Goal: Task Accomplishment & Management: Manage account settings

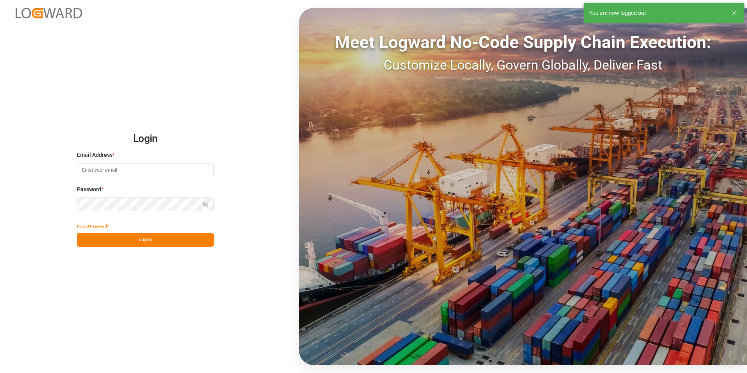
type input "valeria.hurtado@leschaco.com"
click at [154, 239] on button "Log In" at bounding box center [145, 240] width 137 height 14
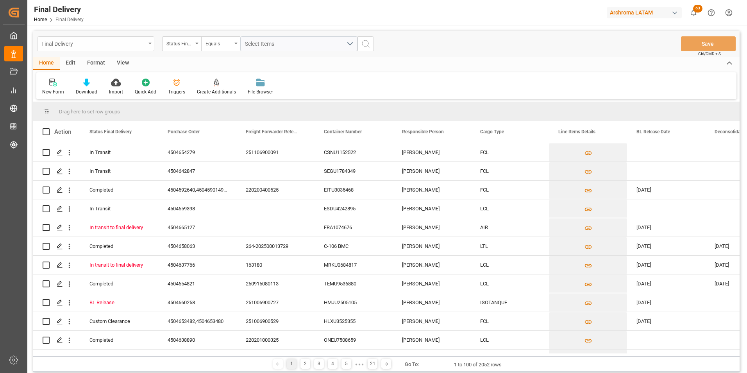
click at [151, 41] on div "Final Delivery" at bounding box center [95, 43] width 117 height 15
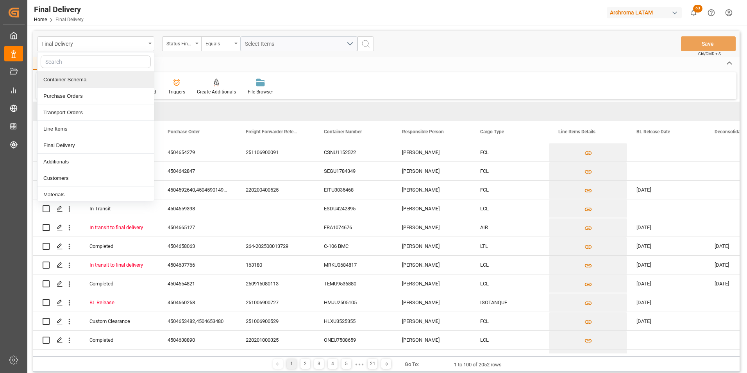
click at [109, 84] on div "Container Schema" at bounding box center [95, 79] width 116 height 16
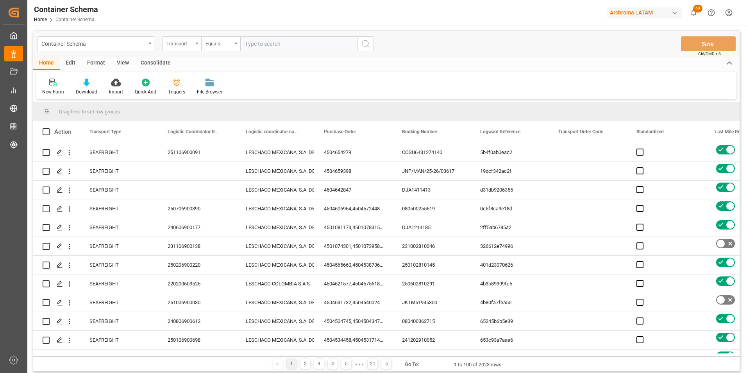
click at [190, 46] on div "Transport Type" at bounding box center [179, 42] width 27 height 9
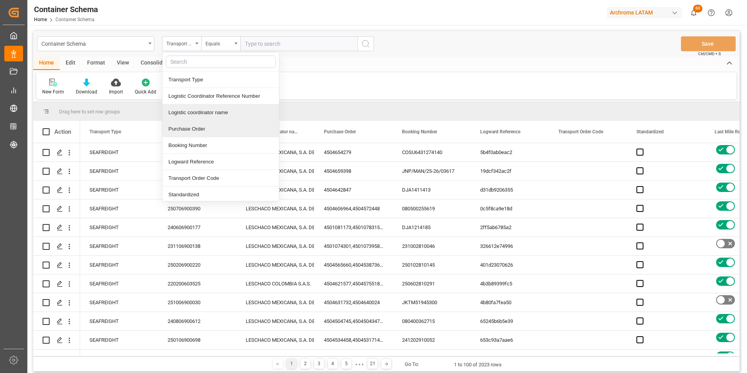
click at [197, 125] on div "Purchase Order" at bounding box center [220, 129] width 116 height 16
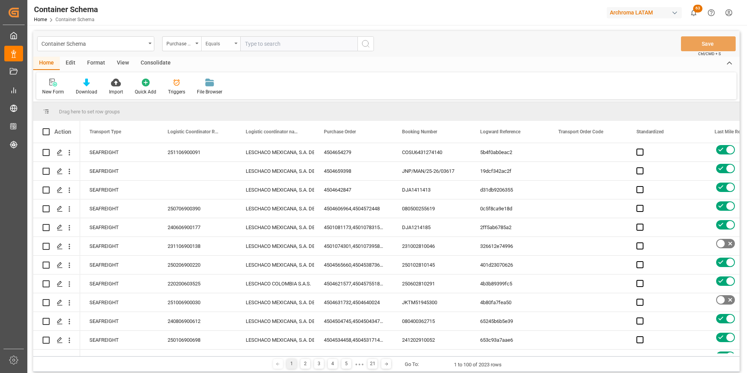
click at [217, 44] on div "Equals" at bounding box center [218, 42] width 27 height 9
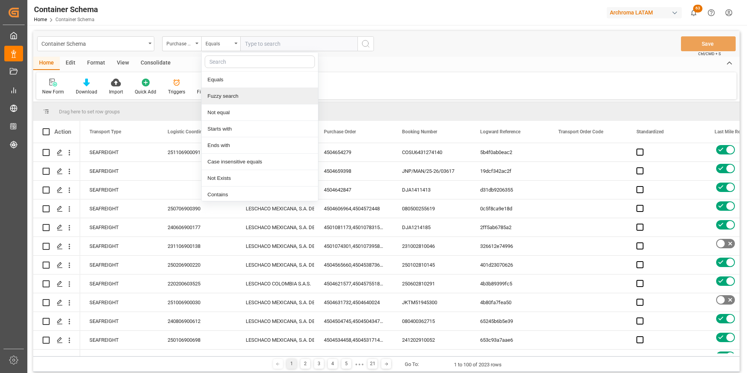
click at [239, 92] on div "Fuzzy search" at bounding box center [260, 96] width 116 height 16
paste input "4504641940"
type input "4504641940"
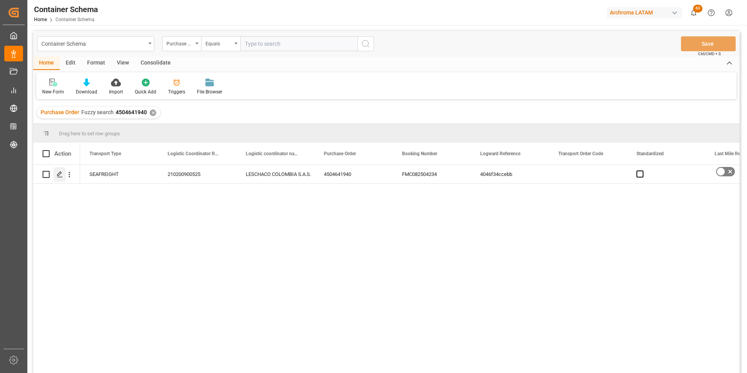
click at [61, 177] on icon "Press SPACE to select this row." at bounding box center [60, 174] width 6 height 6
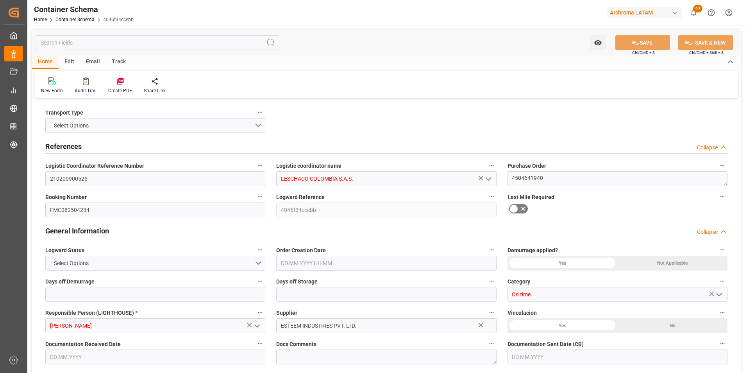
type input "0"
type input "3"
type input "1"
type input "22"
type input "4840"
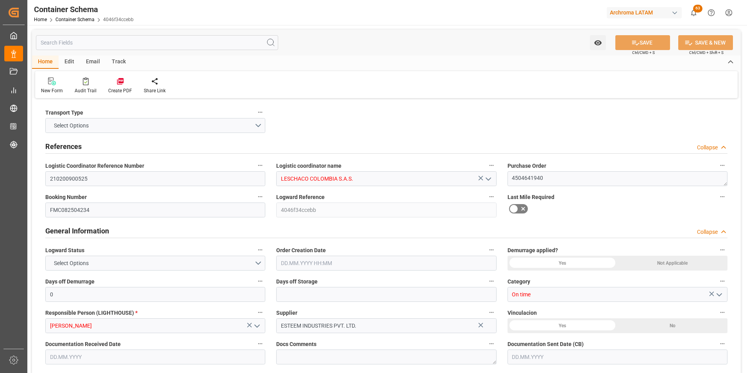
type input "4840"
type input "Hyundai"
type input "Hyundai Merchant Marine Co.Ltd."
type input "INNSA"
type input "COCTG"
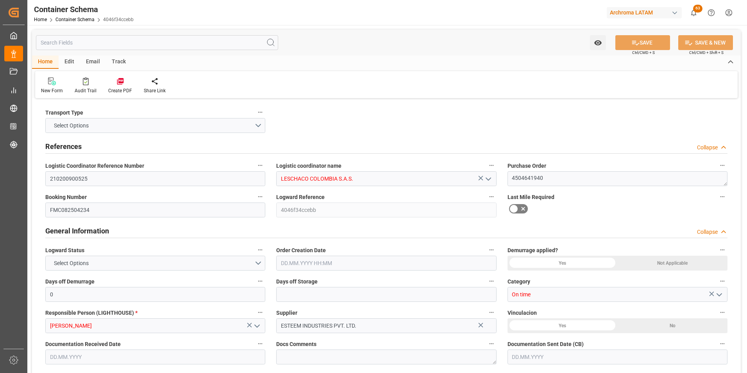
type input "9685358"
type input "01.09.2025 10:45"
type input "01.09.2025"
type input "28.10.2025"
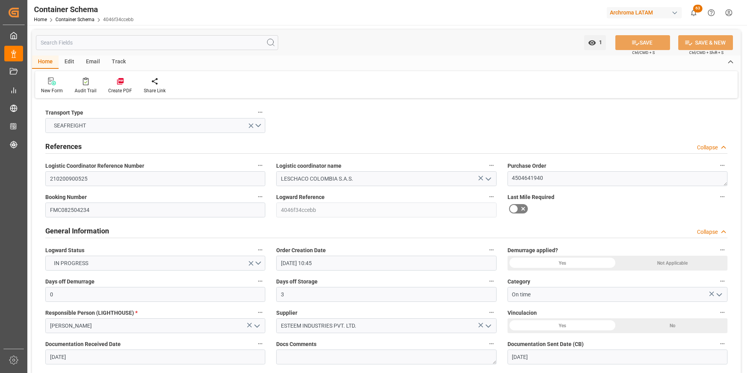
type input "23.08.2025 00:00"
type input "28.10.2025 00:00"
type input "26.09.2025 00:00"
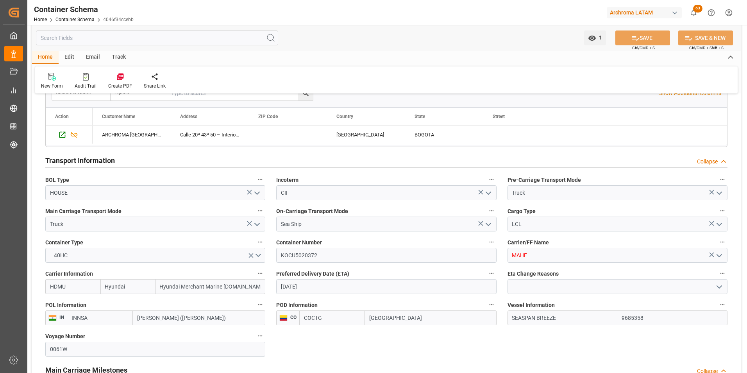
scroll to position [703, 0]
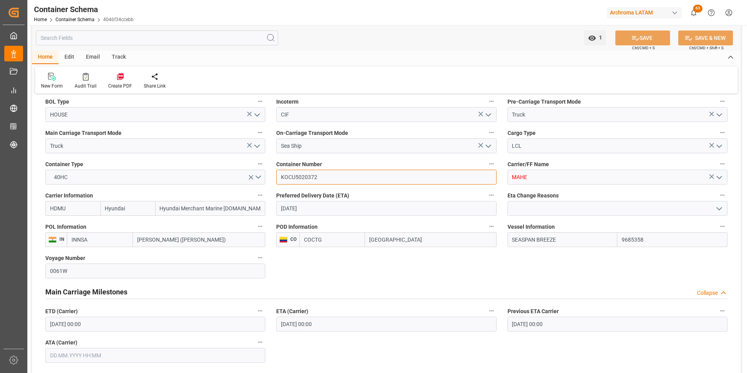
click at [302, 176] on input "KOCU5020372" at bounding box center [386, 177] width 220 height 15
paste input "BMOU6074698"
type input "BMOU6074698"
click at [175, 209] on input "Hyundai Merchant Marine Co.Ltd." at bounding box center [210, 208] width 110 height 15
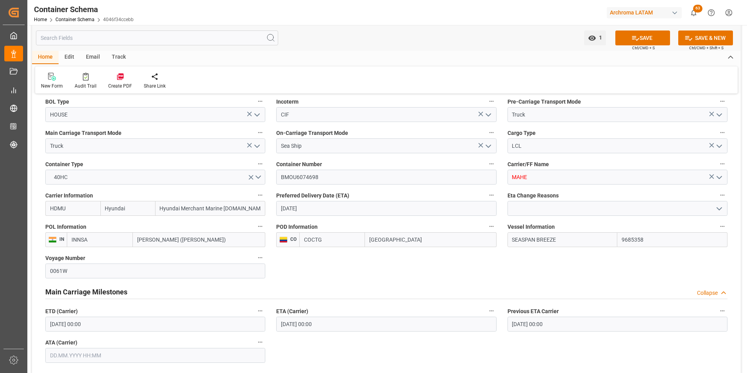
click at [175, 209] on input "Hyundai Merchant Marine Co.Ltd." at bounding box center [210, 208] width 110 height 15
drag, startPoint x: 238, startPoint y: 210, endPoint x: 142, endPoint y: 206, distance: 95.8
click at [142, 206] on div "HDMU Hyundai Hyundai Merchant Marine Co.Ltd." at bounding box center [155, 208] width 220 height 15
type input "cma"
click at [204, 227] on div "CMA CGM Group" at bounding box center [203, 226] width 94 height 18
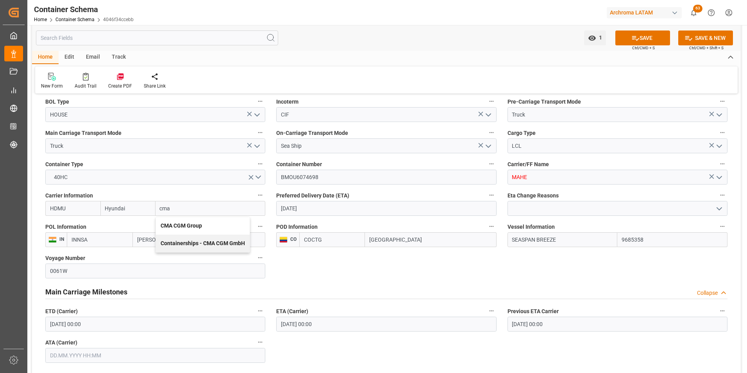
type input "CMDU"
type input "CMACGM"
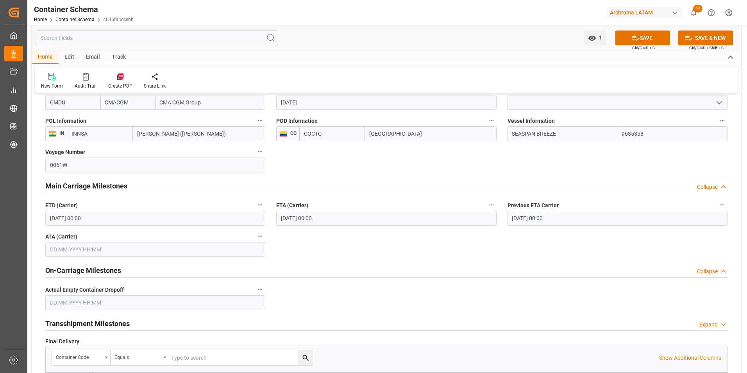
scroll to position [820, 0]
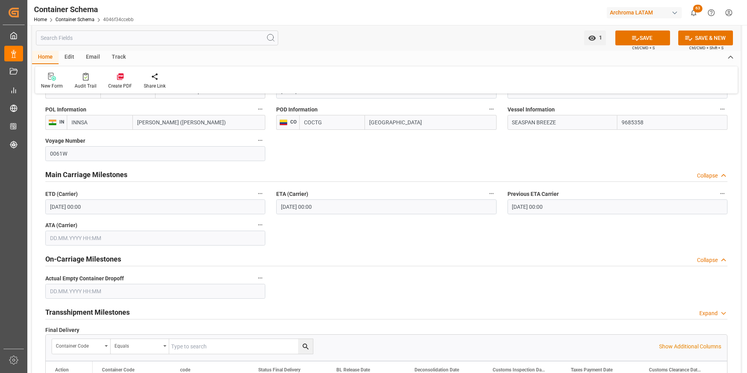
type input "CMA CGM Group"
click at [297, 207] on input "28.10.2025 00:00" at bounding box center [386, 206] width 220 height 15
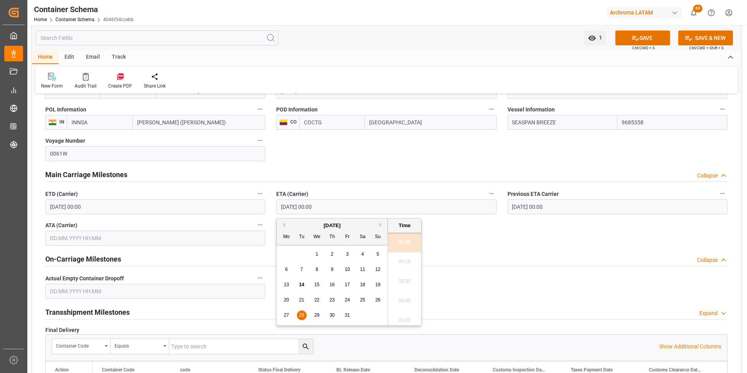
click at [332, 312] on span "30" at bounding box center [331, 314] width 5 height 5
type input "30.10.2025 00:00"
click at [639, 41] on button "SAVE" at bounding box center [642, 37] width 55 height 15
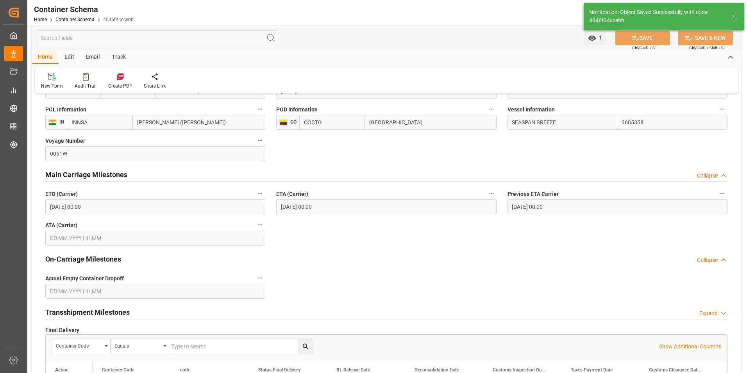
type input "28.10.2025 00:00"
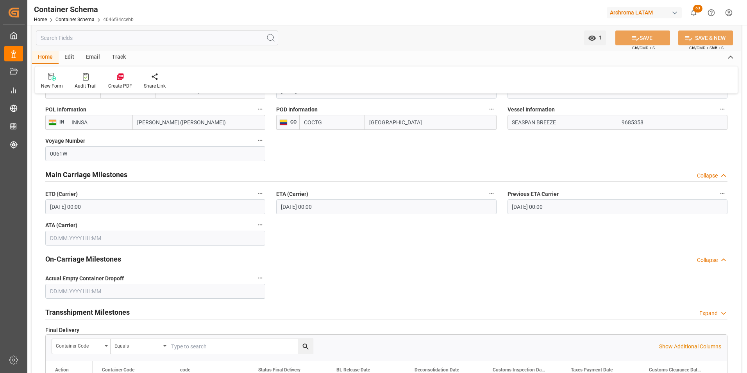
click at [92, 57] on div "Email" at bounding box center [93, 57] width 26 height 13
click at [60, 79] on div at bounding box center [53, 76] width 24 height 8
click at [53, 80] on icon at bounding box center [53, 77] width 11 height 5
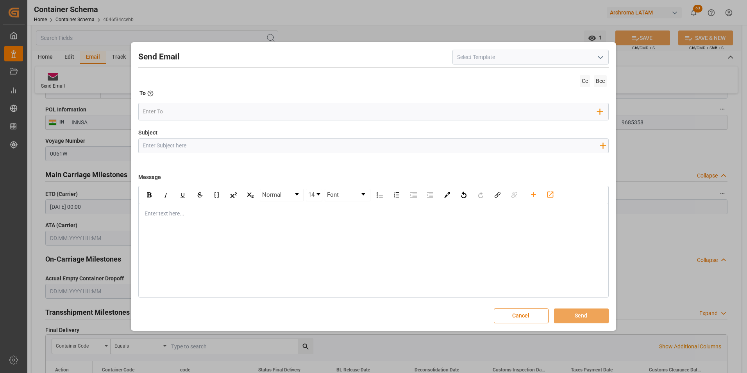
click at [599, 55] on icon "open menu" at bounding box center [600, 57] width 9 height 9
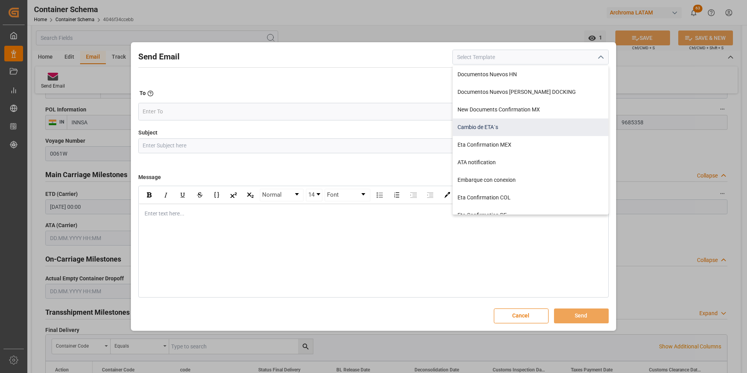
click at [490, 129] on div "Cambio de ETA´s" at bounding box center [530, 127] width 155 height 18
type input "Cambio de ETA´s"
type input "{{customsEntry}}|| Cambio de ETA {{estimatedArrivalPod}} || Reason Delay {{etaC…"
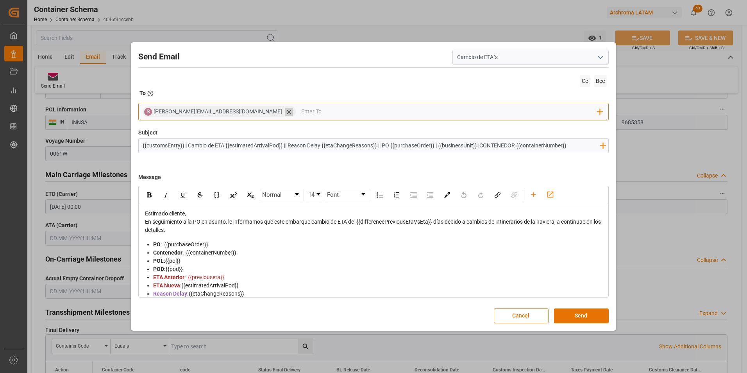
click at [285, 113] on icon at bounding box center [289, 112] width 8 height 8
click at [229, 113] on input "email" at bounding box center [370, 112] width 455 height 12
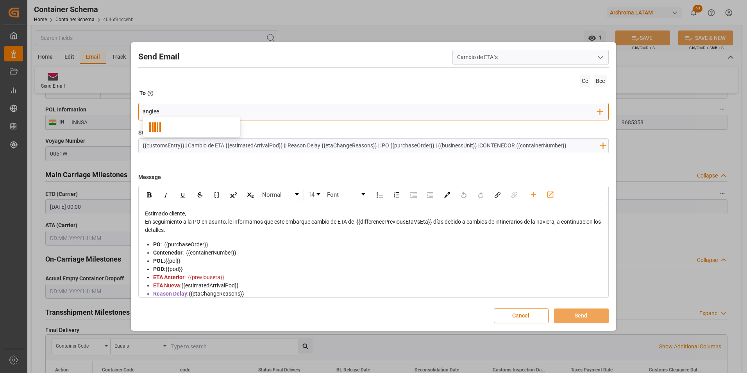
type input "angiee.lamilla@archroma.com"
click at [280, 111] on input "email" at bounding box center [428, 112] width 338 height 12
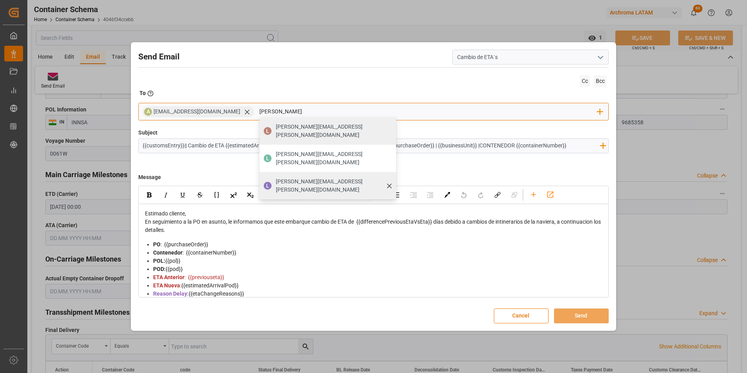
type input "luis"
click at [284, 177] on span "luis.montoya@leschaco.com" at bounding box center [333, 185] width 115 height 16
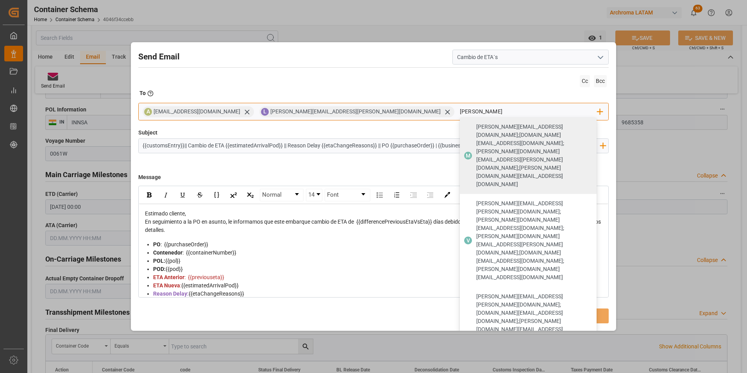
type input "maria"
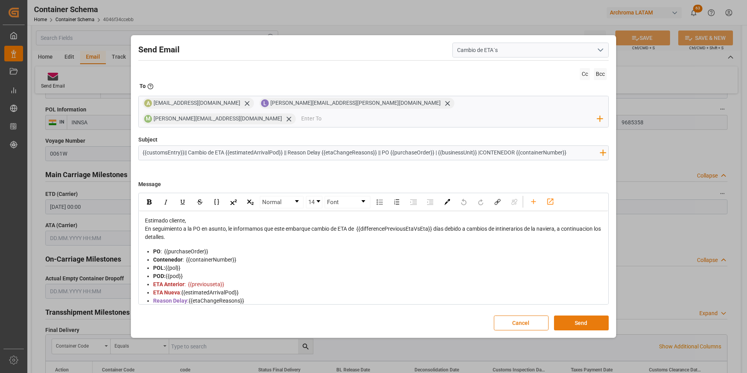
click at [584, 315] on button "Send" at bounding box center [581, 322] width 55 height 15
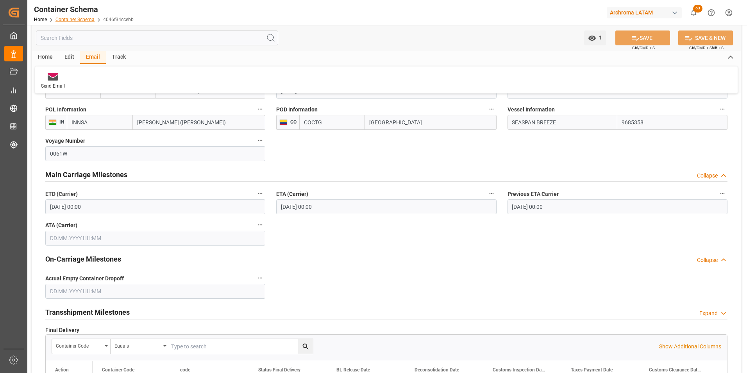
click at [85, 19] on link "Container Schema" at bounding box center [74, 19] width 39 height 5
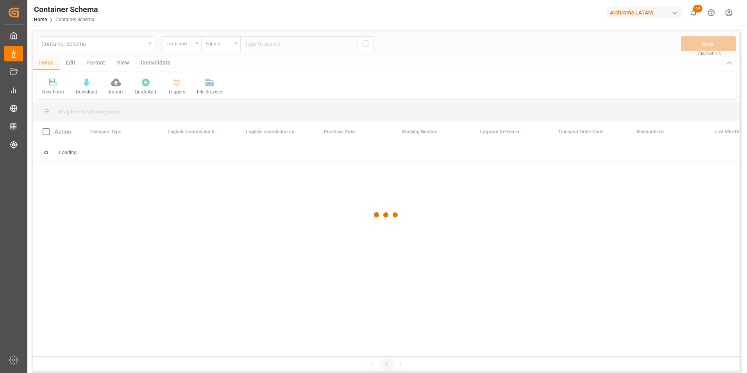
click at [146, 45] on div at bounding box center [386, 215] width 706 height 368
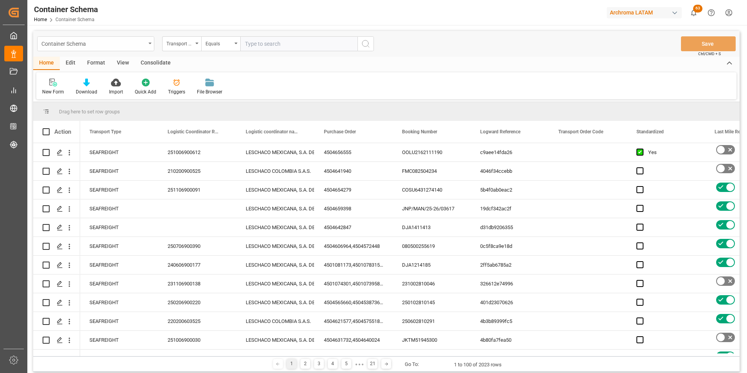
click at [145, 45] on div "Container Schema" at bounding box center [93, 43] width 104 height 10
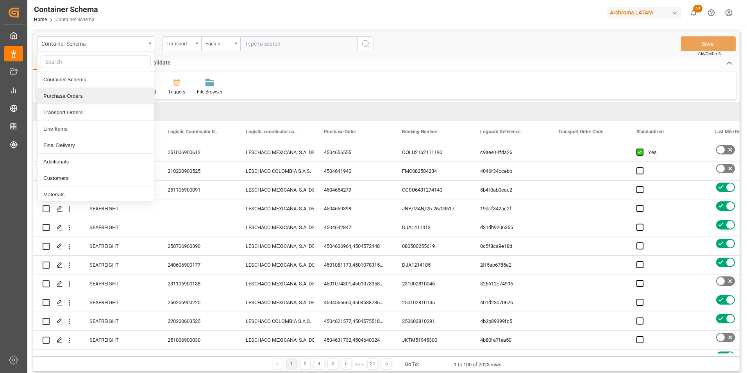
click at [99, 102] on div "Purchase Orders" at bounding box center [95, 96] width 116 height 16
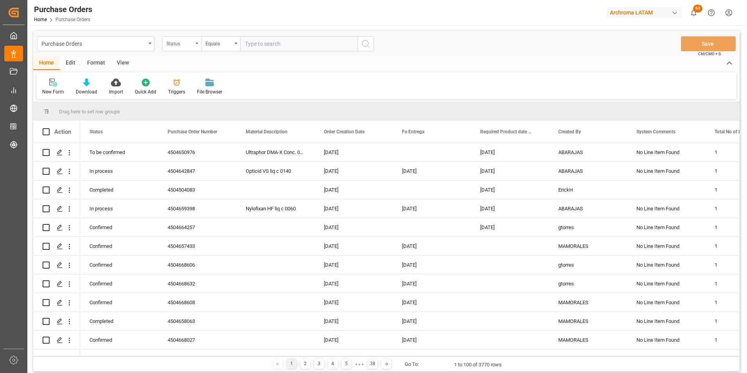
click at [194, 47] on div "Status" at bounding box center [181, 43] width 39 height 15
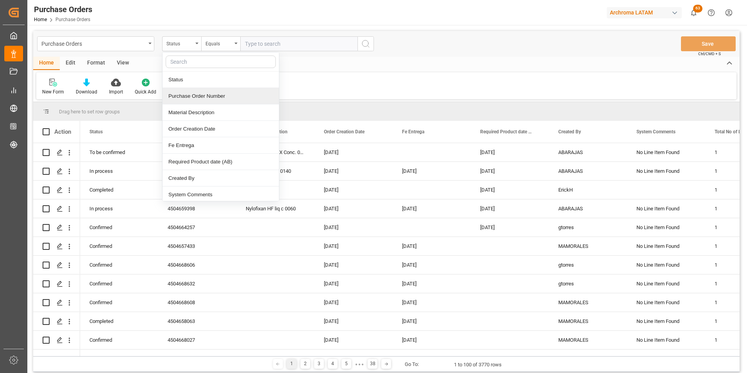
click at [199, 96] on div "Purchase Order Number" at bounding box center [220, 96] width 116 height 16
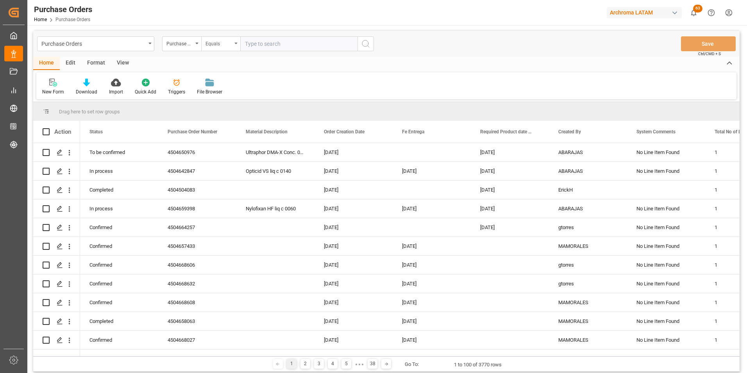
click at [220, 38] on div "Equals" at bounding box center [218, 42] width 27 height 9
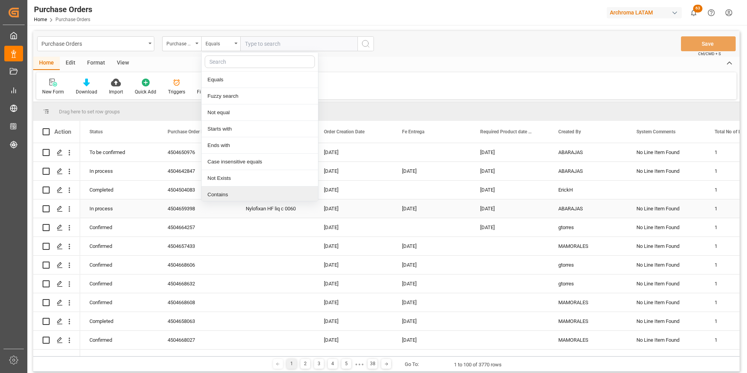
click at [235, 195] on div "Contains" at bounding box center [260, 194] width 116 height 16
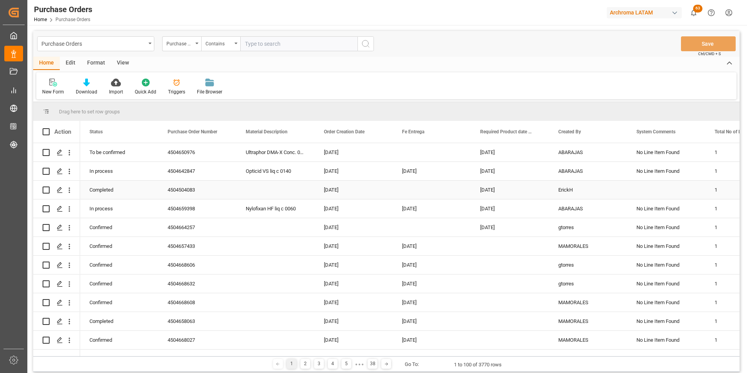
paste input "4504657437"
paste input "4504668671"
type input "4504657437,4504668671"
click at [361, 47] on button "search button" at bounding box center [365, 43] width 16 height 15
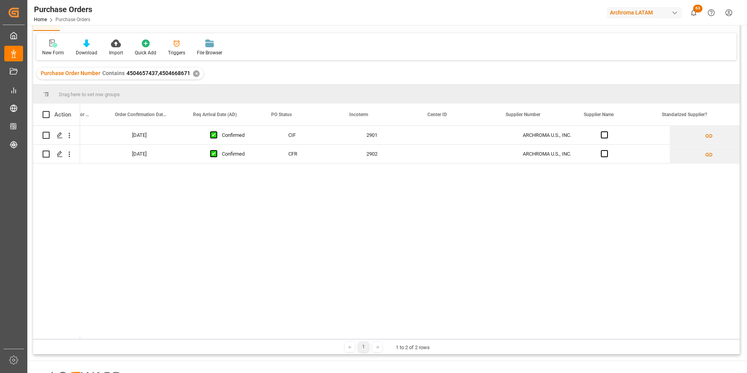
scroll to position [0, 921]
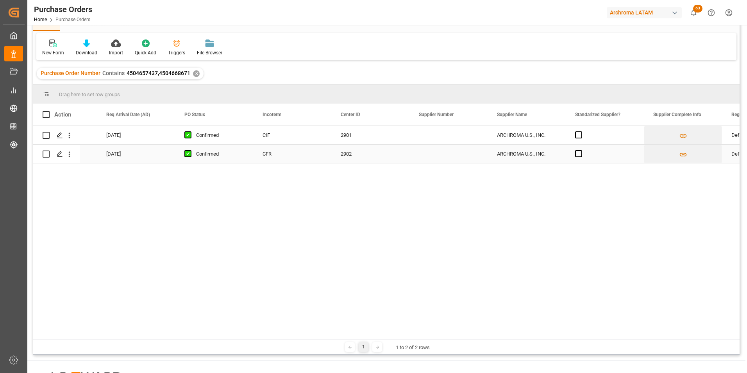
click at [289, 136] on div "CIF" at bounding box center [292, 135] width 78 height 18
drag, startPoint x: 330, startPoint y: 143, endPoint x: 328, endPoint y: 150, distance: 7.7
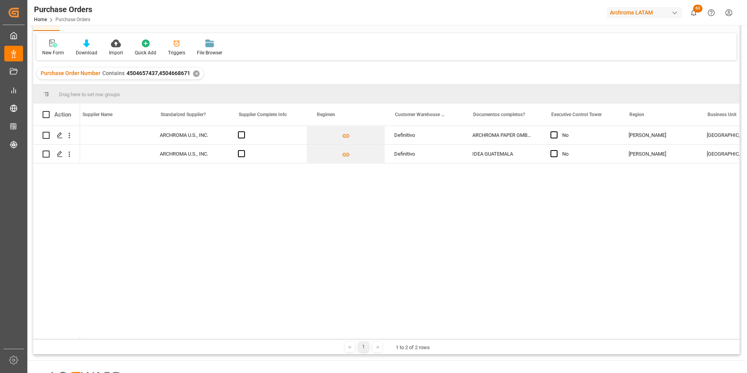
scroll to position [0, 1458]
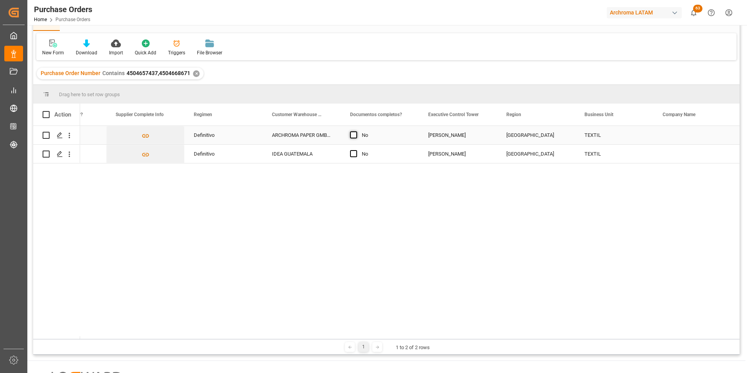
click at [353, 134] on span "Press SPACE to select this row." at bounding box center [353, 134] width 7 height 7
click at [356, 131] on input "Press SPACE to select this row." at bounding box center [356, 131] width 0 height 0
click at [354, 152] on span "Press SPACE to select this row." at bounding box center [353, 153] width 7 height 7
click at [356, 150] on input "Press SPACE to select this row." at bounding box center [356, 150] width 0 height 0
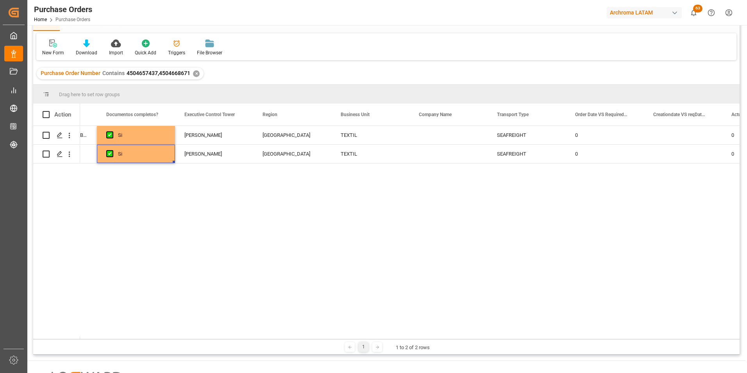
scroll to position [0, 1909]
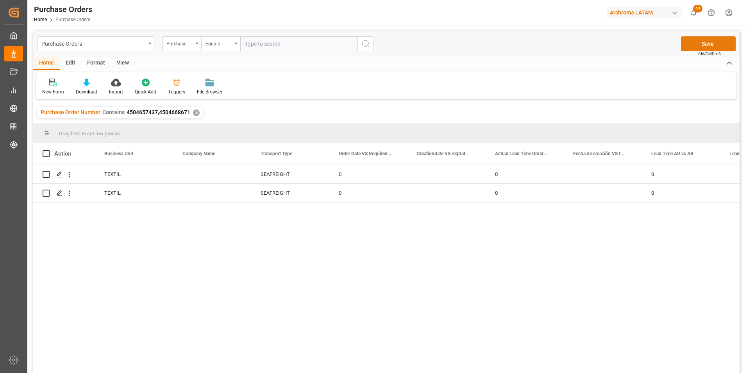
click at [717, 45] on button "Save" at bounding box center [708, 43] width 55 height 15
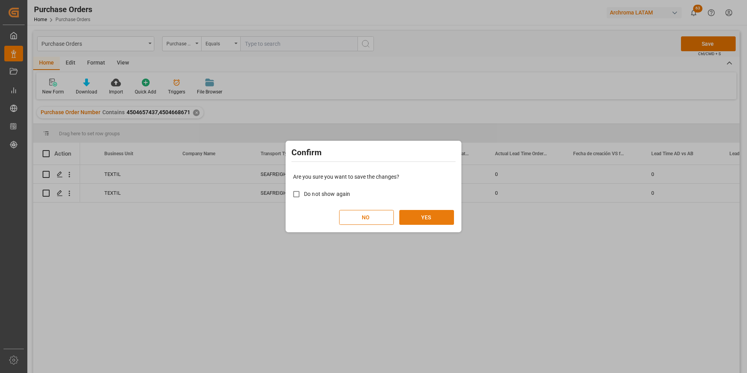
click at [428, 216] on button "YES" at bounding box center [426, 217] width 55 height 15
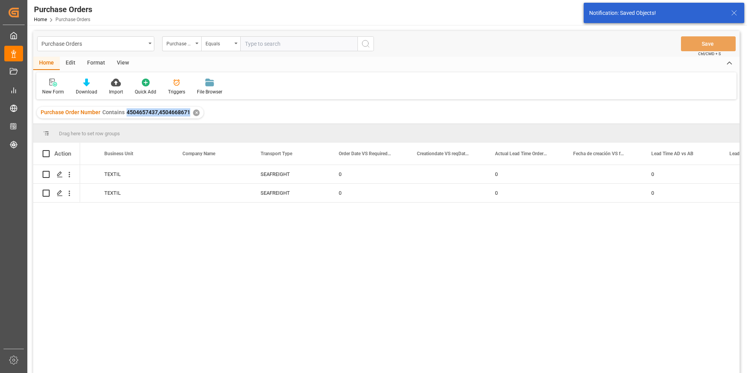
drag, startPoint x: 127, startPoint y: 112, endPoint x: 188, endPoint y: 114, distance: 61.4
click at [188, 114] on span "4504657437,4504668671" at bounding box center [159, 112] width 64 height 6
copy span "4504657437,4504668671"
click at [130, 37] on div "Purchase Orders" at bounding box center [95, 43] width 117 height 15
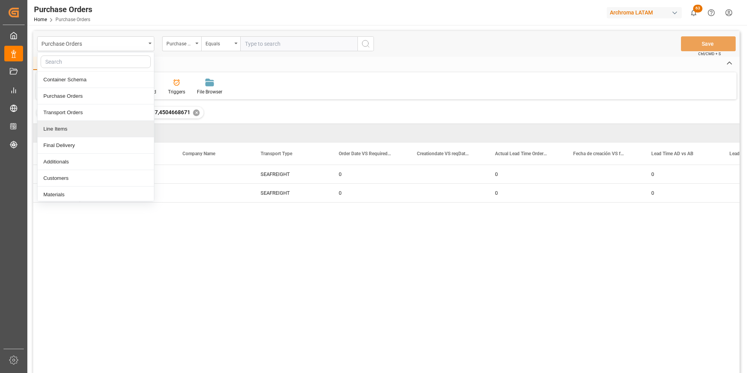
click at [104, 135] on div "Line Items" at bounding box center [95, 129] width 116 height 16
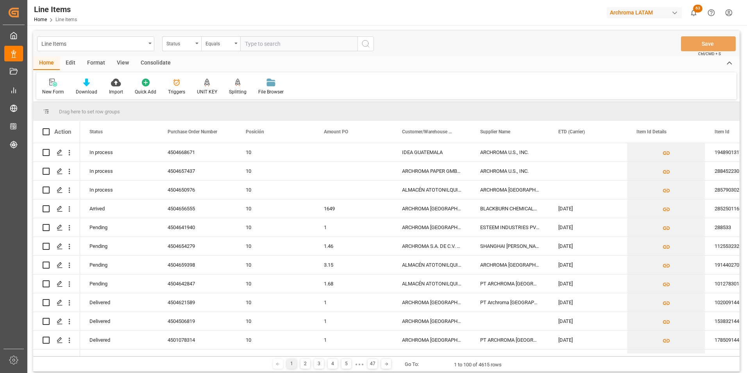
click at [191, 46] on div "Status" at bounding box center [179, 42] width 27 height 9
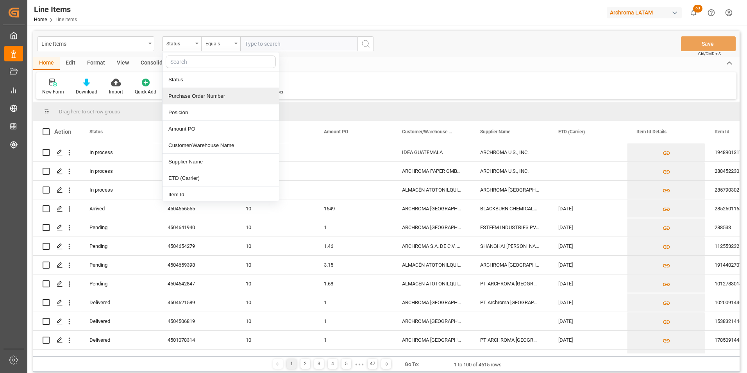
click at [189, 100] on div "Purchase Order Number" at bounding box center [220, 96] width 116 height 16
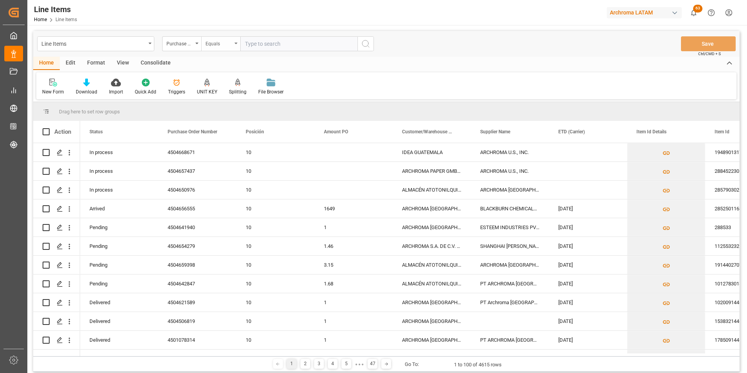
click at [217, 44] on div "Equals" at bounding box center [218, 42] width 27 height 9
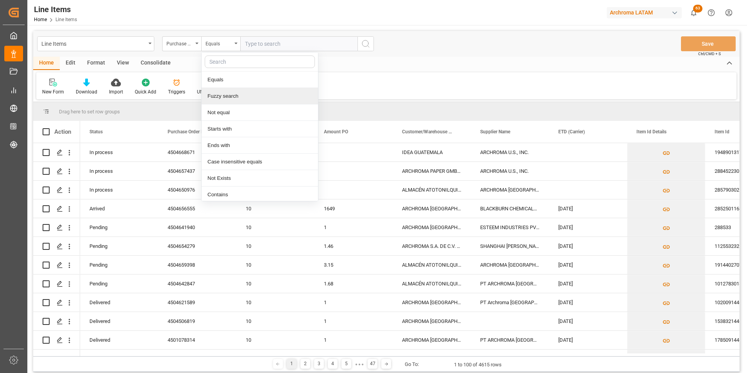
click at [230, 93] on div "Fuzzy search" at bounding box center [260, 96] width 116 height 16
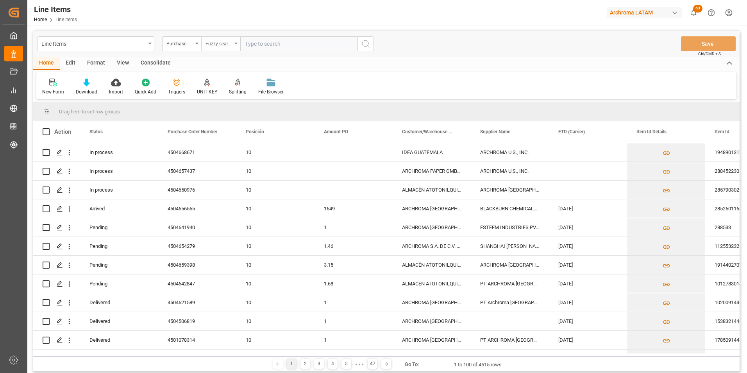
click at [224, 44] on div "Fuzzy search" at bounding box center [218, 42] width 27 height 9
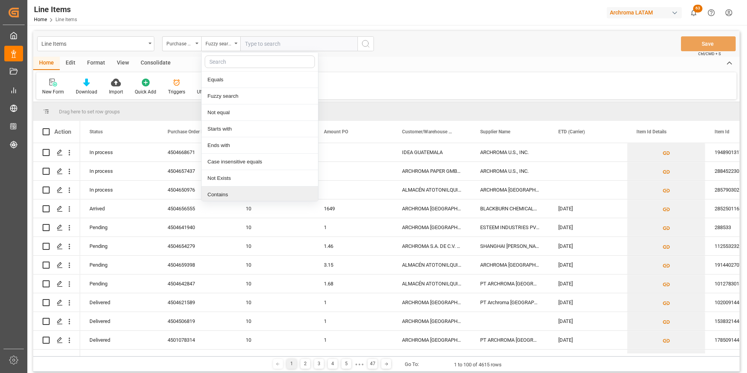
click at [225, 190] on div "Contains" at bounding box center [260, 194] width 116 height 16
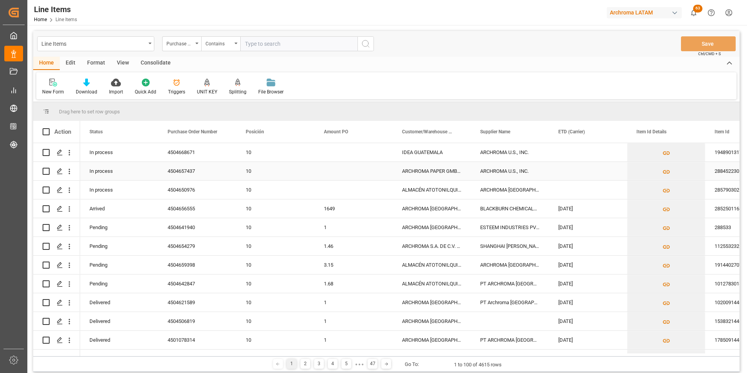
paste input "4504657437,4504668671"
type input "4504657437,4504668671"
click at [366, 43] on icon "search button" at bounding box center [365, 43] width 9 height 9
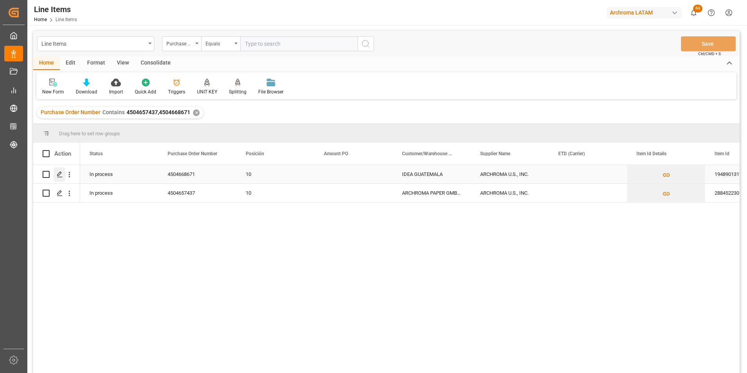
click at [60, 172] on icon "Press SPACE to select this row." at bounding box center [60, 174] width 6 height 6
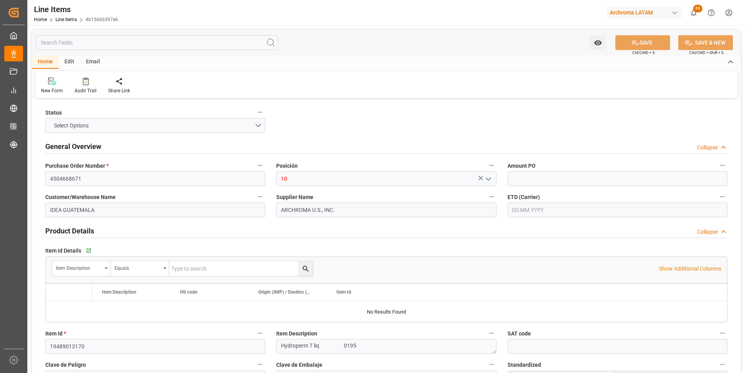
type input "12352100"
type input "780"
type input "3907209900"
type input "14.10.2025 19:00"
type input "23.09.2025 12:52"
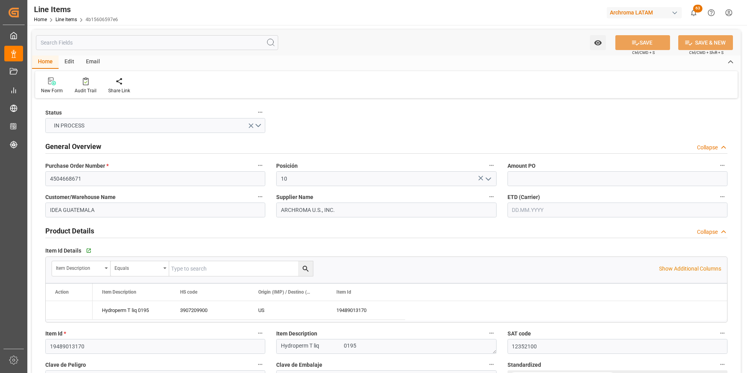
type input "19.09.2025"
type input "13.10.2025"
click at [552, 176] on input "text" at bounding box center [617, 178] width 220 height 15
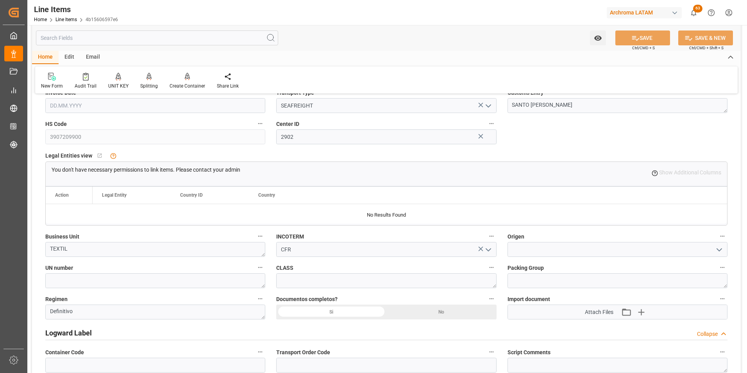
scroll to position [469, 0]
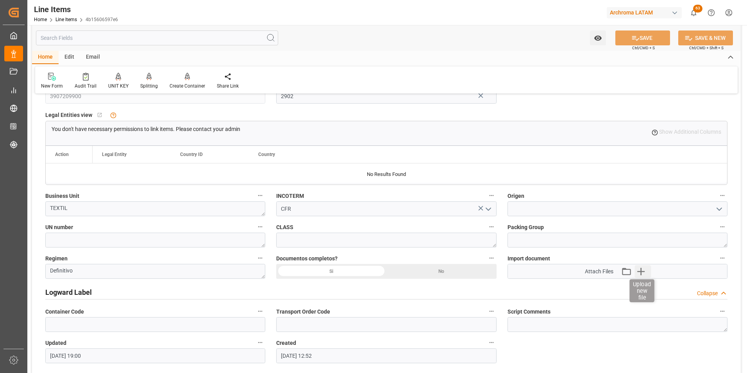
click at [643, 271] on icon "button" at bounding box center [641, 271] width 12 height 12
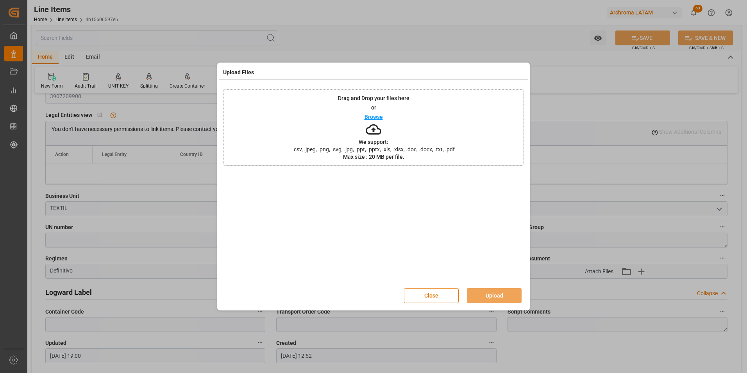
click at [445, 138] on div "Drag and Drop your files here or Browse We support: .csv, .jpeg, .png, .svg, .j…" at bounding box center [373, 127] width 301 height 77
click at [500, 294] on button "Upload" at bounding box center [494, 295] width 55 height 15
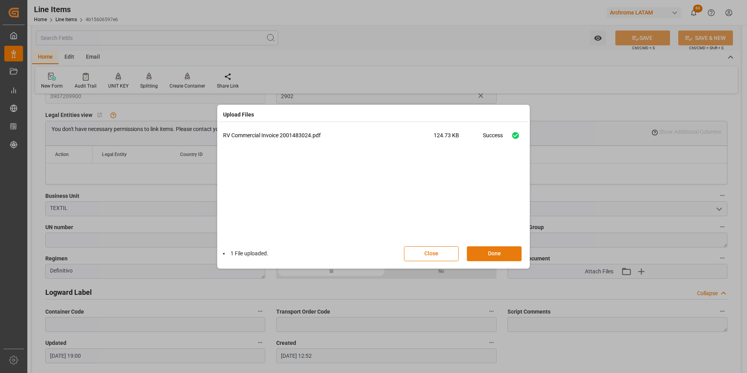
click at [494, 251] on button "Done" at bounding box center [494, 253] width 55 height 15
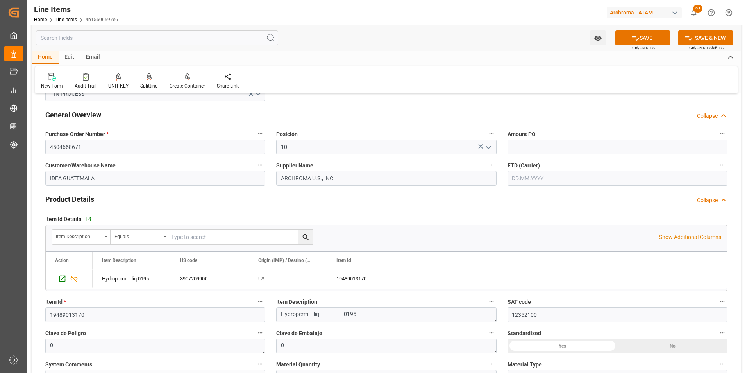
scroll to position [0, 0]
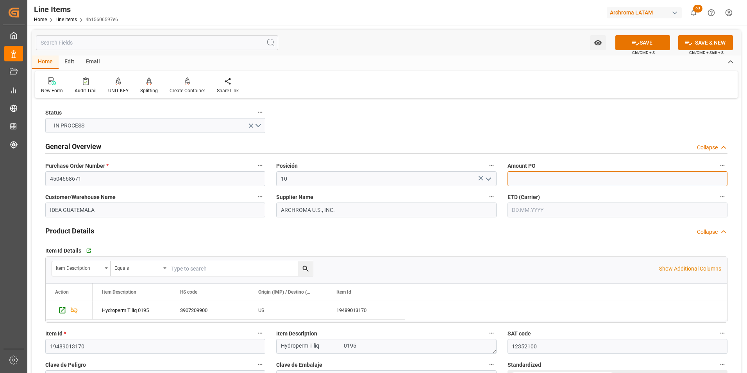
click at [526, 176] on input "text" at bounding box center [617, 178] width 220 height 15
type input "1.55"
click at [537, 200] on span "ETD (Carrier)" at bounding box center [523, 197] width 32 height 8
click at [717, 200] on button "ETD (Carrier)" at bounding box center [722, 196] width 10 height 10
click at [539, 208] on div at bounding box center [373, 186] width 747 height 373
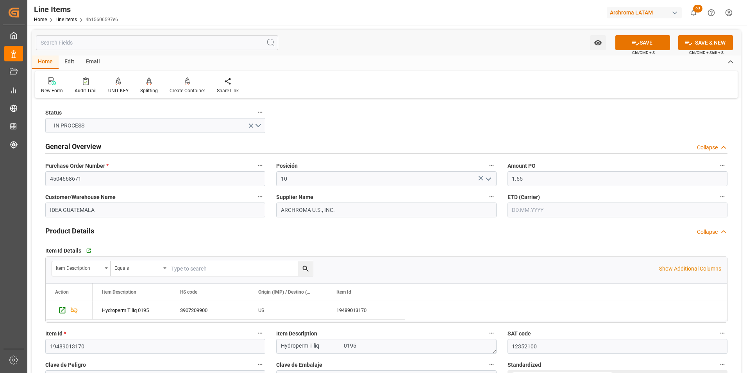
drag, startPoint x: 532, startPoint y: 208, endPoint x: 471, endPoint y: 134, distance: 96.8
click at [532, 208] on input "text" at bounding box center [617, 209] width 220 height 15
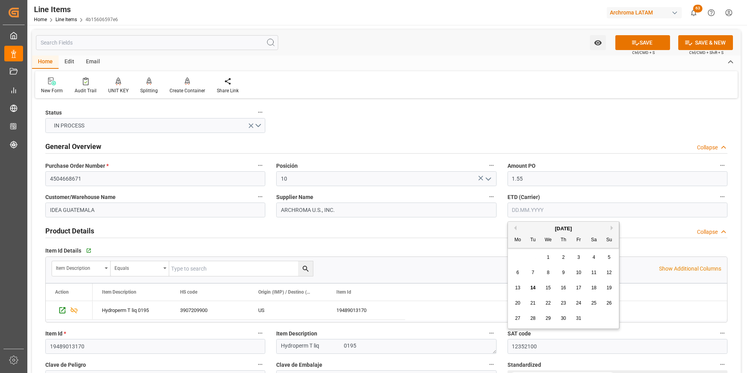
click at [518, 286] on span "13" at bounding box center [517, 287] width 5 height 5
type input "13.10.2025"
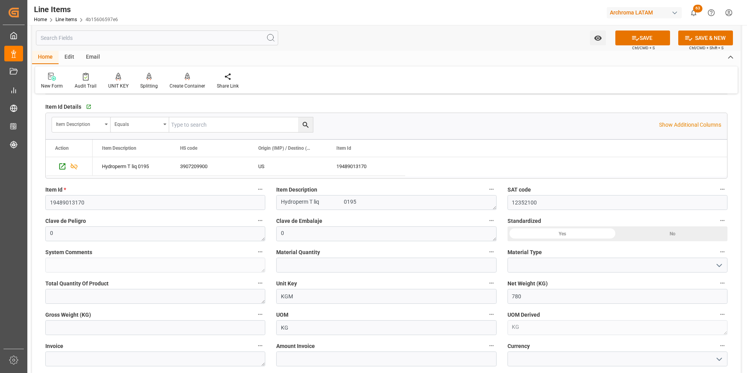
scroll to position [156, 0]
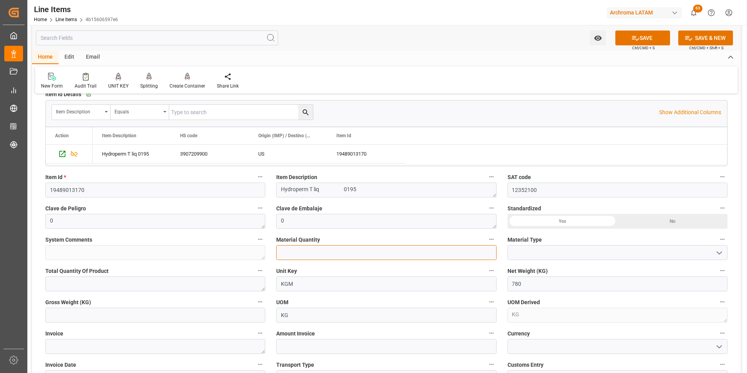
click at [405, 257] on input "text" at bounding box center [386, 252] width 220 height 15
type input "4"
click at [721, 248] on button "open menu" at bounding box center [718, 252] width 12 height 12
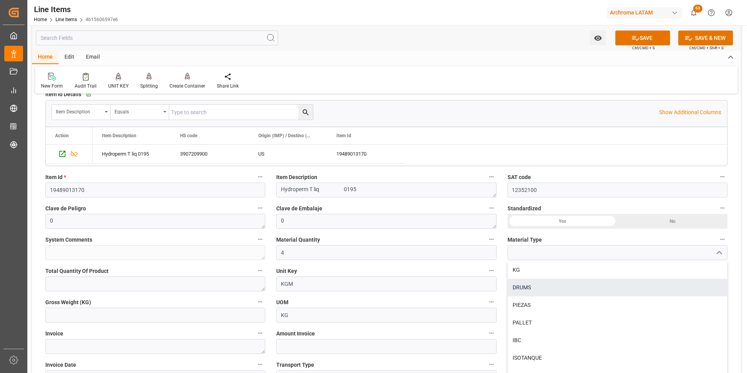
click at [549, 287] on div "DRUMS" at bounding box center [617, 288] width 219 height 18
type input "DRUMS"
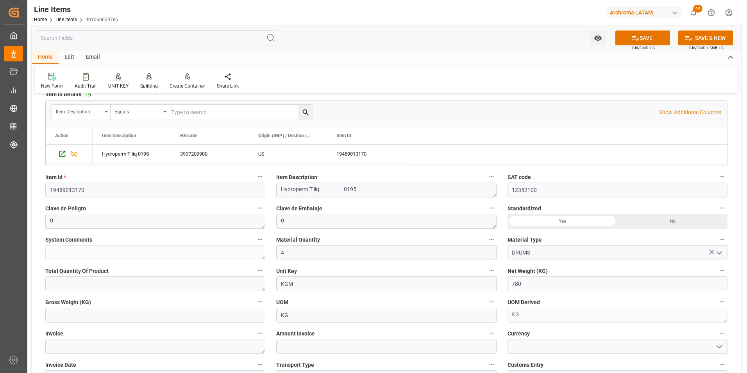
scroll to position [195, 0]
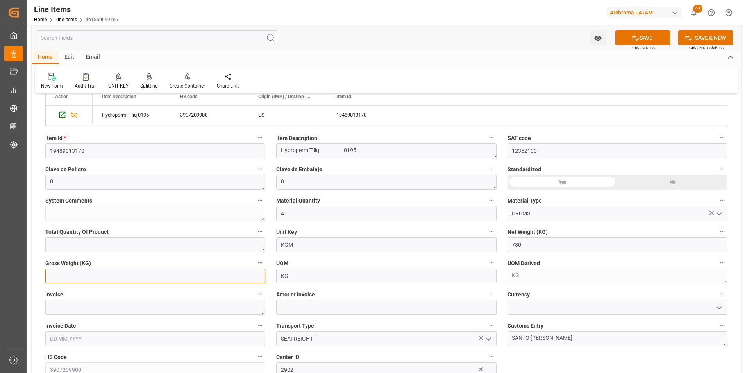
click at [143, 275] on input "text" at bounding box center [155, 275] width 220 height 15
type input "823.68"
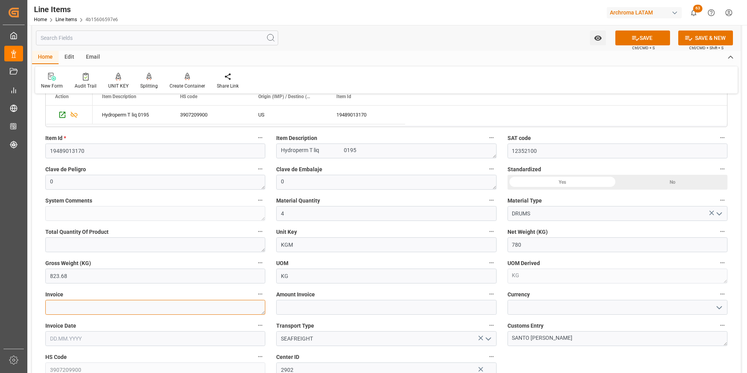
click at [157, 302] on textarea at bounding box center [155, 307] width 220 height 15
drag, startPoint x: 102, startPoint y: 307, endPoint x: 105, endPoint y: 302, distance: 6.0
click at [102, 306] on textarea at bounding box center [155, 307] width 220 height 15
paste textarea "9021168353"
type textarea "9021168353"
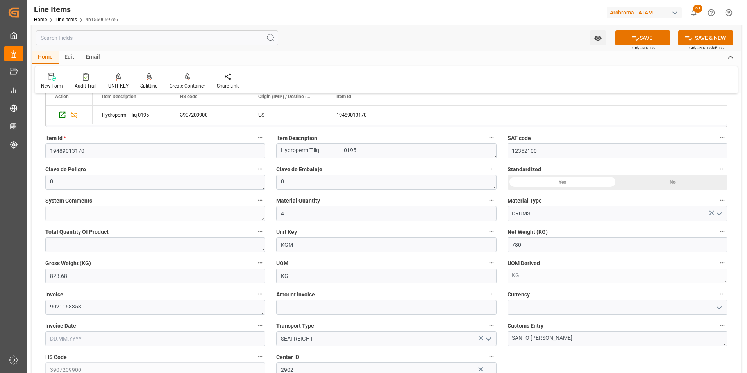
click at [78, 341] on input "text" at bounding box center [155, 338] width 220 height 15
click at [49, 251] on div "29 30 1 2 3 4 5" at bounding box center [101, 253] width 107 height 15
click at [87, 267] on span "8" at bounding box center [86, 268] width 3 height 5
type input "08.10.2025"
click at [330, 311] on input "text" at bounding box center [386, 307] width 220 height 15
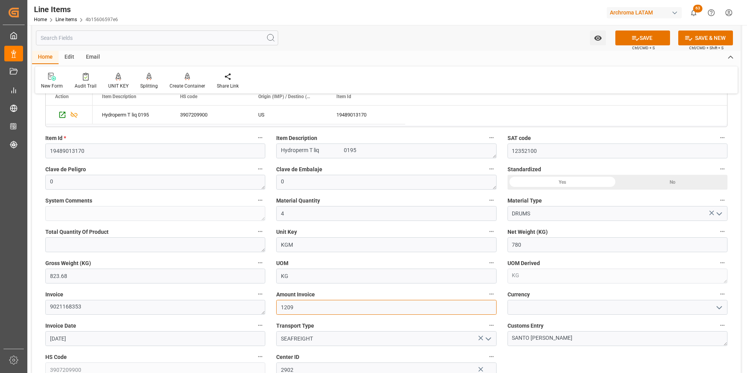
type input "1209"
click at [712, 306] on button "open menu" at bounding box center [718, 307] width 12 height 12
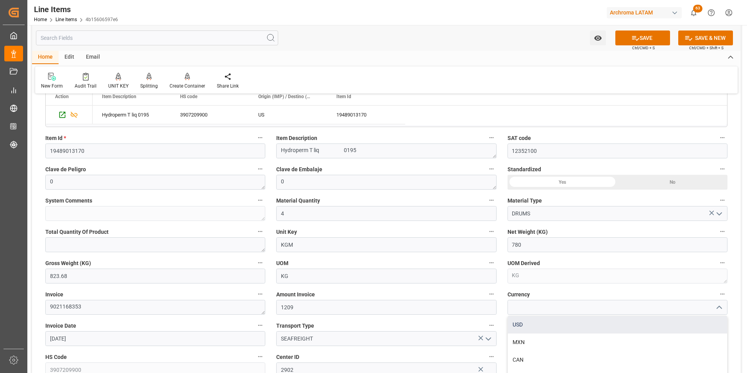
click at [688, 319] on div "USD" at bounding box center [617, 325] width 219 height 18
type input "USD"
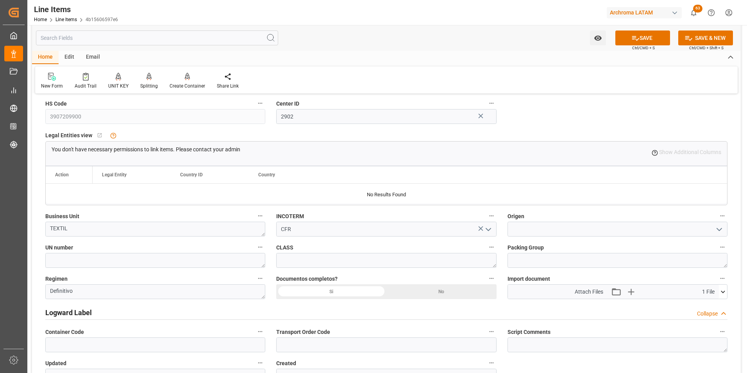
scroll to position [469, 0]
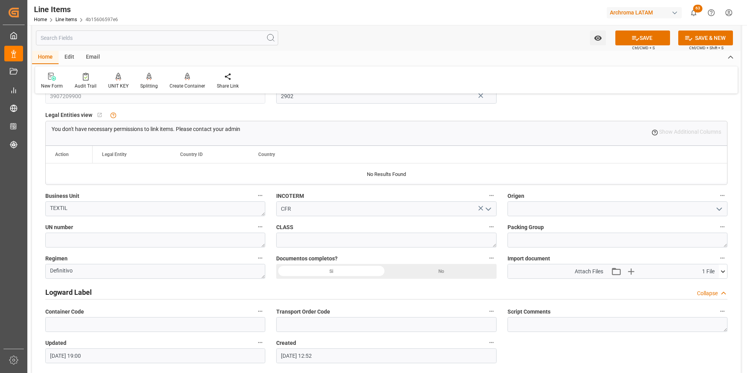
click at [347, 269] on div "Si" at bounding box center [331, 271] width 110 height 15
click at [550, 212] on input at bounding box center [617, 208] width 220 height 15
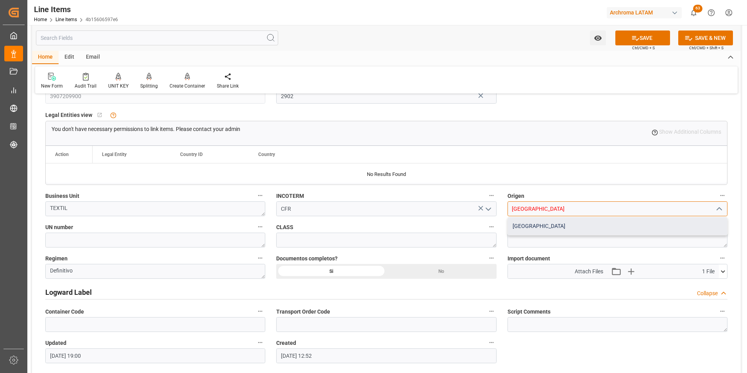
click at [561, 227] on div "USA" at bounding box center [617, 226] width 219 height 18
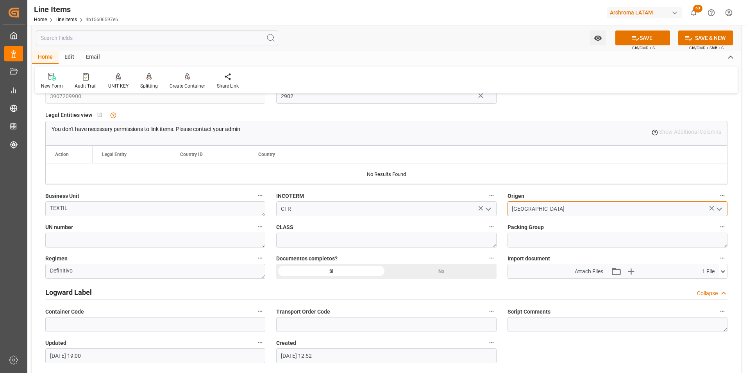
type input "USA"
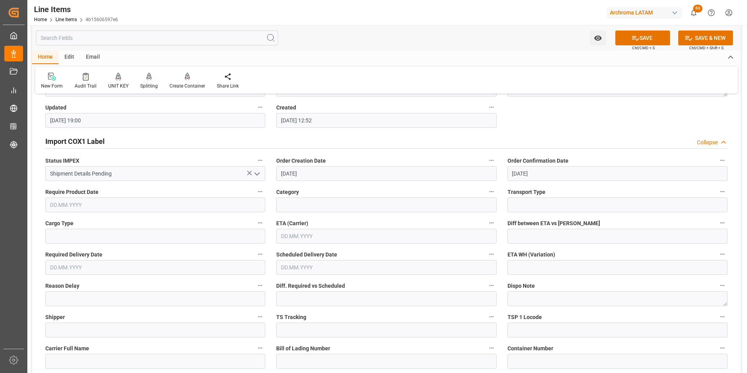
scroll to position [586, 0]
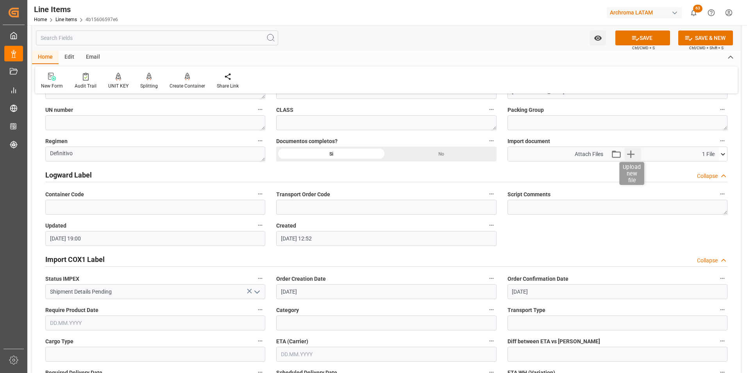
click at [631, 157] on icon "button" at bounding box center [630, 153] width 7 height 7
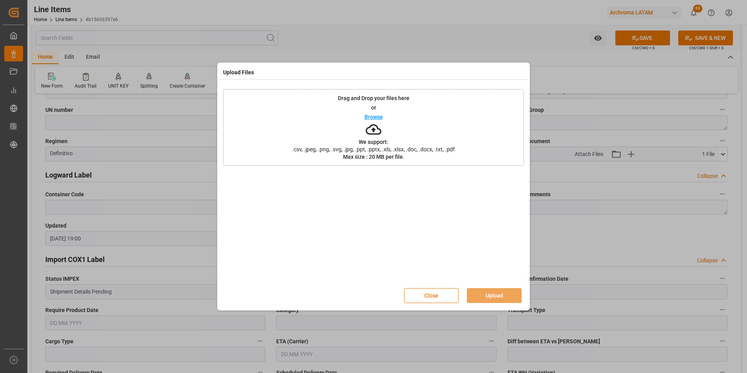
click at [446, 154] on div "Drag and Drop your files here or Browse We support: .csv, .jpeg, .png, .svg, .j…" at bounding box center [373, 127] width 301 height 77
click at [509, 293] on button "Upload" at bounding box center [494, 295] width 55 height 15
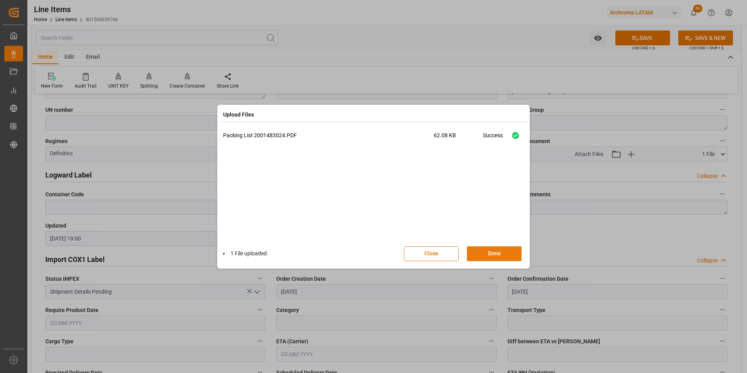
click at [505, 251] on button "Done" at bounding box center [494, 253] width 55 height 15
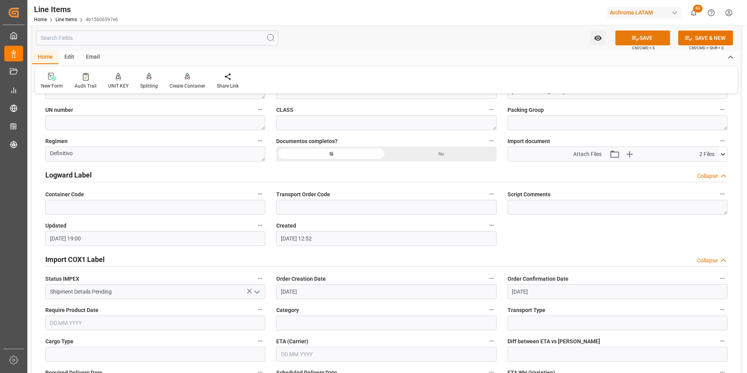
click at [645, 36] on button "SAVE" at bounding box center [642, 37] width 55 height 15
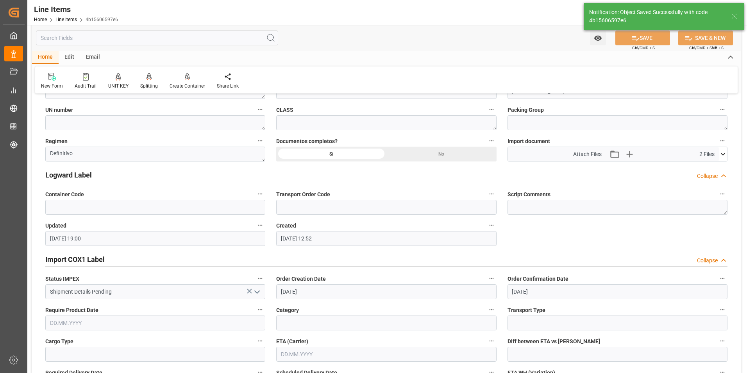
type textarea "4 DRUMS"
type input "14.10.2025 19:03"
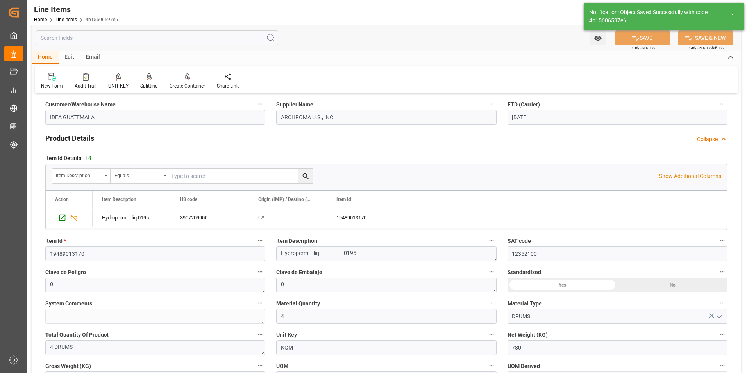
scroll to position [0, 0]
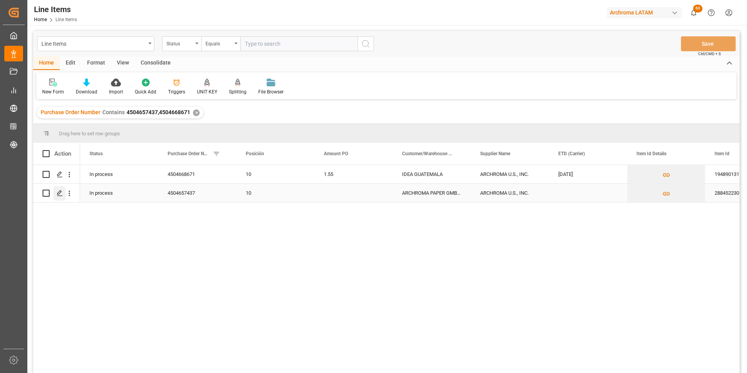
click at [62, 194] on icon "Press SPACE to select this row." at bounding box center [60, 193] width 6 height 6
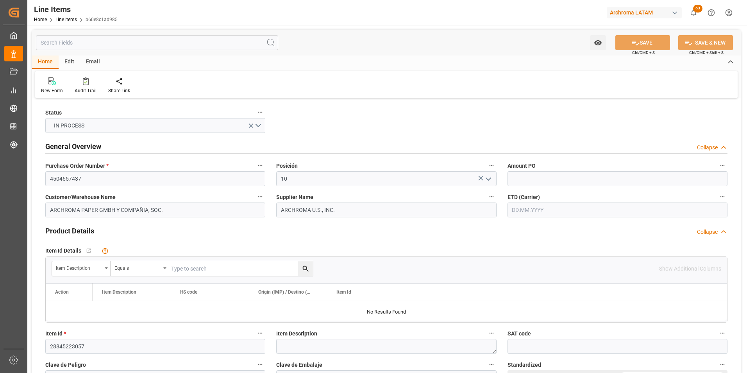
type input "8000"
type input "14.10.2025 19:00"
type input "27.08.2025 17:25"
type input "[DATE]"
type input "13.10.2025"
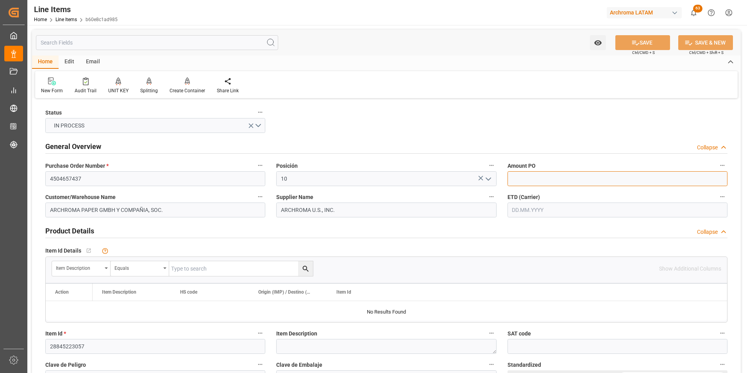
click at [559, 173] on input "text" at bounding box center [617, 178] width 220 height 15
type input "2.04"
click at [528, 207] on input "text" at bounding box center [617, 209] width 220 height 15
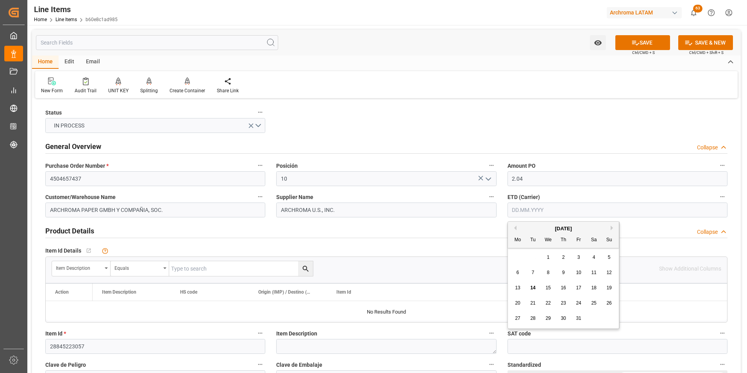
click at [516, 256] on div "29 30 1 2 3 4 5" at bounding box center [563, 257] width 107 height 15
click at [518, 286] on span "13" at bounding box center [517, 287] width 5 height 5
type input "13.10.2025"
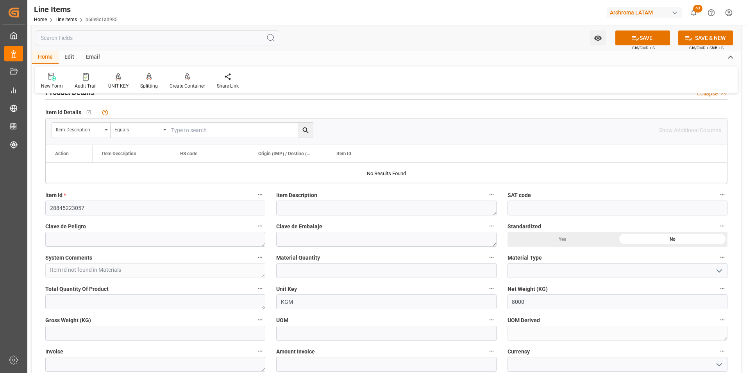
scroll to position [156, 0]
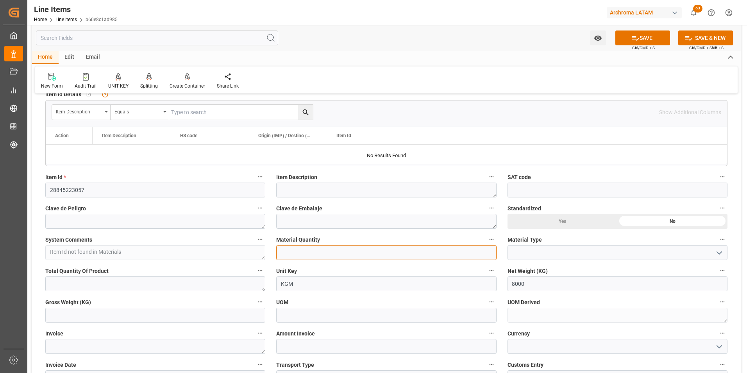
click at [325, 249] on input "text" at bounding box center [386, 252] width 220 height 15
type input "8"
click at [713, 252] on button "open menu" at bounding box center [718, 252] width 12 height 12
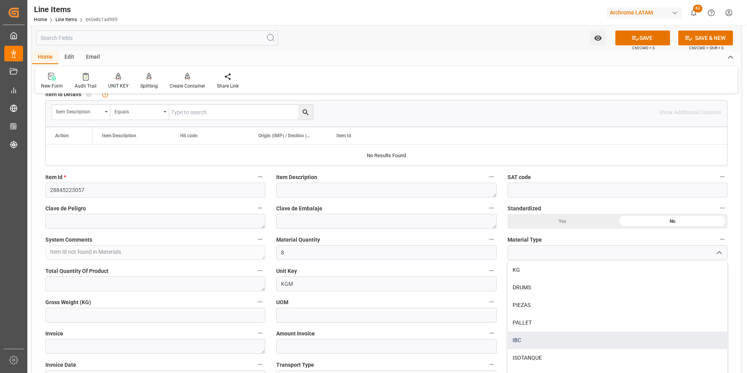
click at [540, 334] on div "IBC" at bounding box center [617, 340] width 219 height 18
type input "IBC"
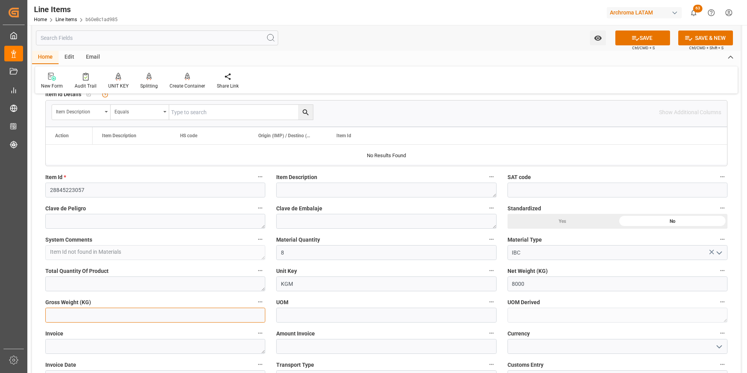
click at [187, 309] on input "text" at bounding box center [155, 314] width 220 height 15
type input "8464"
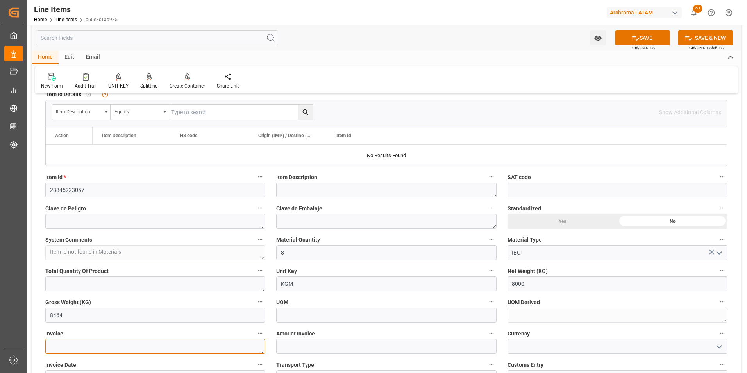
click at [141, 346] on textarea at bounding box center [155, 346] width 220 height 15
click at [119, 350] on textarea at bounding box center [155, 346] width 220 height 15
paste textarea "9021168354"
type textarea "9021168354"
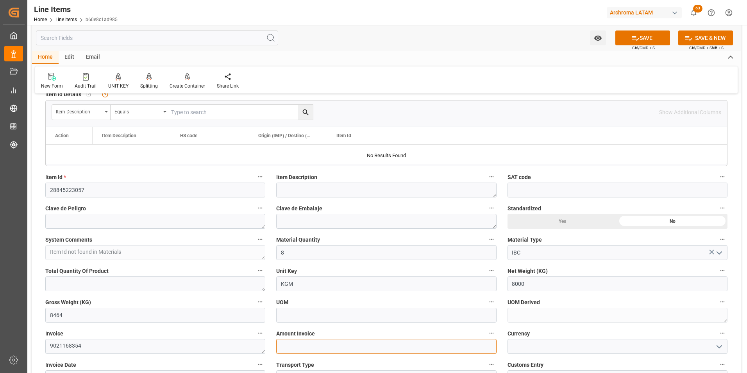
click at [300, 350] on input "text" at bounding box center [386, 346] width 220 height 15
type input "16320"
click at [717, 348] on icon "open menu" at bounding box center [718, 346] width 9 height 9
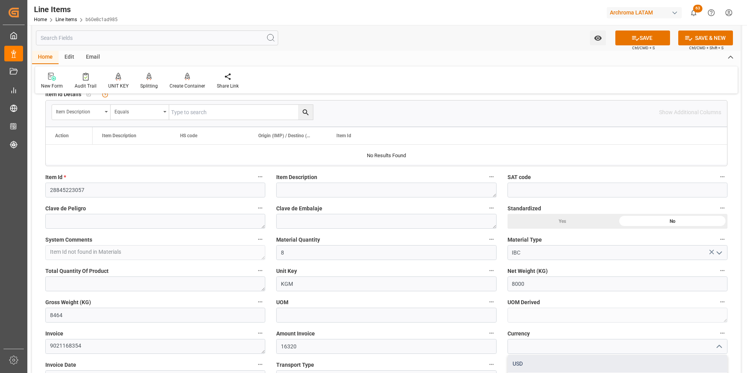
click at [680, 360] on div "USD" at bounding box center [617, 364] width 219 height 18
type input "USD"
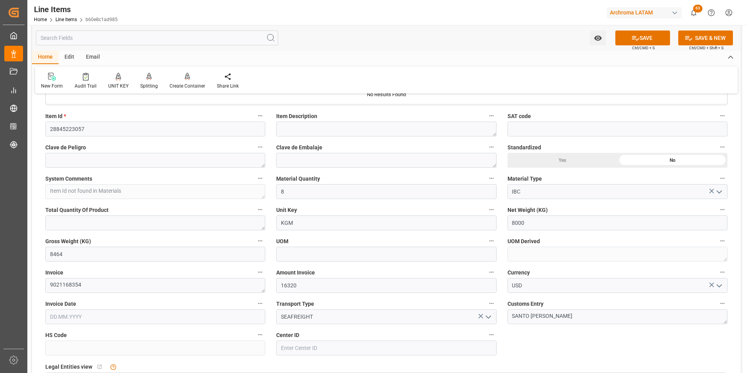
scroll to position [273, 0]
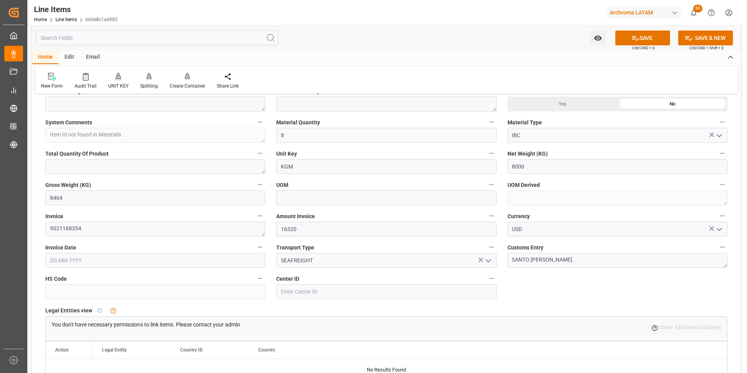
click at [212, 256] on input "text" at bounding box center [155, 260] width 220 height 15
click at [54, 171] on div "29 30 1 2 3 4 5" at bounding box center [101, 175] width 107 height 15
click at [89, 189] on div "8" at bounding box center [86, 190] width 10 height 9
type input "08.10.2025"
click at [395, 293] on input at bounding box center [386, 291] width 220 height 15
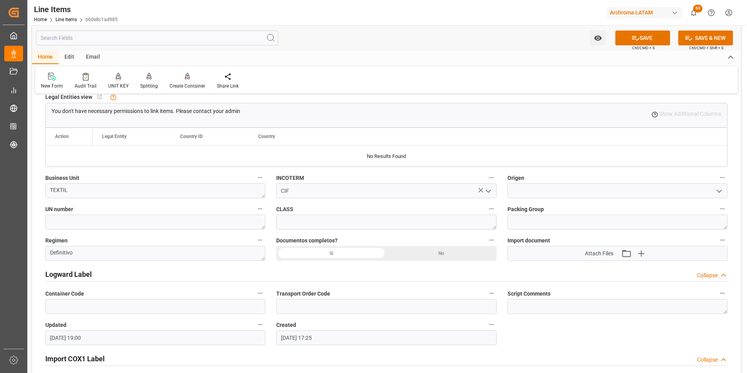
scroll to position [508, 0]
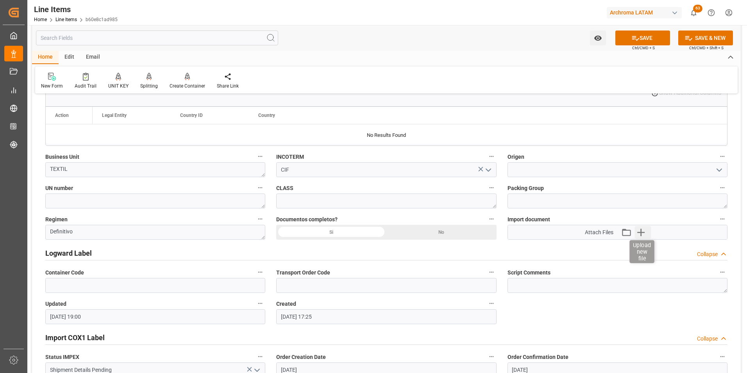
click at [641, 232] on icon "button" at bounding box center [640, 232] width 7 height 7
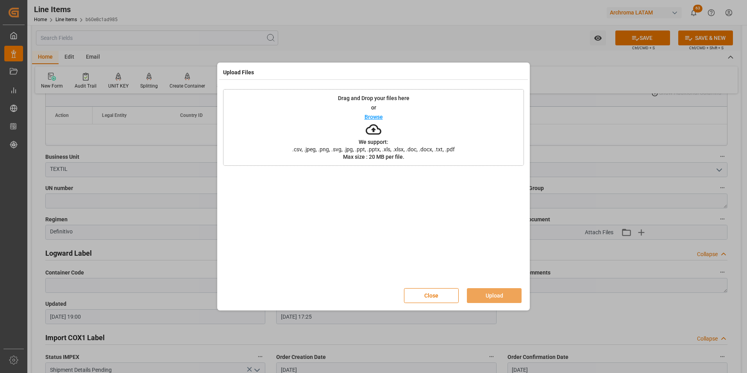
click at [396, 134] on div "Drag and Drop your files here or Browse We support: .csv, .jpeg, .png, .svg, .j…" at bounding box center [373, 127] width 301 height 77
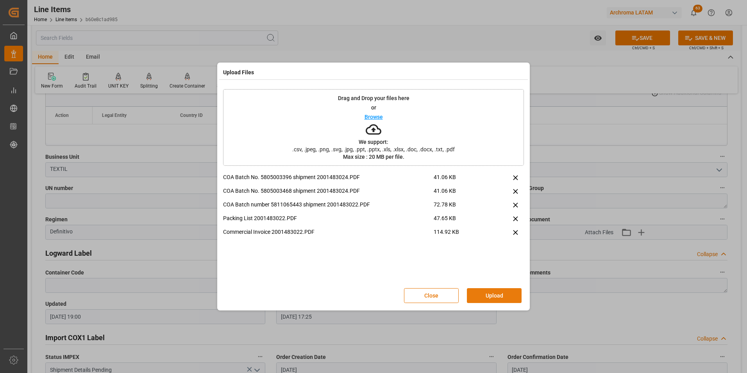
click at [497, 291] on button "Upload" at bounding box center [494, 295] width 55 height 15
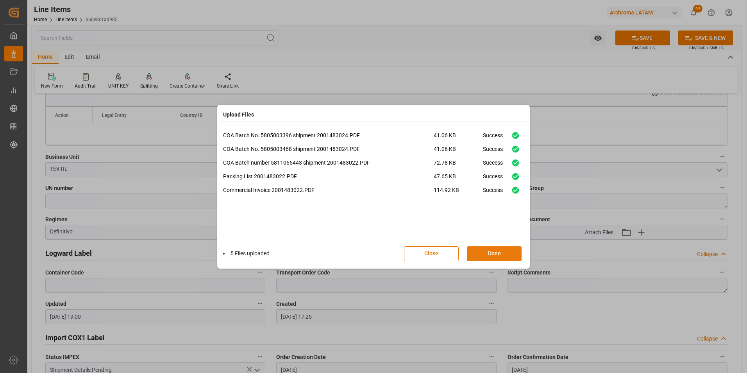
click at [497, 253] on button "Done" at bounding box center [494, 253] width 55 height 15
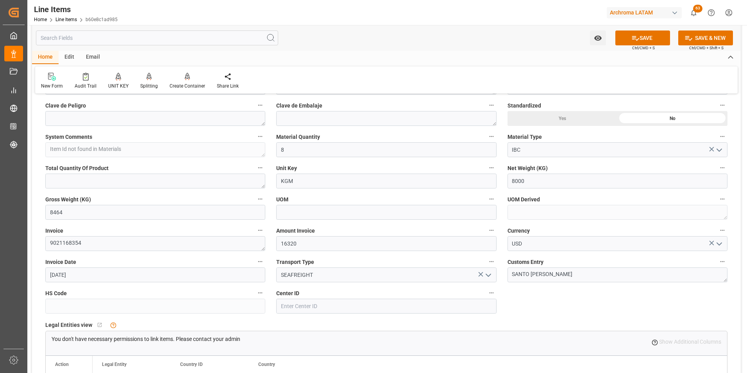
scroll to position [273, 0]
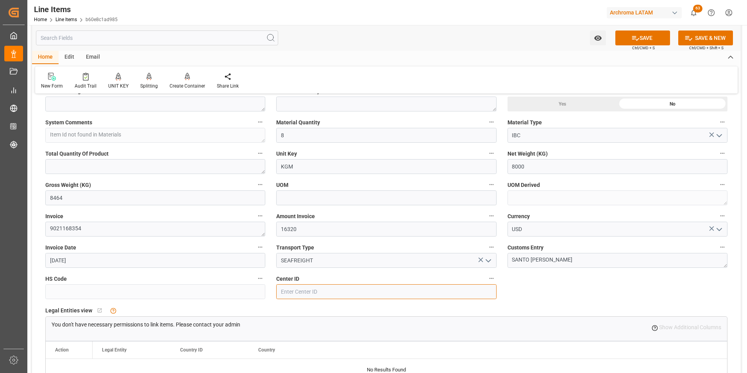
click at [327, 289] on input at bounding box center [386, 291] width 220 height 15
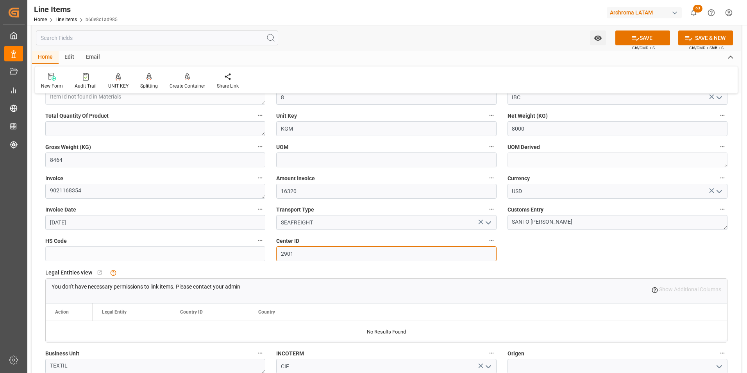
scroll to position [391, 0]
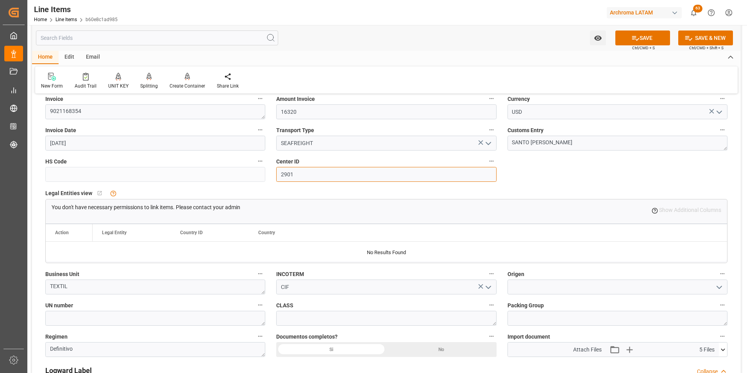
type input "2901"
click at [350, 347] on div "Si" at bounding box center [331, 349] width 110 height 15
click at [546, 292] on input at bounding box center [617, 286] width 220 height 15
click at [530, 288] on input at bounding box center [617, 286] width 220 height 15
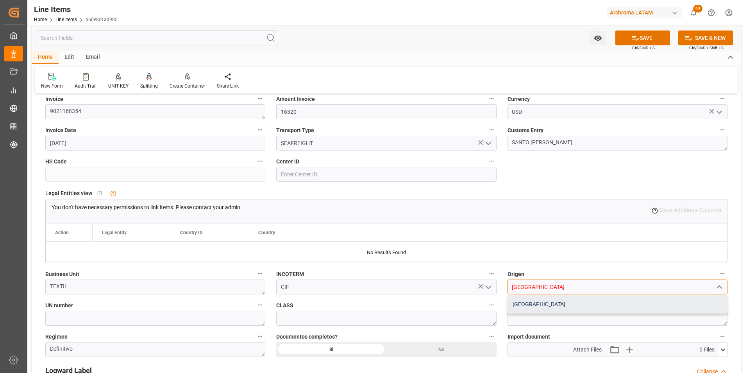
click at [518, 303] on div "USA" at bounding box center [617, 304] width 219 height 18
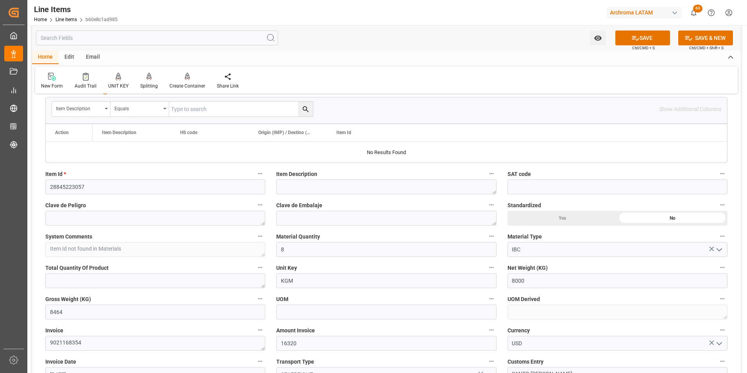
scroll to position [156, 0]
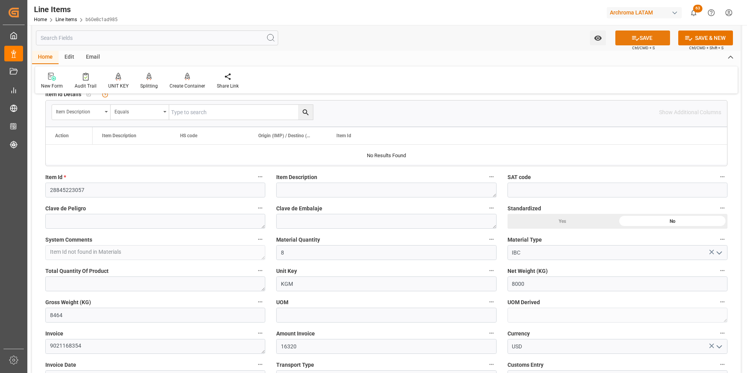
type input "USA"
click at [647, 36] on button "SAVE" at bounding box center [642, 37] width 55 height 15
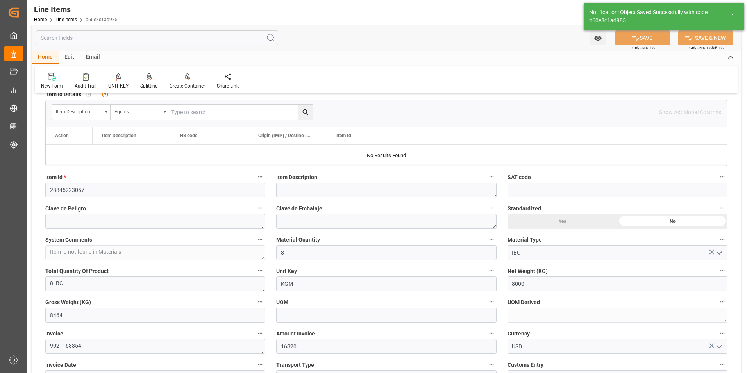
type textarea "8 IBC"
type input "14.10.2025 19:05"
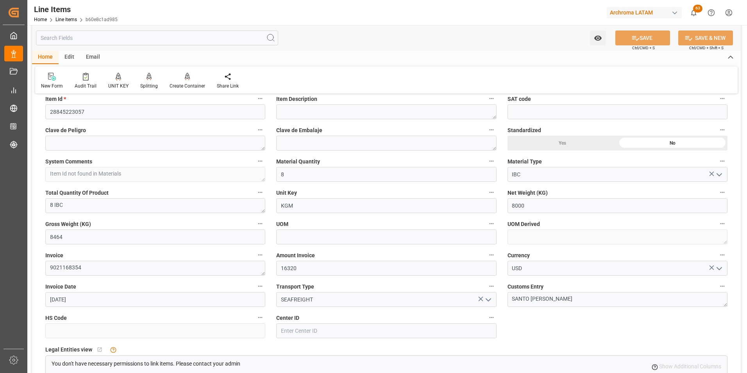
scroll to position [117, 0]
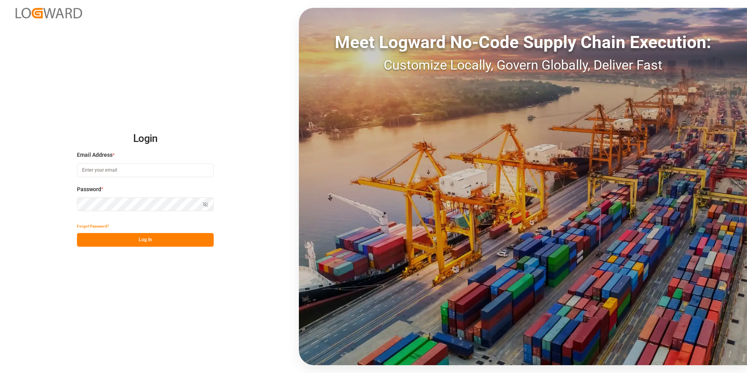
type input "[PERSON_NAME][EMAIL_ADDRESS][PERSON_NAME][DOMAIN_NAME]"
click at [150, 238] on button "Log In" at bounding box center [145, 240] width 137 height 14
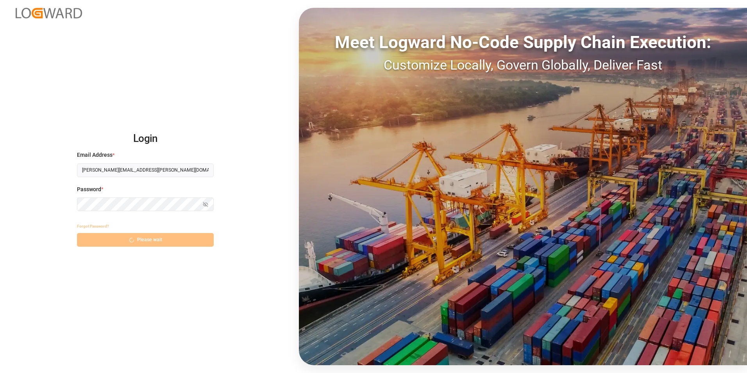
click at [154, 235] on div "Forgot Password? Please wait" at bounding box center [145, 232] width 137 height 27
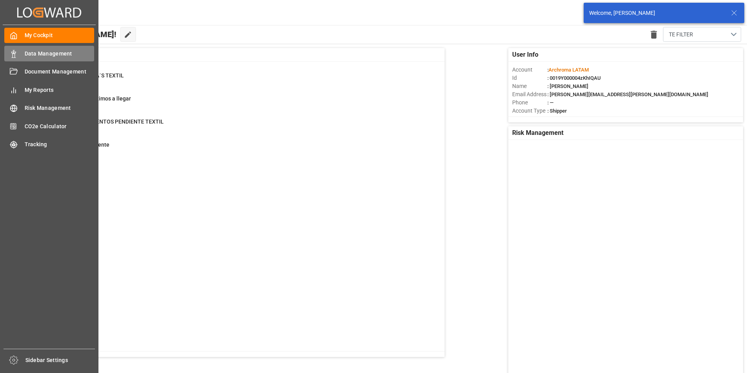
click at [16, 57] on icon at bounding box center [14, 54] width 8 height 8
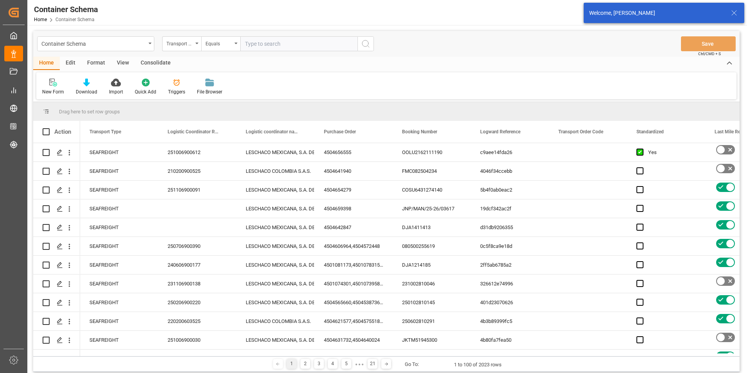
click at [148, 47] on div "Container Schema" at bounding box center [95, 43] width 117 height 15
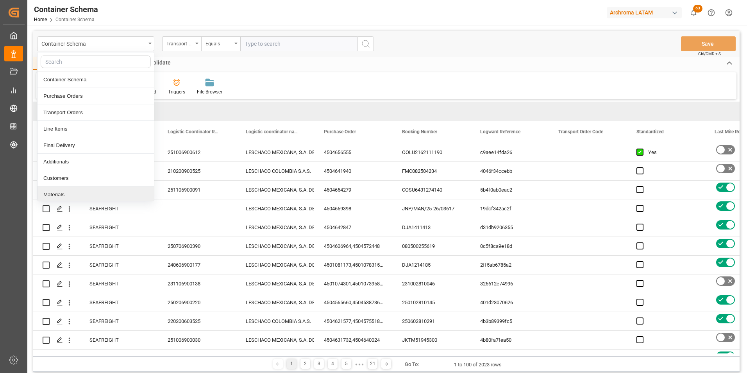
click at [77, 191] on div "Materials" at bounding box center [95, 194] width 116 height 16
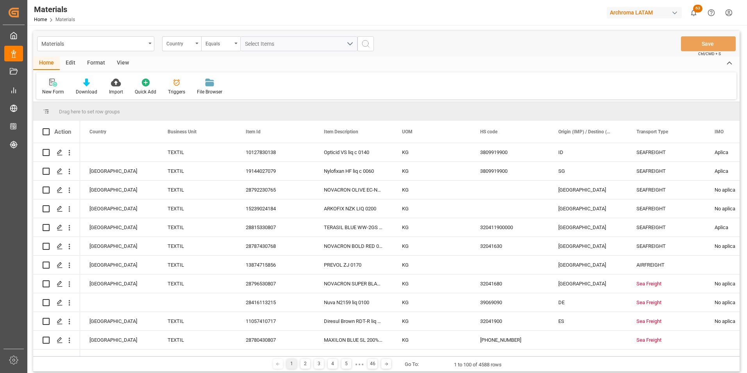
click at [52, 90] on div "New Form" at bounding box center [53, 91] width 22 height 7
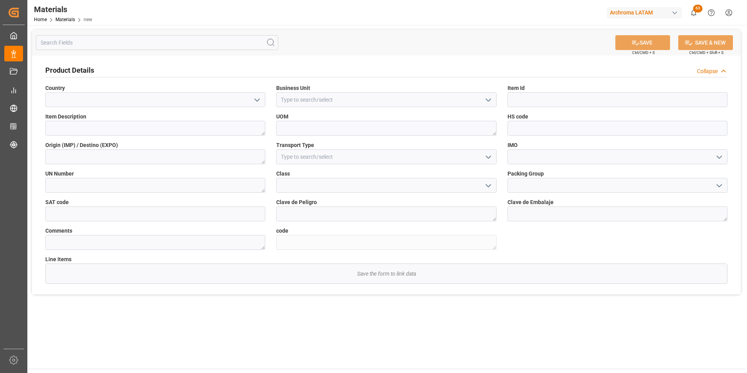
click at [252, 98] on button "open menu" at bounding box center [257, 100] width 12 height 12
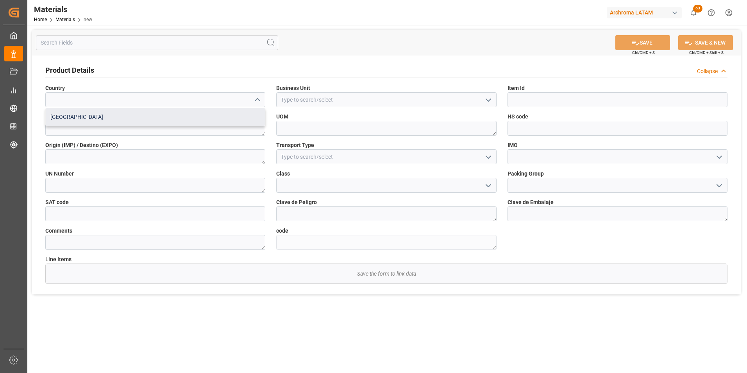
click at [226, 115] on div "Mexico" at bounding box center [155, 117] width 219 height 18
type input "Mexico"
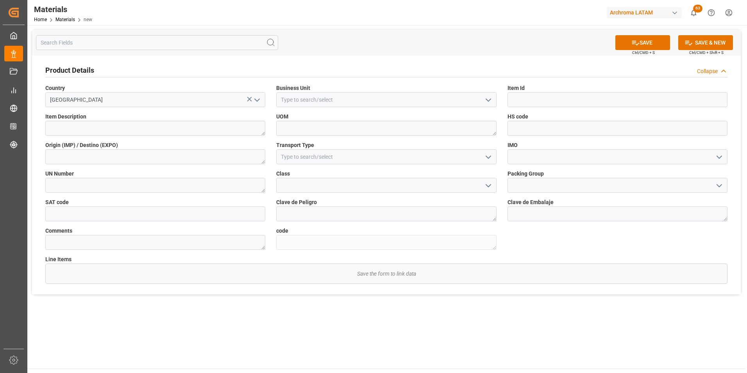
click at [489, 100] on polyline "open menu" at bounding box center [488, 100] width 5 height 2
click at [441, 123] on div "TEXTIL" at bounding box center [386, 117] width 219 height 18
type input "TEXTIL"
click at [531, 104] on input at bounding box center [617, 99] width 220 height 15
paste input "28845223057"
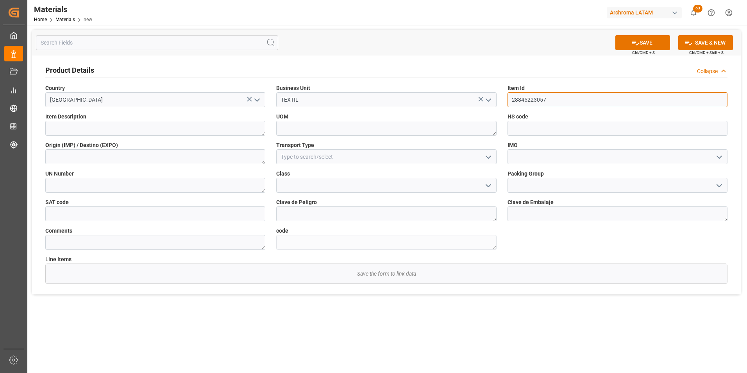
type input "28845223057"
click at [207, 137] on div "Item Description" at bounding box center [155, 124] width 231 height 29
click at [208, 126] on textarea at bounding box center [155, 128] width 220 height 15
paste textarea "ULTRAPHIL TG CONC"
type textarea "ULTRAPHIL TG CONC"
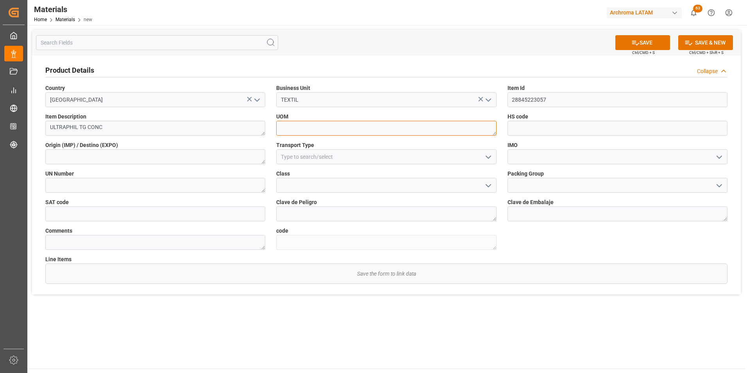
click at [284, 129] on textarea at bounding box center [386, 128] width 220 height 15
type textarea "KG"
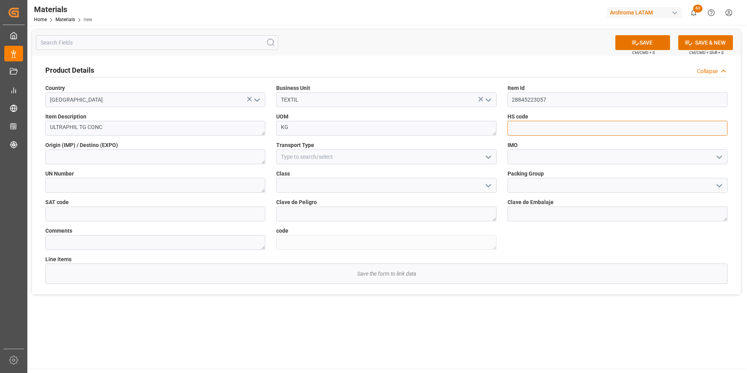
drag, startPoint x: 532, startPoint y: 127, endPoint x: 524, endPoint y: 129, distance: 8.4
click at [532, 127] on input at bounding box center [617, 128] width 220 height 15
paste input "3907995050"
type input "3907995050"
click at [137, 161] on textarea at bounding box center [155, 156] width 220 height 15
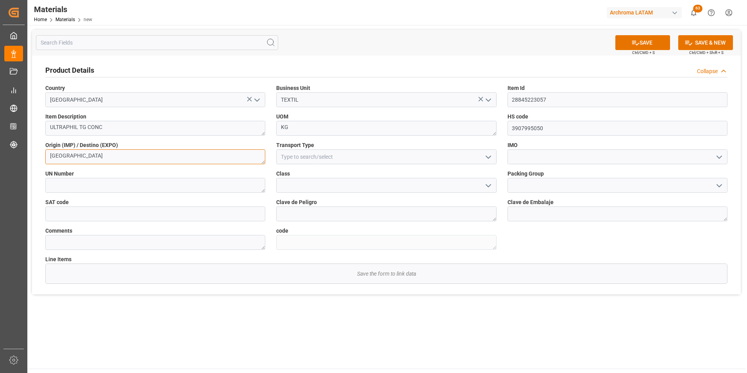
type textarea "USA"
click at [482, 160] on button "open menu" at bounding box center [488, 157] width 12 height 12
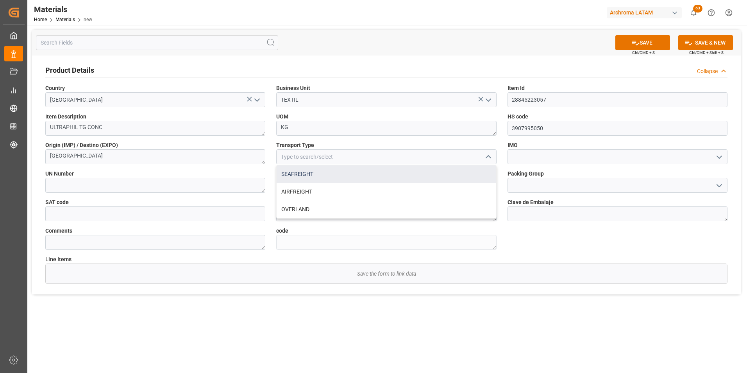
click at [408, 178] on div "SEAFREIGHT" at bounding box center [386, 174] width 219 height 18
type input "SEAFREIGHT"
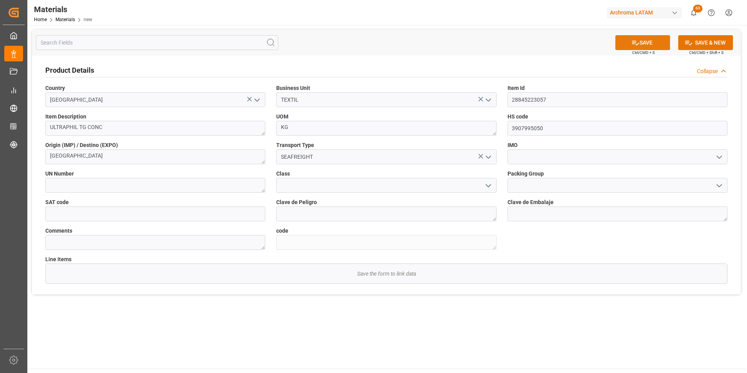
click at [650, 42] on button "SAVE" at bounding box center [642, 42] width 55 height 15
type textarea "ULTRAPHIL TG CONC"
type textarea "32d990a03b85"
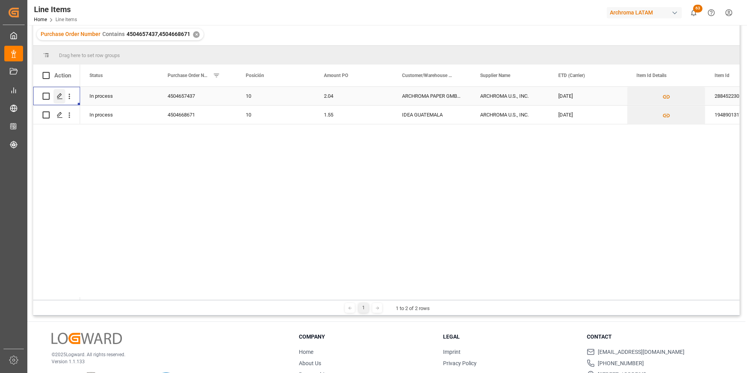
click at [60, 98] on icon "Press SPACE to select this row." at bounding box center [60, 96] width 6 height 6
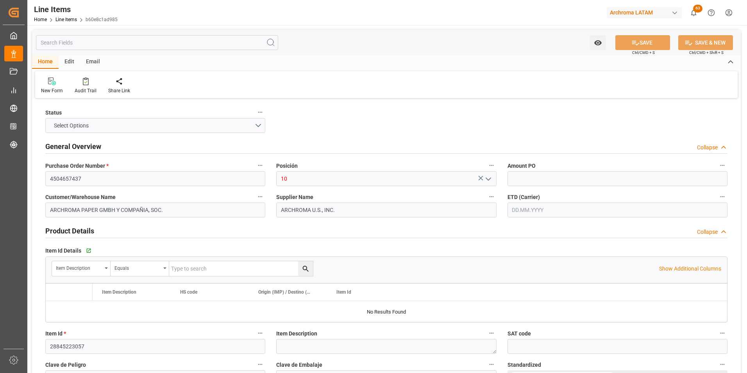
type input "2.04"
type input "8"
type input "8000"
type input "8464"
type input "16320"
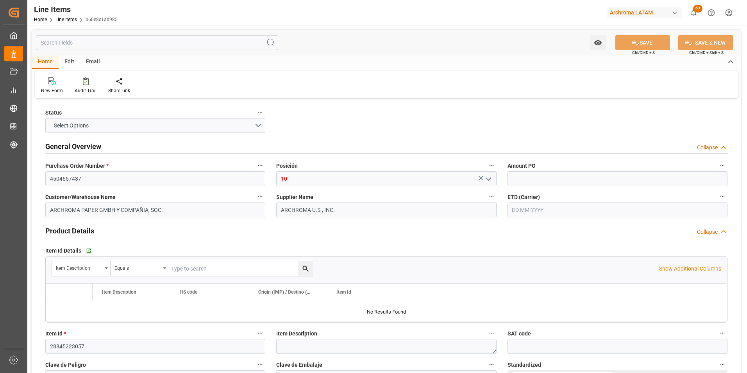
type input "3907995050"
type input "[DATE]"
type input "08.10.2025"
type input "14.10.2025 19:06"
type input "27.08.2025 17:25"
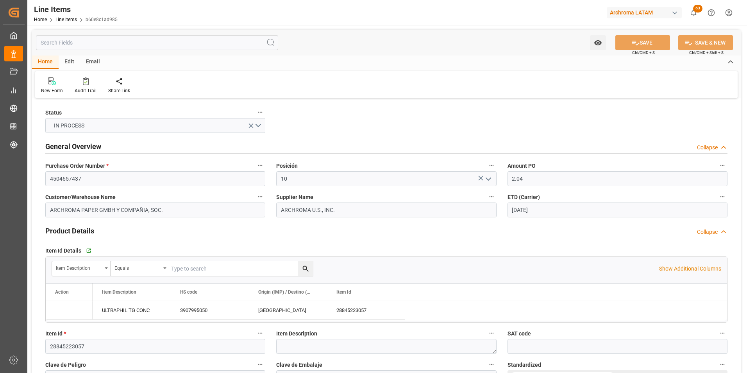
type input "[DATE]"
click at [141, 306] on div "ULTRAPHIL TG CONC" at bounding box center [132, 310] width 78 height 18
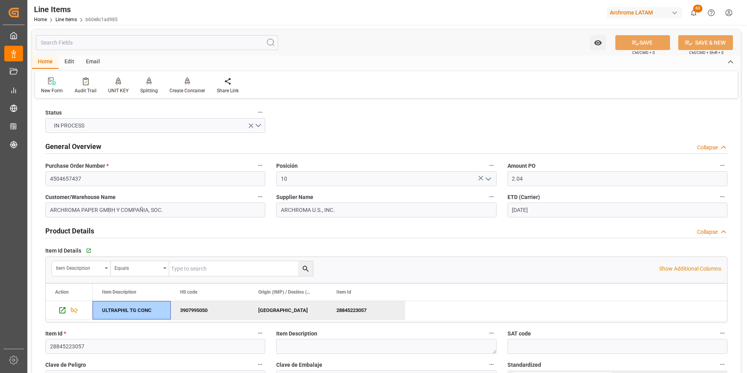
scroll to position [78, 0]
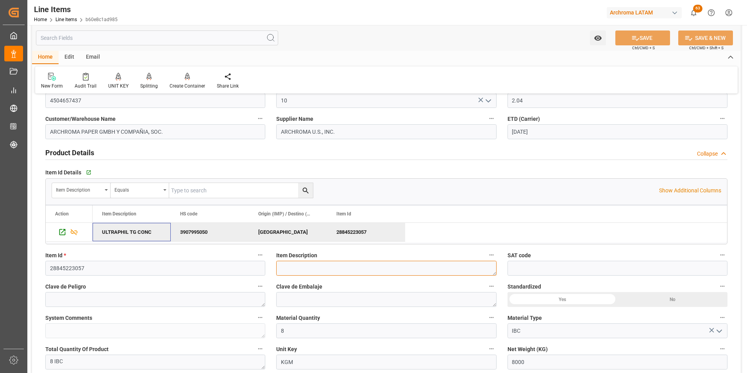
click at [300, 266] on textarea at bounding box center [386, 268] width 220 height 15
paste textarea "ULTRAPHIL TG CONC"
type textarea "ULTRAPHIL TG CONC"
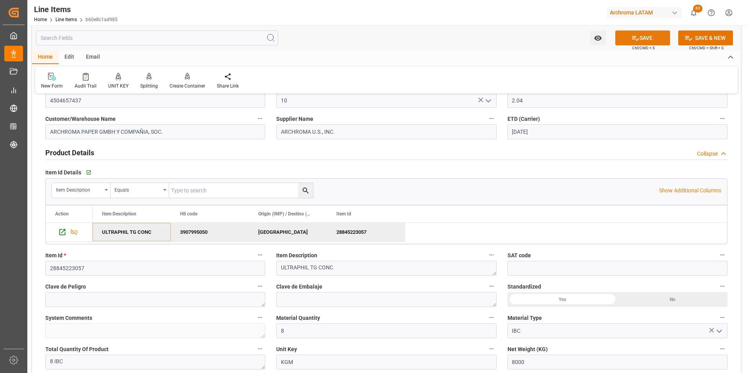
click at [636, 39] on icon at bounding box center [635, 38] width 7 height 5
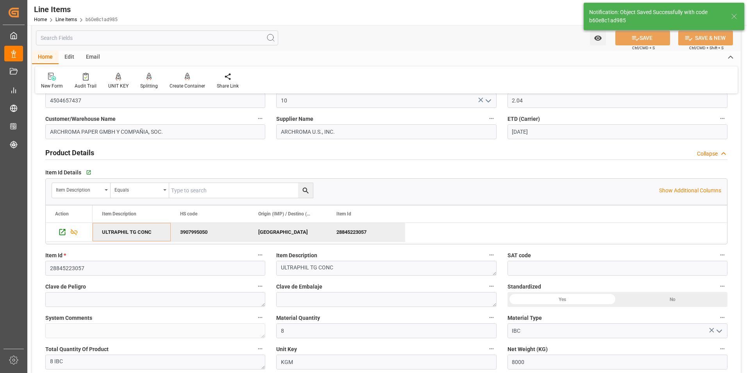
type input "[DATE] 19:07"
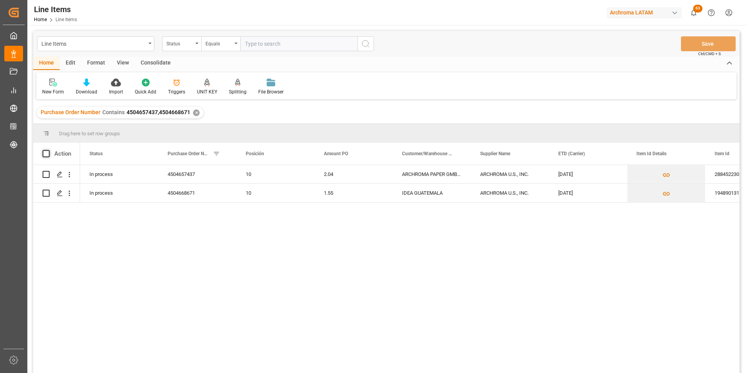
click at [43, 154] on span at bounding box center [46, 153] width 7 height 7
click at [48, 150] on input "checkbox" at bounding box center [48, 150] width 0 height 0
checkbox input "true"
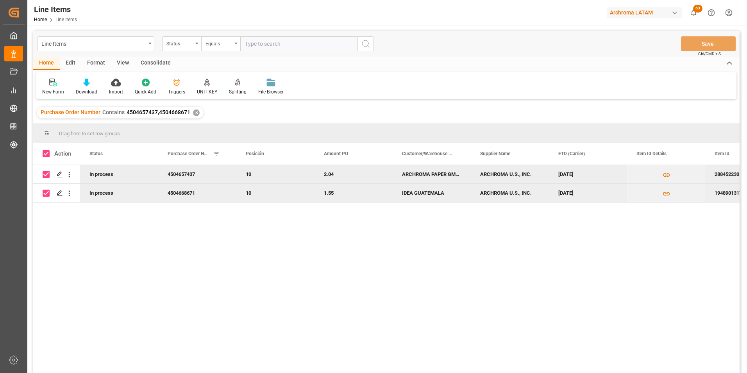
click at [152, 62] on div "Consolidate" at bounding box center [156, 63] width 42 height 13
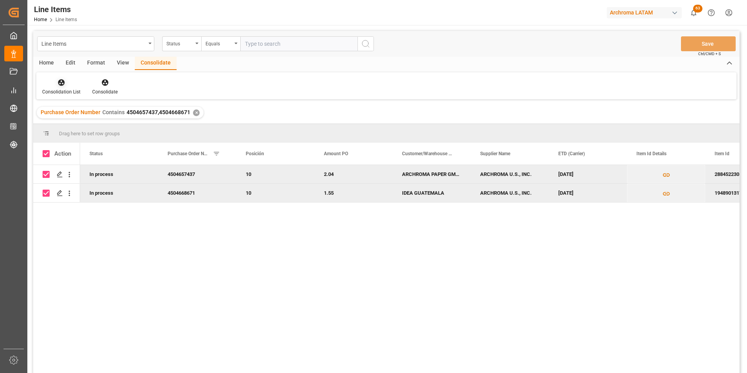
click at [58, 79] on icon at bounding box center [61, 83] width 8 height 8
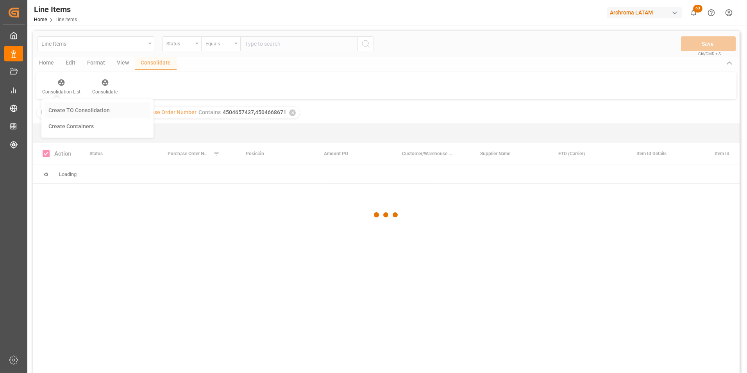
click at [59, 106] on div "Line Items Status Equals Save Ctrl/CMD + S Home Edit Format View Consolidate Co…" at bounding box center [386, 212] width 706 height 362
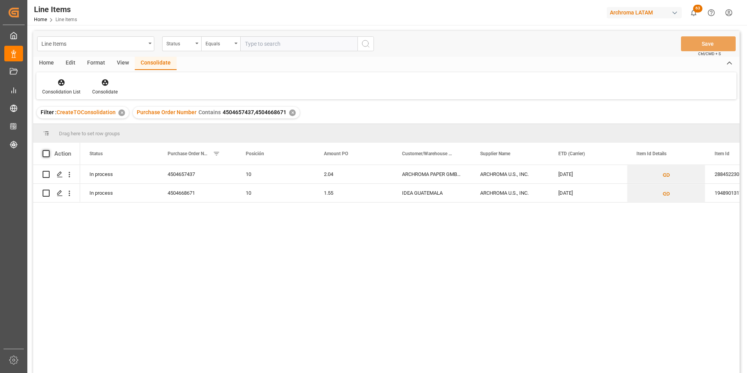
click at [46, 155] on span at bounding box center [46, 153] width 7 height 7
click at [48, 150] on input "checkbox" at bounding box center [48, 150] width 0 height 0
checkbox input "true"
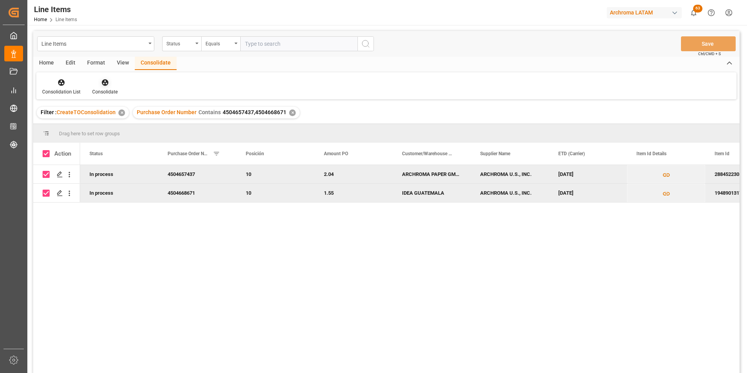
click at [107, 90] on div "Consolidate" at bounding box center [104, 91] width 25 height 7
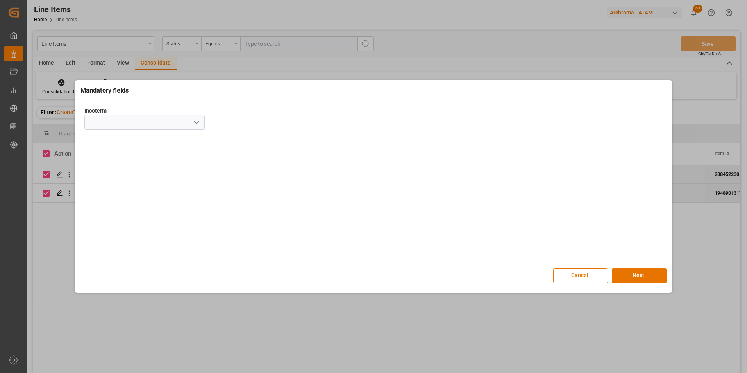
click at [194, 120] on icon "open menu" at bounding box center [196, 122] width 9 height 9
click at [116, 229] on div "CIF" at bounding box center [145, 228] width 120 height 18
type input "CIF"
click at [657, 277] on button "Next" at bounding box center [639, 275] width 55 height 15
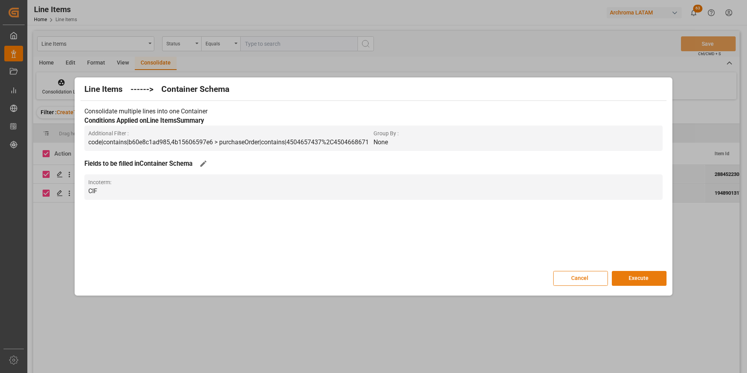
click at [630, 277] on button "Execute" at bounding box center [639, 278] width 55 height 15
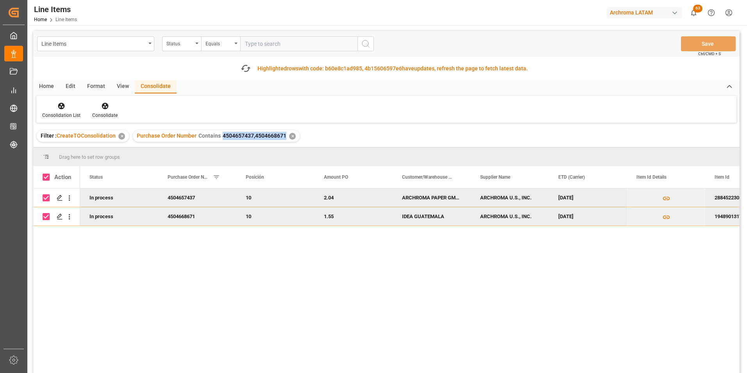
drag, startPoint x: 219, startPoint y: 136, endPoint x: 282, endPoint y: 138, distance: 63.7
click at [282, 138] on div "Purchase Order Number Contains 4504657437,4504668671" at bounding box center [212, 136] width 150 height 8
copy span "4504657437,4504668671"
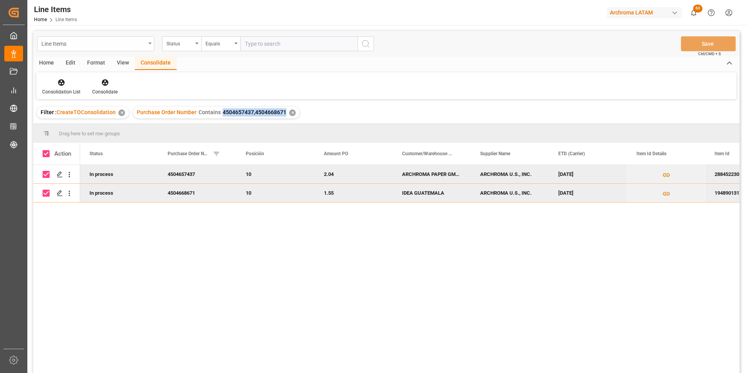
click at [142, 45] on div "Line Items" at bounding box center [93, 43] width 104 height 10
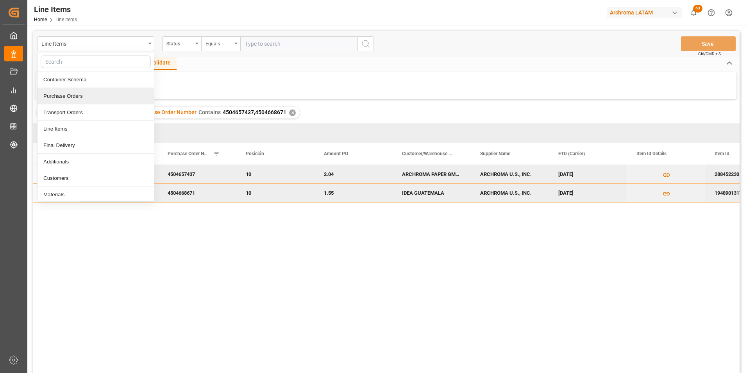
click at [86, 93] on div "Purchase Orders" at bounding box center [95, 96] width 116 height 16
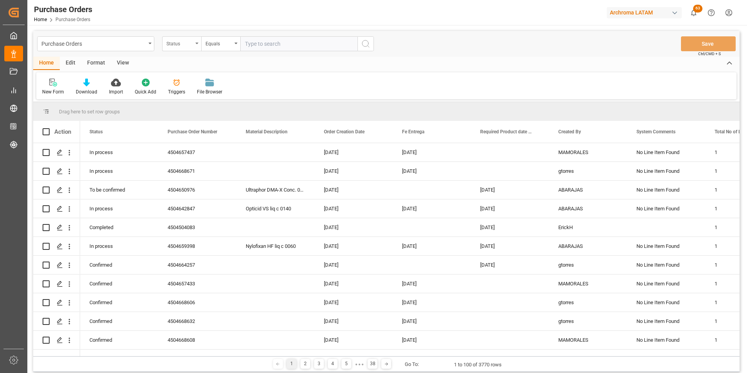
click at [188, 42] on div "Status" at bounding box center [179, 42] width 27 height 9
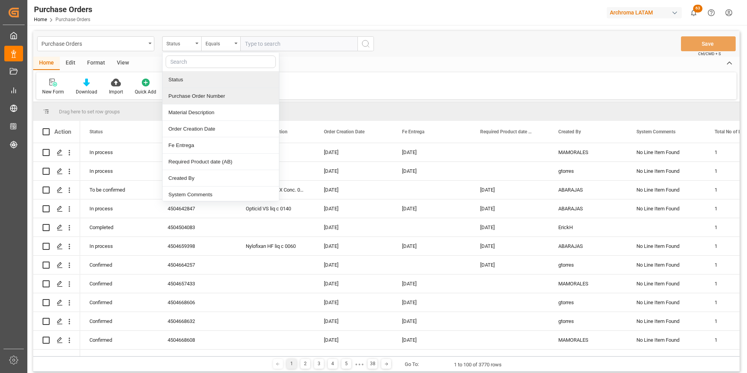
click at [202, 96] on div "Purchase Order Number" at bounding box center [220, 96] width 116 height 16
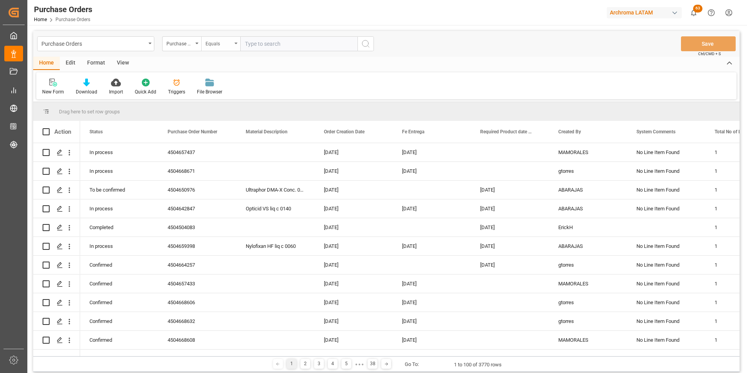
click at [217, 44] on div "Equals" at bounding box center [218, 42] width 27 height 9
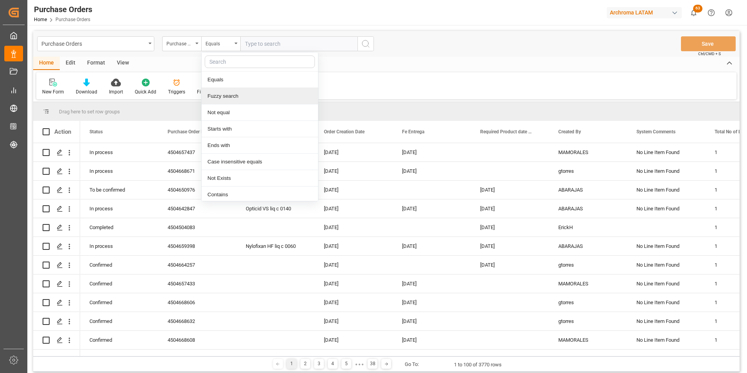
click at [232, 98] on div "Fuzzy search" at bounding box center [260, 96] width 116 height 16
paste input "4504668047"
type input "4504668047"
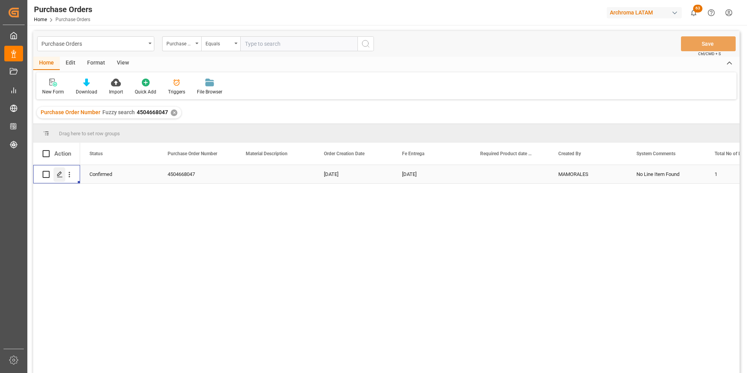
click at [59, 175] on icon "Press SPACE to select this row." at bounding box center [60, 174] width 6 height 6
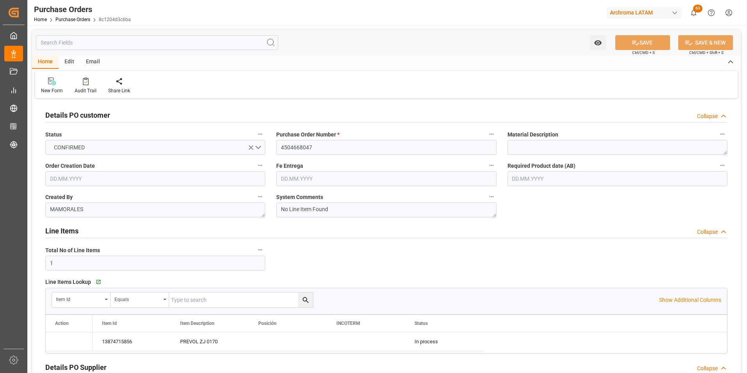
type input "19.09.2025"
type input "17.11.2025"
type input "14.10.2025"
type input "17.10.2025"
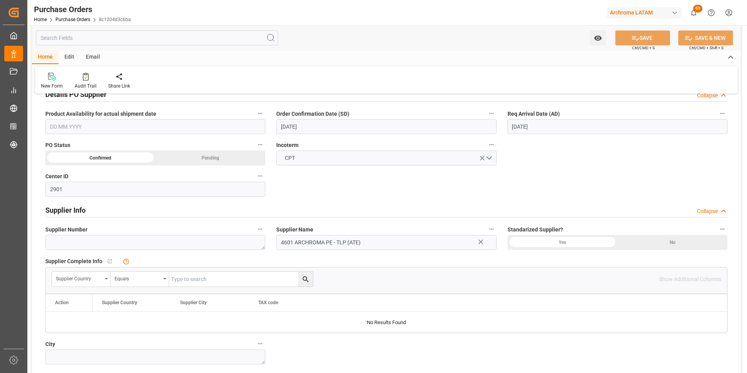
scroll to position [273, 0]
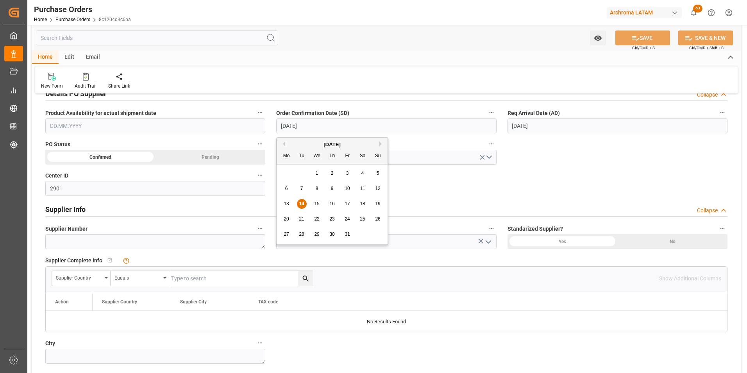
click at [300, 129] on input "14.10.2025" at bounding box center [386, 125] width 220 height 15
click at [300, 221] on span "21" at bounding box center [301, 218] width 5 height 5
type input "21.10.2025"
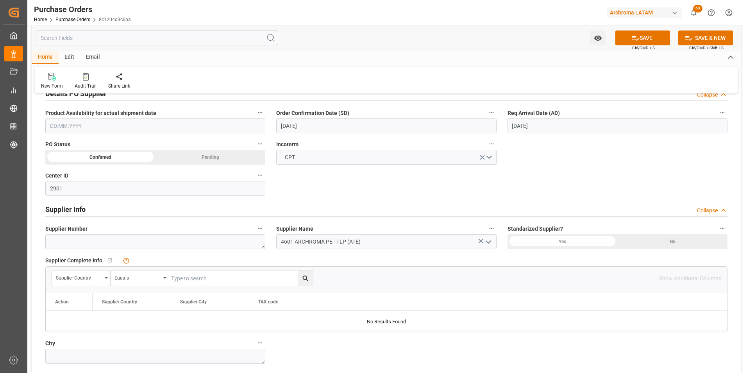
click at [537, 130] on input "17.10.2025" at bounding box center [617, 125] width 220 height 15
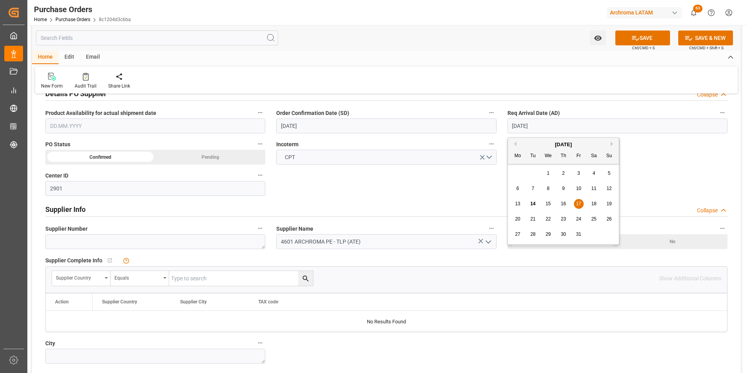
click at [549, 221] on span "22" at bounding box center [547, 218] width 5 height 5
type input "22.10.2025"
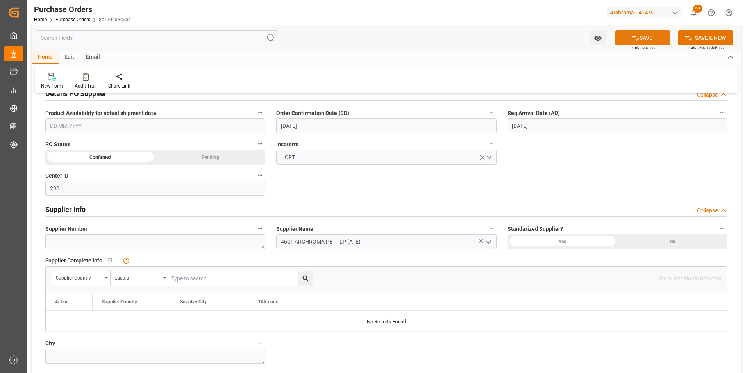
click at [620, 41] on button "SAVE" at bounding box center [642, 37] width 55 height 15
click at [72, 19] on link "Purchase Orders" at bounding box center [72, 19] width 35 height 5
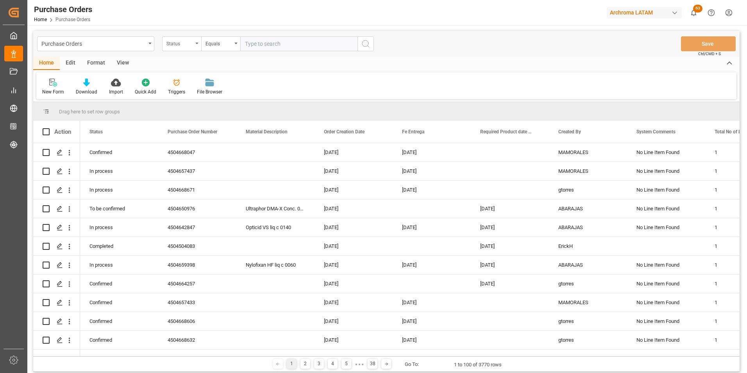
click at [177, 44] on div "Status" at bounding box center [179, 42] width 27 height 9
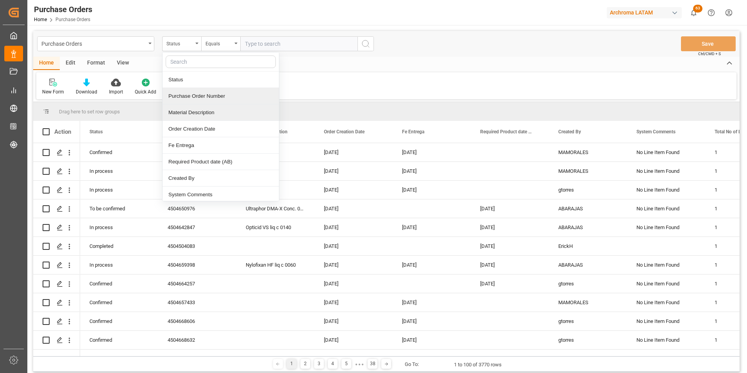
click at [200, 102] on div "Purchase Order Number" at bounding box center [220, 96] width 116 height 16
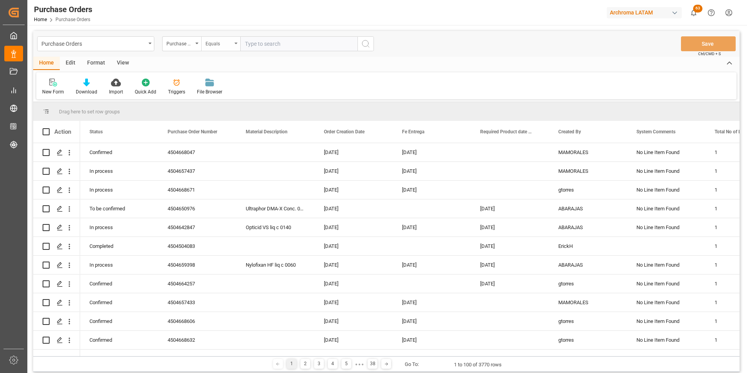
click at [221, 46] on div "Equals" at bounding box center [218, 42] width 27 height 9
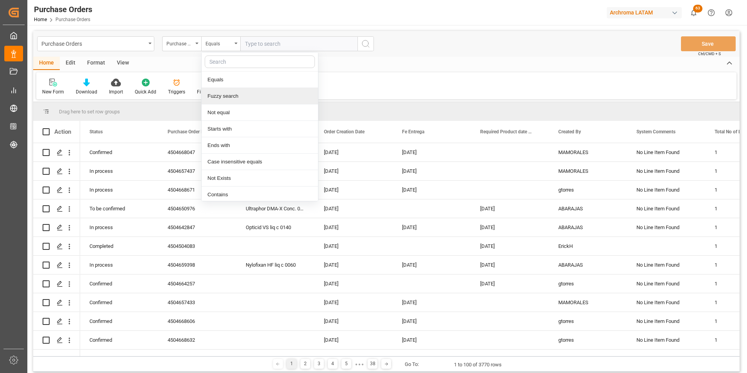
click at [230, 95] on div "Fuzzy search" at bounding box center [260, 96] width 116 height 16
paste input "4504659369"
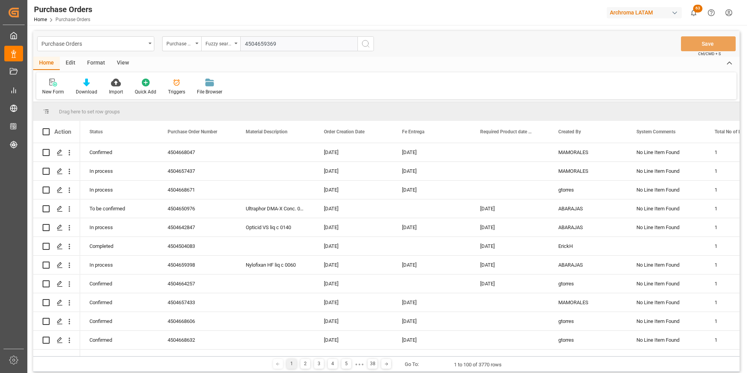
type input "4504659369"
click at [370, 43] on icon "search button" at bounding box center [365, 43] width 9 height 9
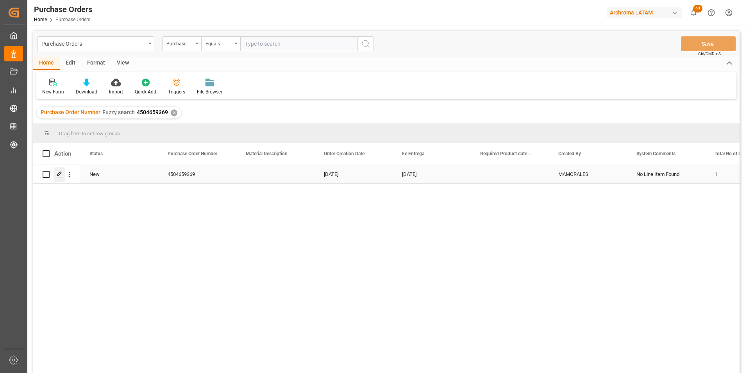
click at [61, 176] on icon "Press SPACE to select this row." at bounding box center [60, 174] width 6 height 6
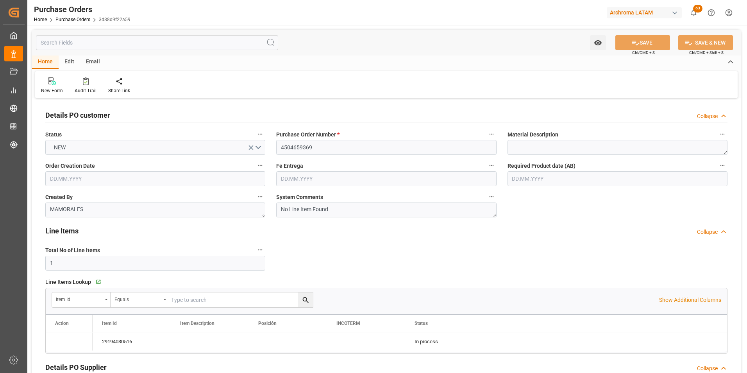
type input "[DATE]"
type input "17.11.2025"
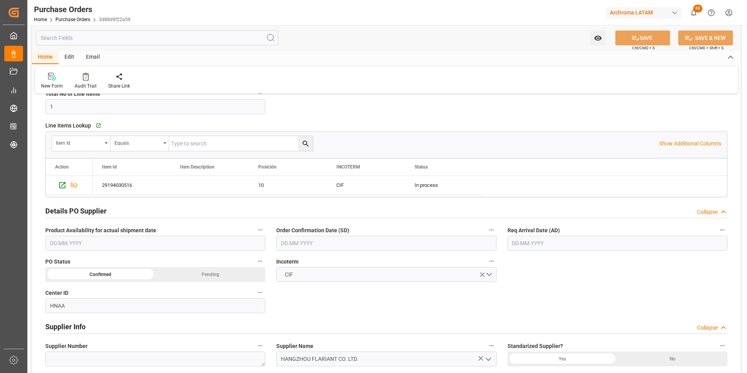
scroll to position [195, 0]
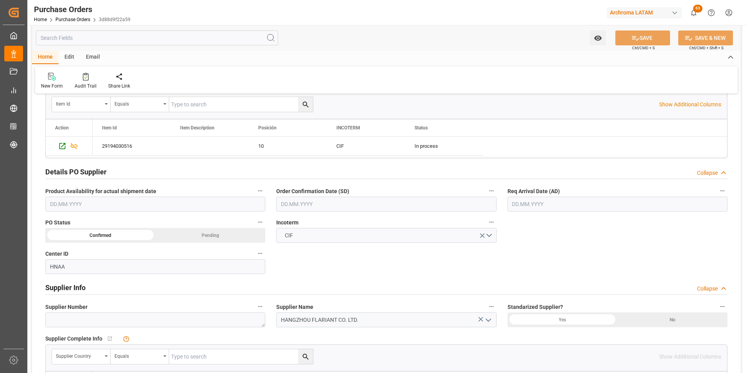
click at [297, 207] on input "text" at bounding box center [386, 203] width 220 height 15
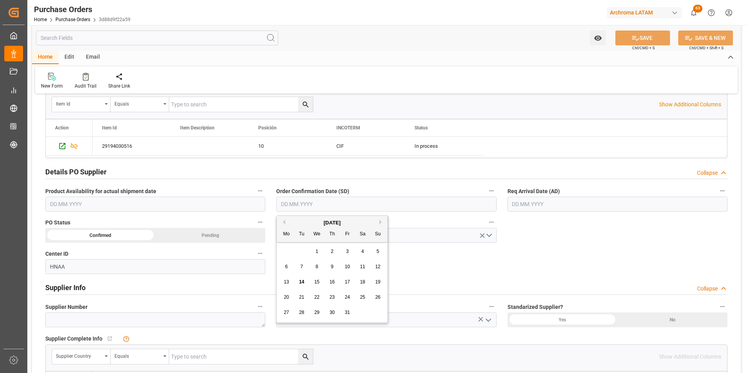
drag, startPoint x: 287, startPoint y: 248, endPoint x: 287, endPoint y: 243, distance: 5.5
click at [287, 248] on div "29 30 1 2 3 4 5" at bounding box center [332, 251] width 107 height 15
click at [284, 222] on button "Previous Month" at bounding box center [282, 222] width 5 height 5
click at [290, 312] on div "29" at bounding box center [287, 312] width 10 height 9
type input "29.09.2025"
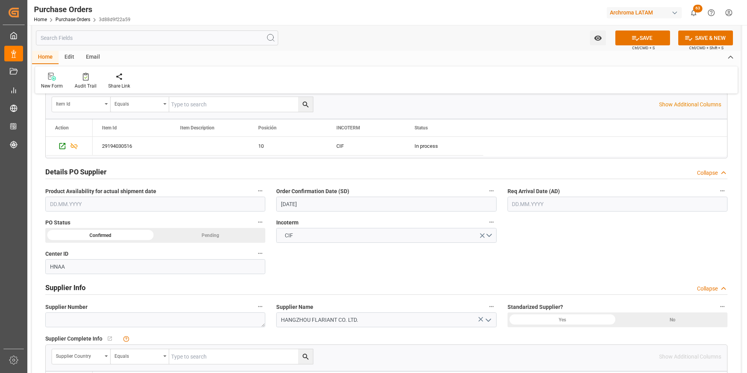
click at [543, 199] on input "text" at bounding box center [617, 203] width 220 height 15
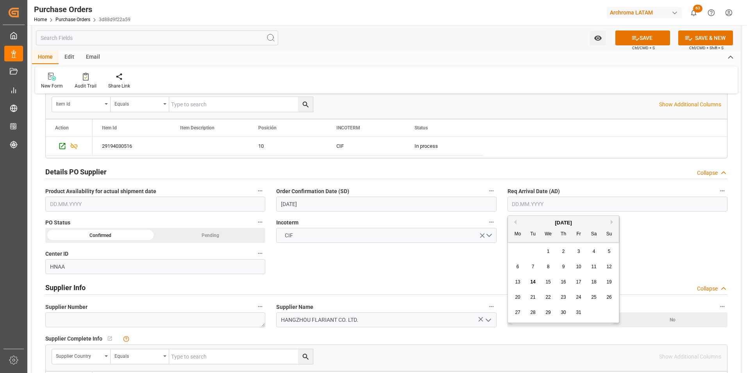
click at [516, 250] on div "29 30 1 2 3 4 5" at bounding box center [563, 251] width 107 height 15
click at [610, 221] on div "[DATE]" at bounding box center [563, 223] width 111 height 8
click at [611, 224] on div "[DATE]" at bounding box center [563, 223] width 111 height 8
click at [612, 224] on div "[DATE]" at bounding box center [563, 223] width 111 height 8
click at [612, 223] on button "Next Month" at bounding box center [613, 222] width 5 height 5
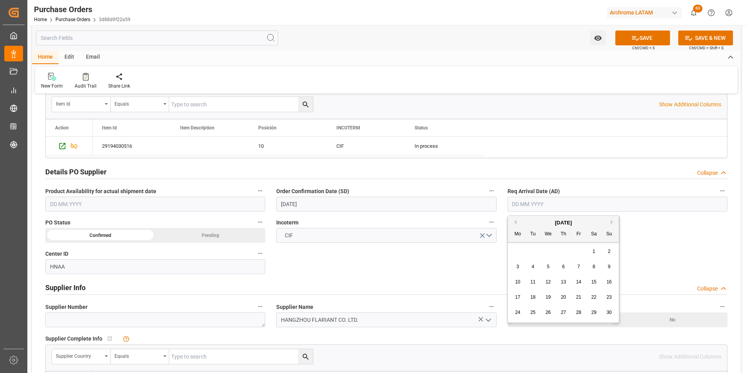
click at [577, 298] on span "21" at bounding box center [578, 296] width 5 height 5
type input "[DATE]"
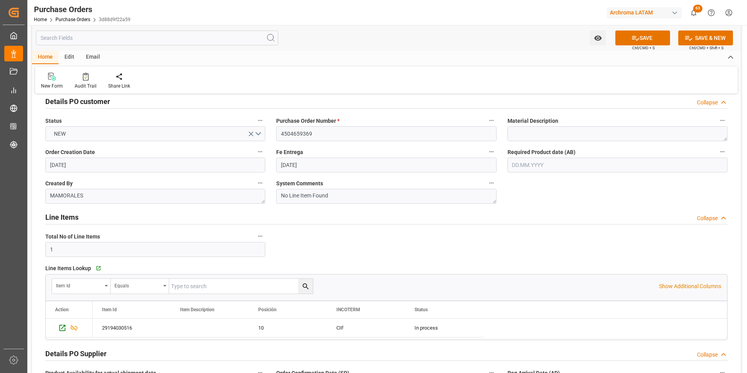
scroll to position [0, 0]
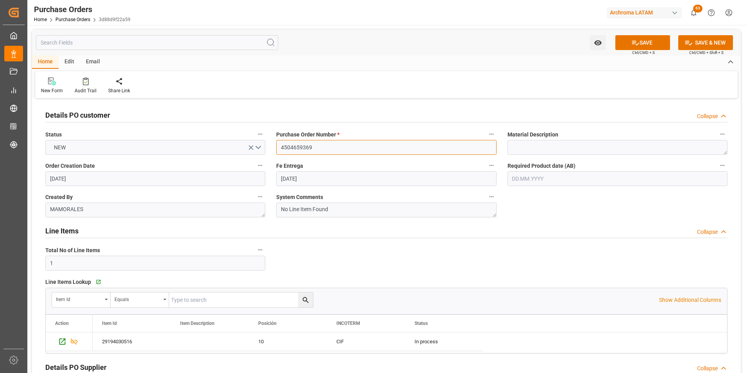
click at [309, 146] on input "4504659369" at bounding box center [386, 147] width 220 height 15
click at [554, 229] on div "Line Items Collapse" at bounding box center [386, 230] width 682 height 15
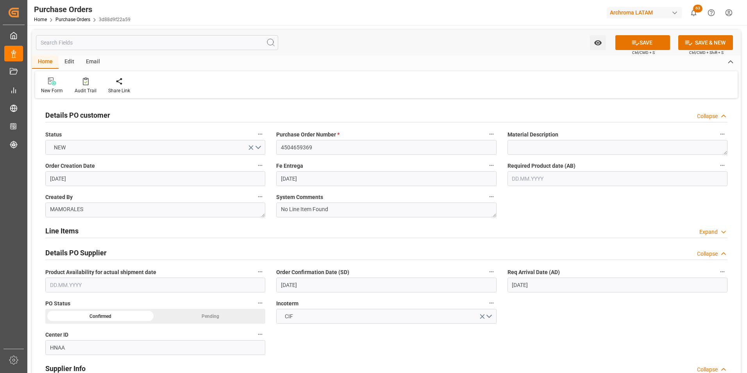
click at [554, 229] on div "Line Items Expand" at bounding box center [386, 230] width 682 height 15
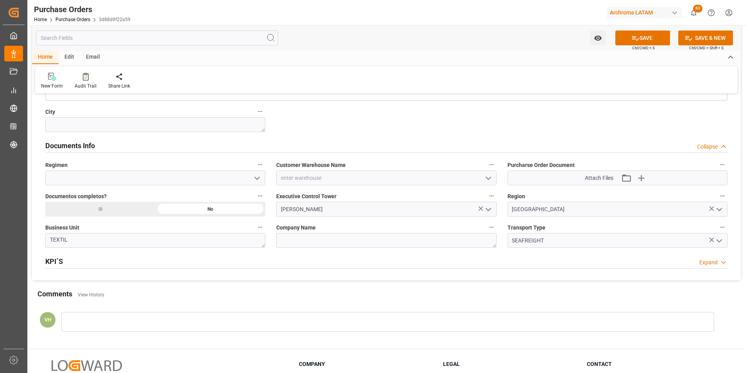
scroll to position [508, 0]
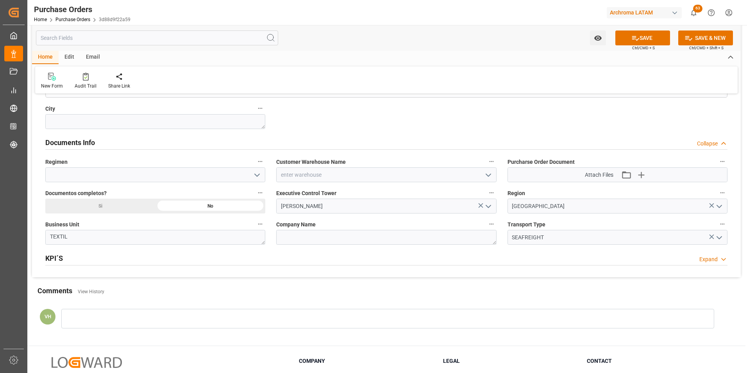
click at [492, 173] on icon "open menu" at bounding box center [488, 174] width 9 height 9
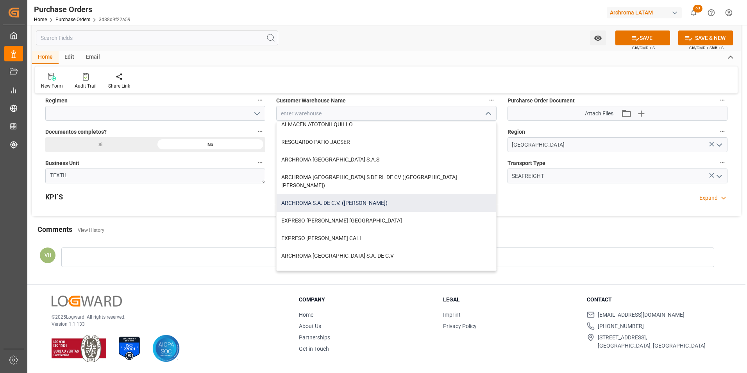
scroll to position [78, 0]
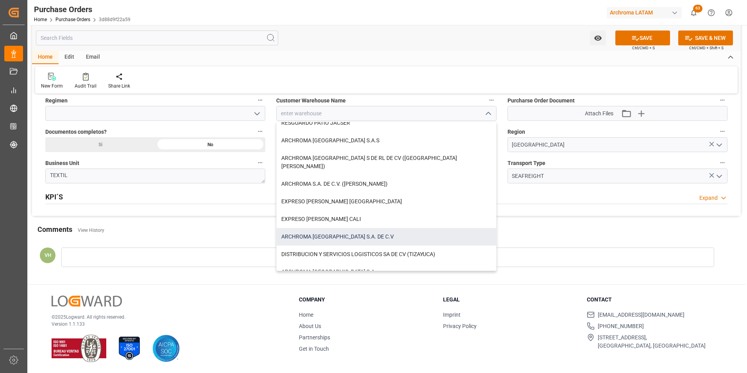
click at [343, 232] on div "ARCHROMA [GEOGRAPHIC_DATA] S.A. DE C.V" at bounding box center [386, 237] width 219 height 18
type input "ARCHROMA [GEOGRAPHIC_DATA] S.A. DE C.V"
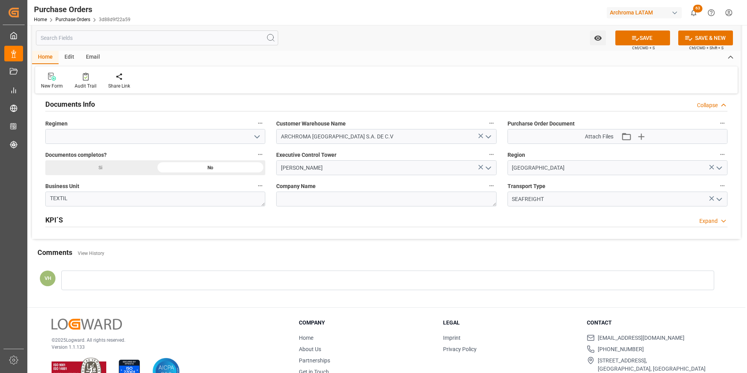
scroll to position [530, 0]
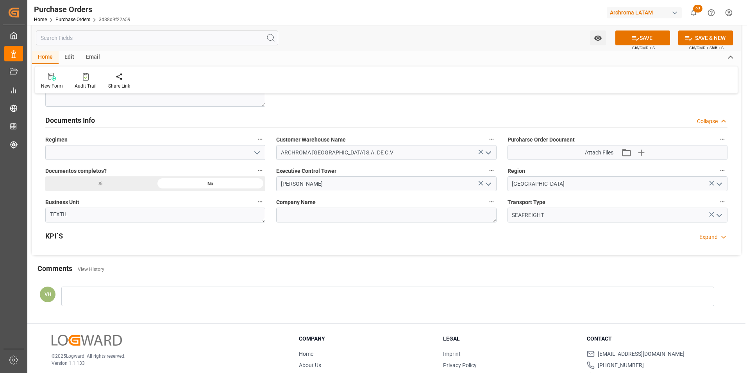
click at [126, 185] on div "Si" at bounding box center [100, 183] width 110 height 15
click at [259, 153] on icon "open menu" at bounding box center [256, 152] width 9 height 9
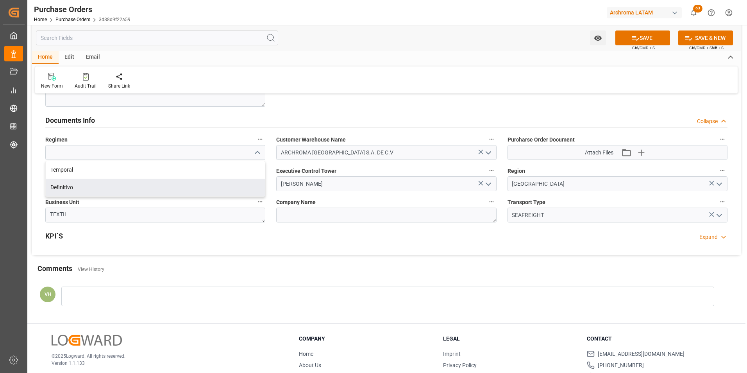
drag, startPoint x: 145, startPoint y: 190, endPoint x: 150, endPoint y: 192, distance: 4.6
click at [145, 190] on div "Definitivo" at bounding box center [155, 188] width 219 height 18
type input "Definitivo"
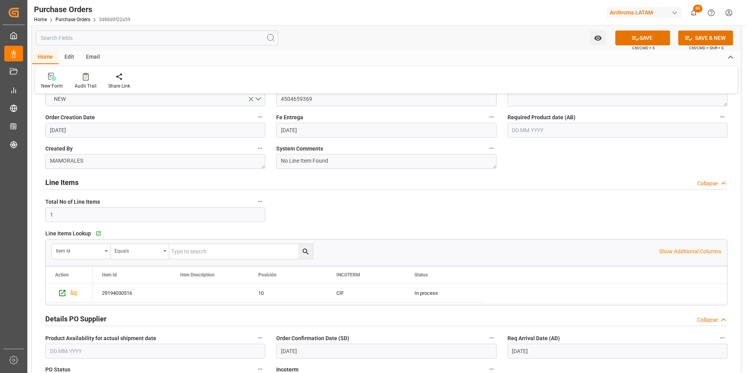
scroll to position [0, 0]
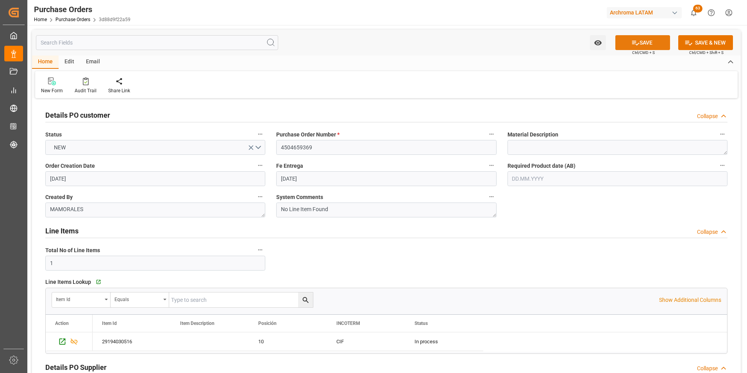
click at [635, 43] on icon at bounding box center [635, 43] width 8 height 8
click at [80, 19] on link "Purchase Orders" at bounding box center [72, 19] width 35 height 5
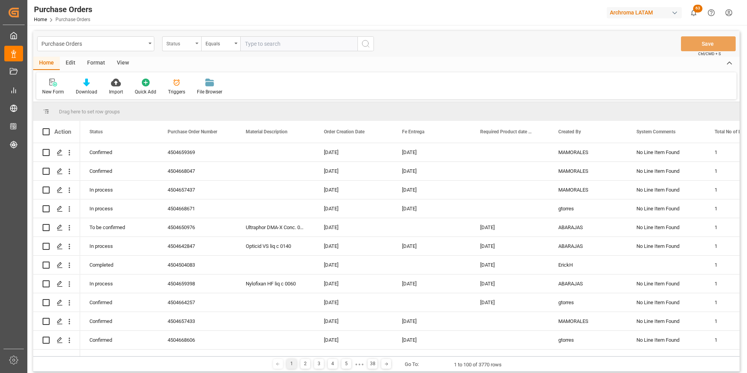
click at [167, 45] on div "Status" at bounding box center [179, 42] width 27 height 9
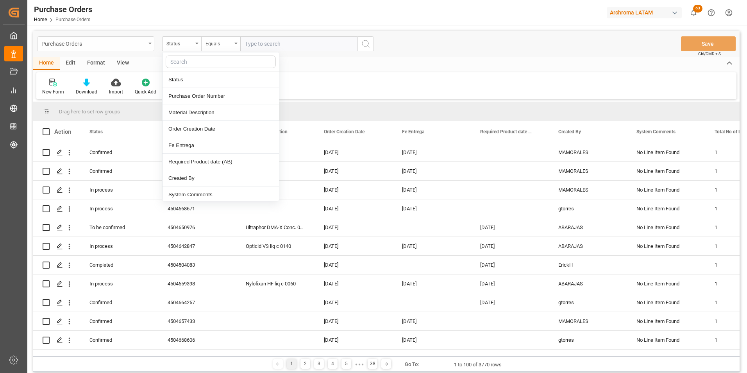
click at [130, 45] on div "Purchase Orders" at bounding box center [93, 43] width 104 height 10
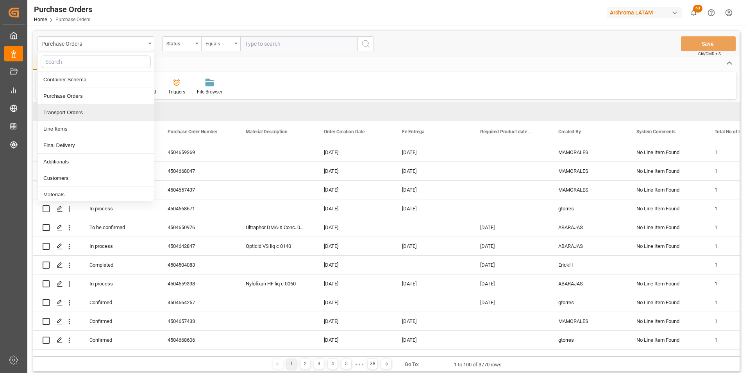
click at [86, 126] on div "Line Items" at bounding box center [95, 129] width 116 height 16
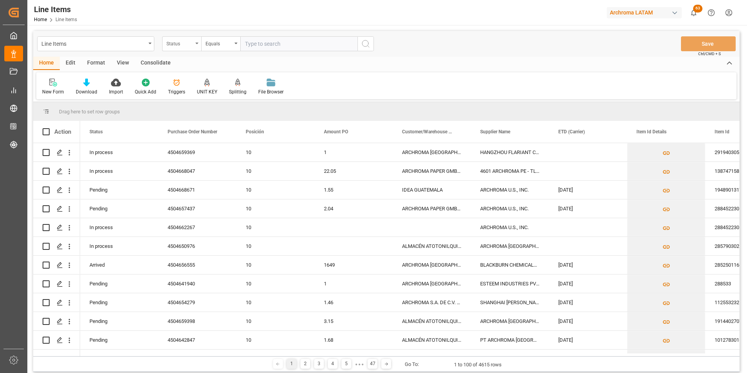
drag, startPoint x: 183, startPoint y: 38, endPoint x: 189, endPoint y: 48, distance: 11.6
click at [183, 38] on div "Status" at bounding box center [179, 42] width 27 height 9
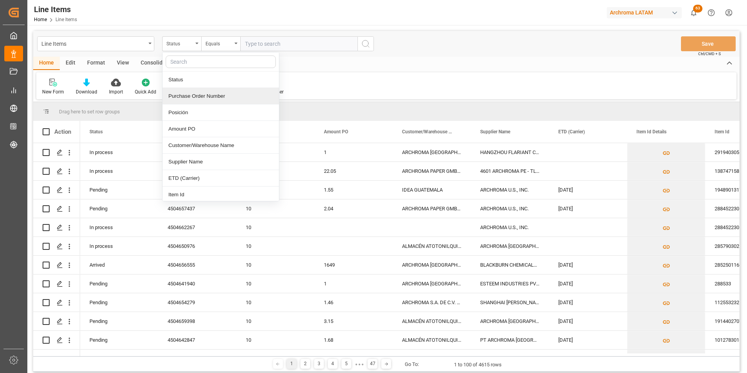
click at [201, 93] on div "Purchase Order Number" at bounding box center [220, 96] width 116 height 16
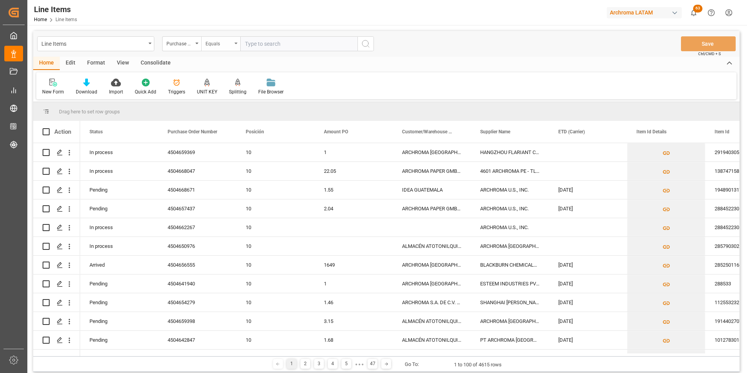
click at [209, 45] on div "Equals" at bounding box center [218, 42] width 27 height 9
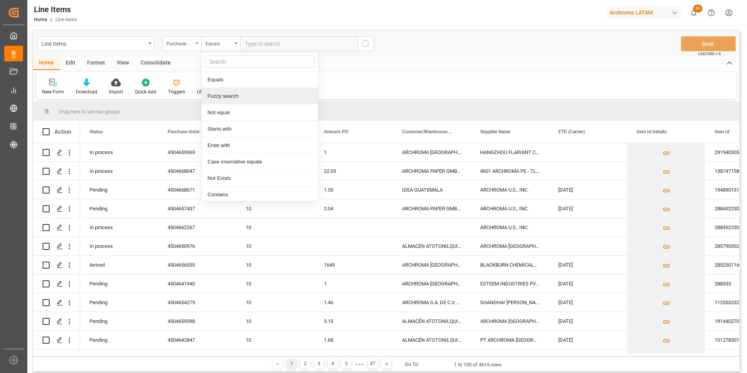
click at [228, 95] on div "Fuzzy search" at bounding box center [260, 96] width 116 height 16
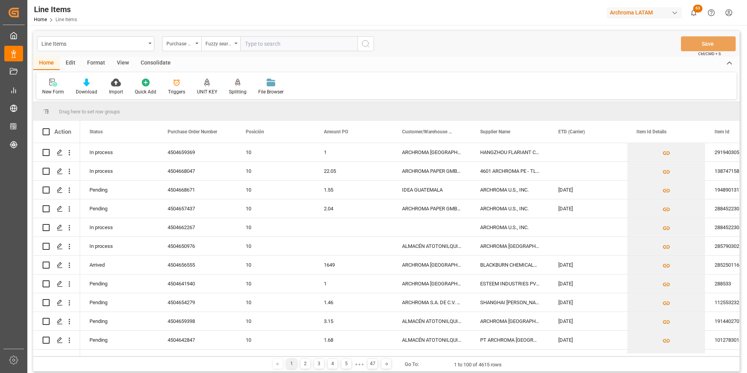
paste input "4504659369"
type input "4504659369"
click at [365, 43] on icon "search button" at bounding box center [365, 43] width 9 height 9
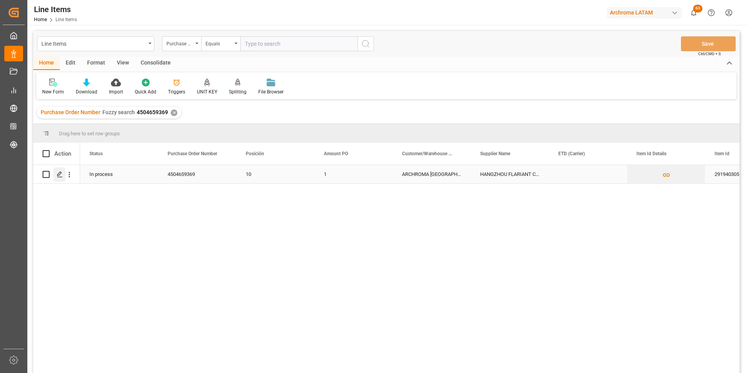
click at [61, 176] on icon "Press SPACE to select this row." at bounding box center [60, 174] width 6 height 6
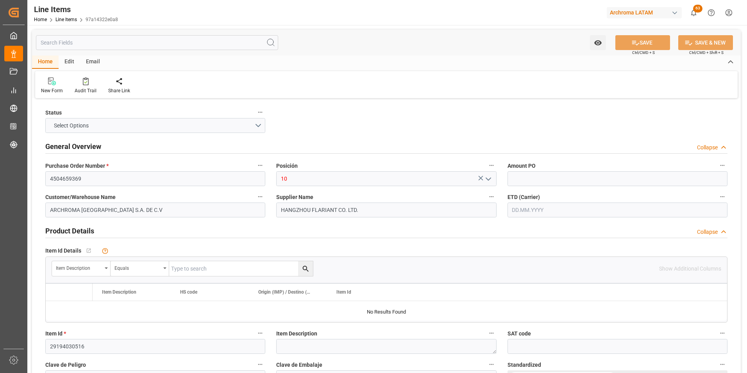
type input "1"
type input "4000"
type input "14.10.2025 19:29"
type input "30.09.2025 17:20"
type input "[DATE]"
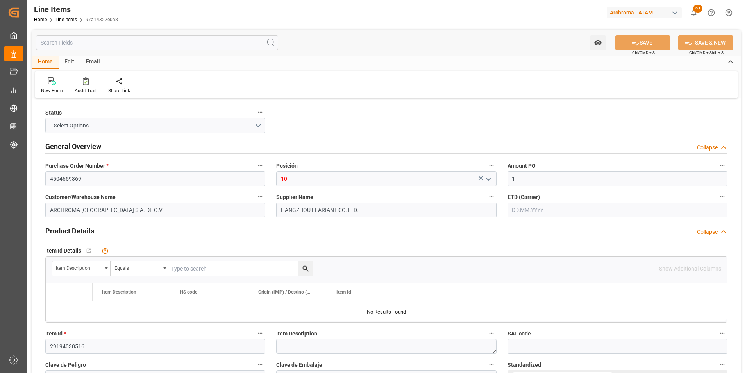
type input "29.09.2025"
drag, startPoint x: 501, startPoint y: 179, endPoint x: 481, endPoint y: 180, distance: 19.9
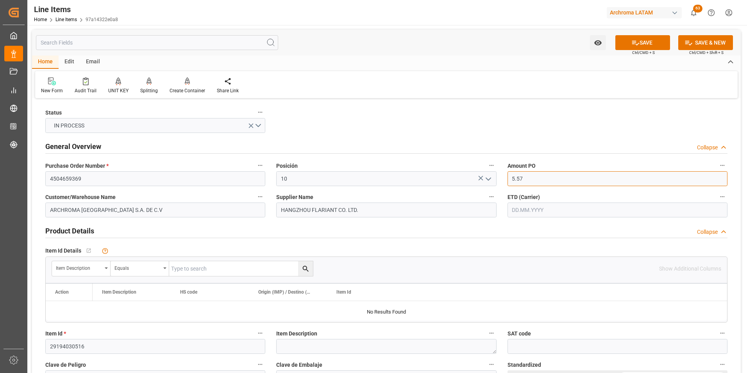
type input "5.57"
click at [517, 210] on input "text" at bounding box center [617, 209] width 220 height 15
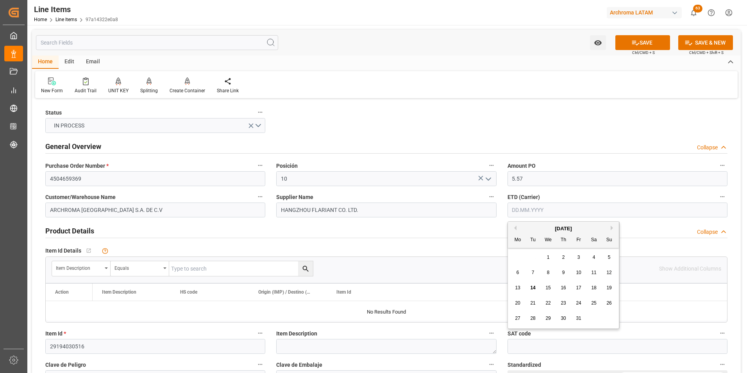
click at [516, 226] on div "[DATE]" at bounding box center [563, 229] width 111 height 8
click at [515, 227] on button "Previous Month" at bounding box center [514, 227] width 5 height 5
click at [518, 317] on span "29" at bounding box center [517, 317] width 5 height 5
type input "29.09.2025"
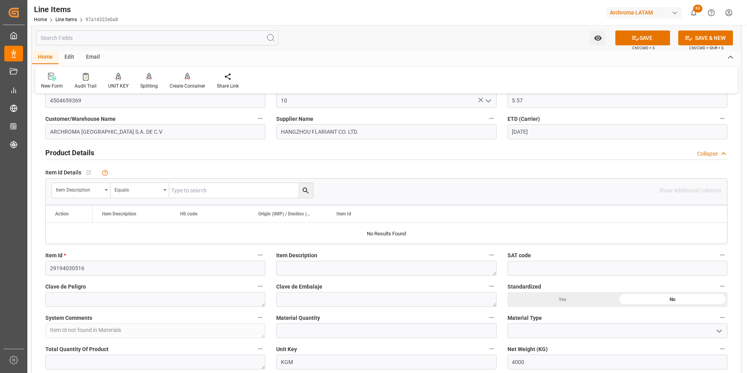
scroll to position [156, 0]
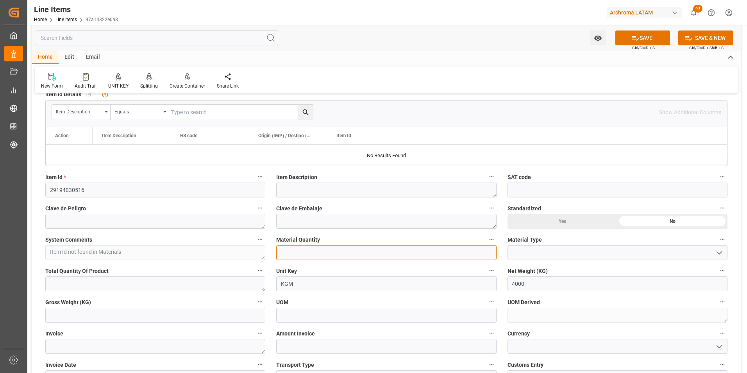
click at [299, 255] on input "text" at bounding box center [386, 252] width 220 height 15
type input "160"
click at [716, 255] on icon "open menu" at bounding box center [718, 252] width 9 height 9
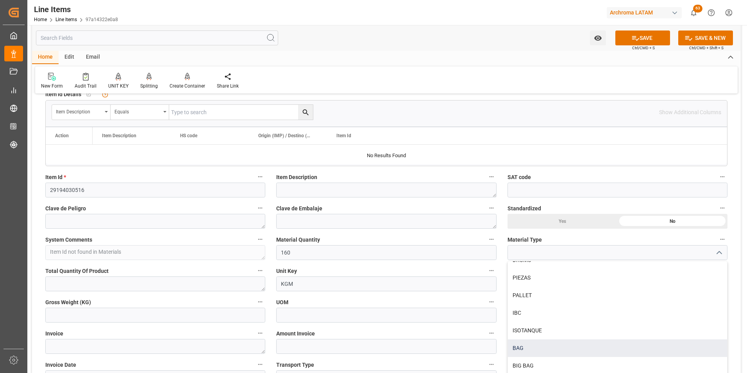
scroll to position [195, 0]
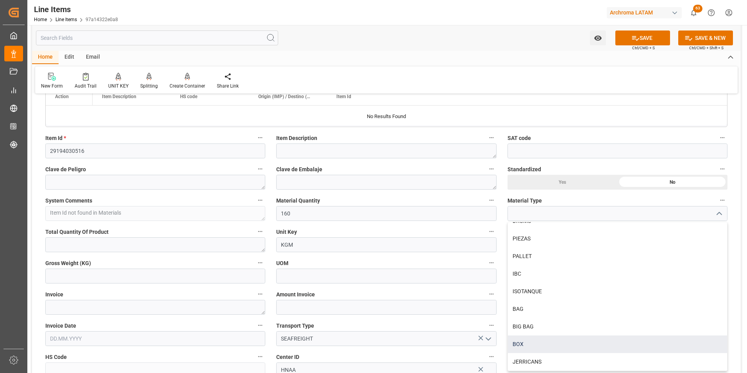
click at [546, 343] on div "BOX" at bounding box center [617, 344] width 219 height 18
type input "BOX"
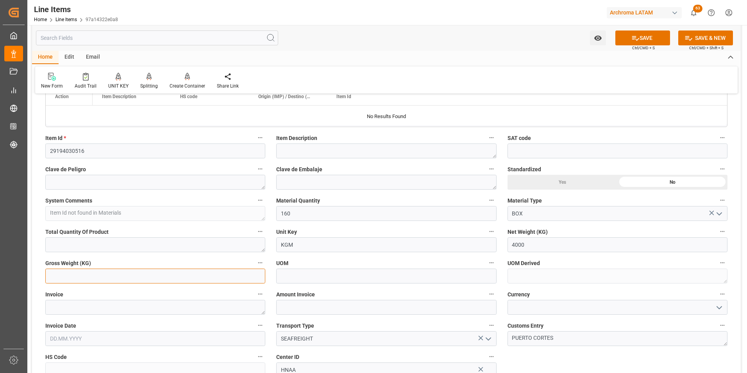
click at [126, 271] on input "text" at bounding box center [155, 275] width 220 height 15
type input "4345"
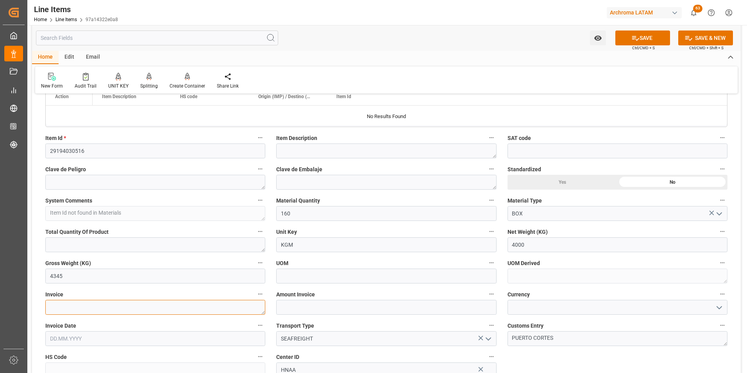
click at [173, 307] on textarea at bounding box center [155, 307] width 220 height 15
type textarea "FL25312"
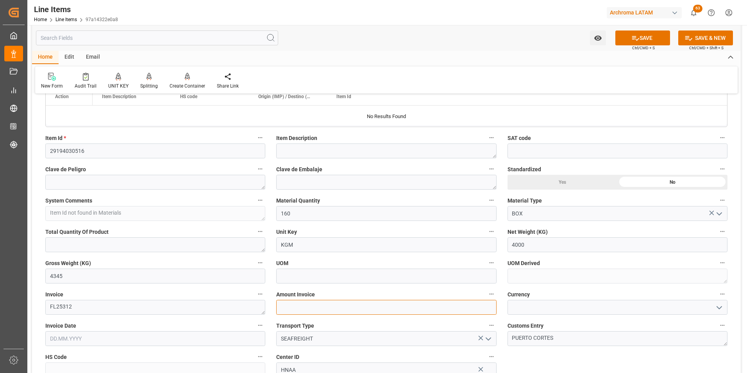
click at [339, 307] on input "text" at bounding box center [386, 307] width 220 height 15
type input "22280"
click at [718, 302] on button "open menu" at bounding box center [718, 307] width 12 height 12
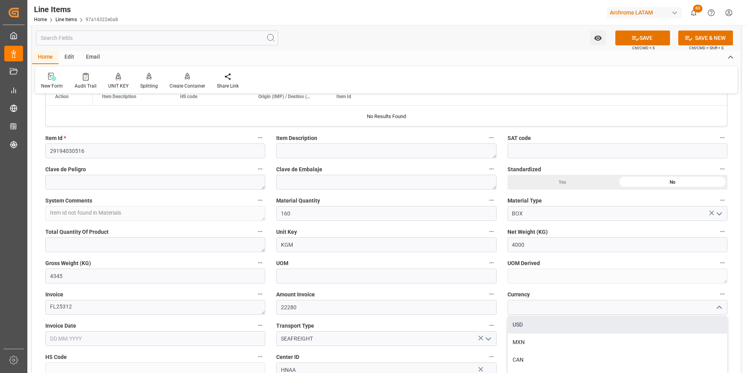
click at [689, 316] on div "USD" at bounding box center [617, 325] width 219 height 18
type input "USD"
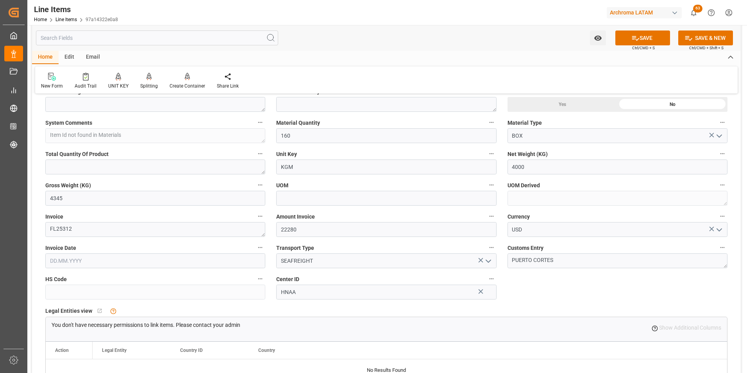
scroll to position [273, 0]
click at [102, 263] on input "text" at bounding box center [155, 260] width 220 height 15
click at [52, 146] on button "Previous Month" at bounding box center [52, 145] width 5 height 5
click at [98, 236] on div "28" at bounding box center [101, 236] width 10 height 9
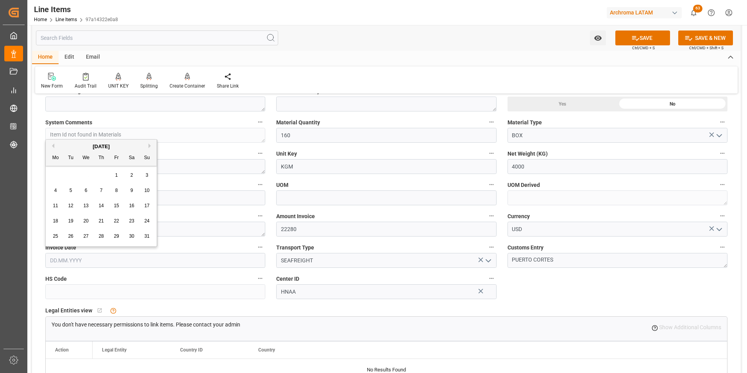
type input "[DATE]"
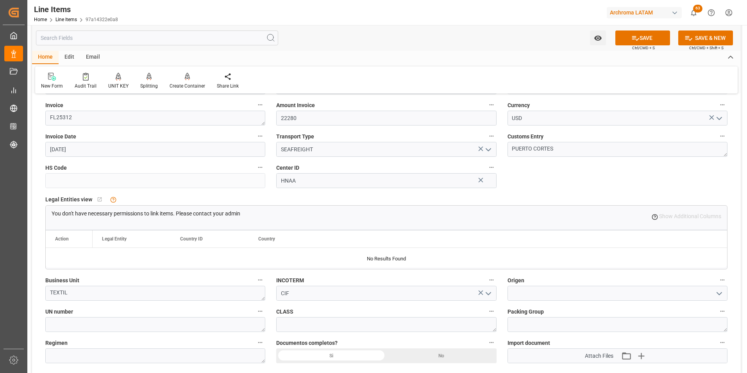
scroll to position [469, 0]
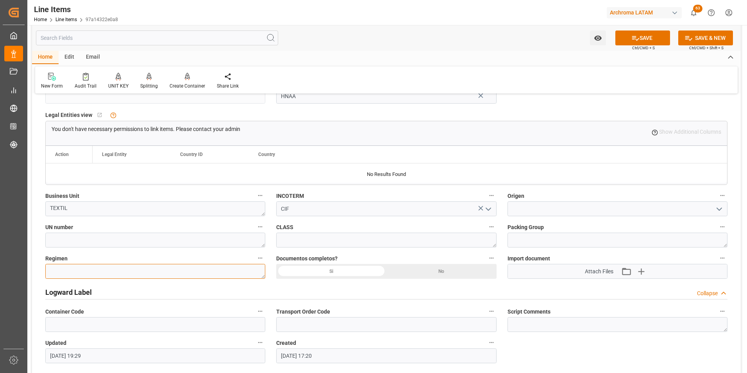
click at [169, 269] on textarea at bounding box center [155, 271] width 220 height 15
type textarea "Definitivo"
click at [353, 267] on div "Si" at bounding box center [331, 271] width 110 height 15
click at [532, 206] on input at bounding box center [617, 208] width 220 height 15
click at [564, 209] on input at bounding box center [617, 208] width 220 height 15
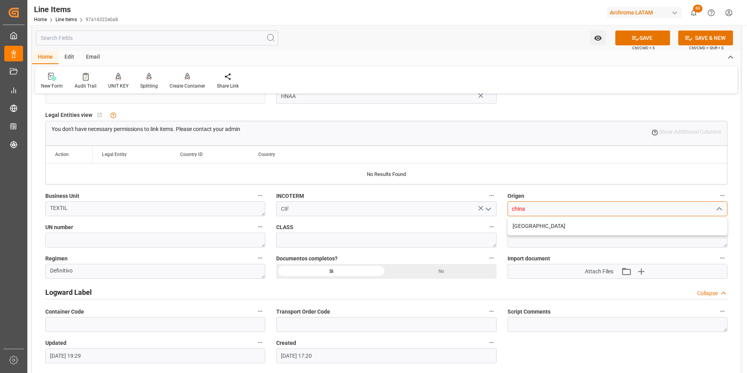
click at [582, 225] on div "CHINA" at bounding box center [617, 226] width 219 height 18
type input "CHINA"
click at [639, 272] on icon "button" at bounding box center [641, 271] width 12 height 12
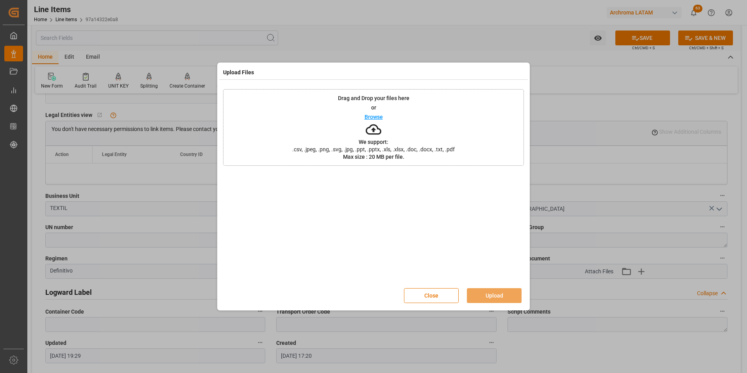
click at [437, 153] on div "Drag and Drop your files here or Browse We support: .csv, .jpeg, .png, .svg, .j…" at bounding box center [373, 127] width 301 height 77
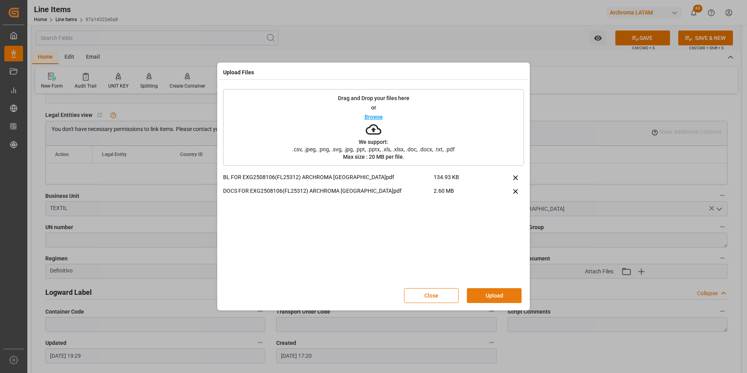
click at [497, 298] on button "Upload" at bounding box center [494, 295] width 55 height 15
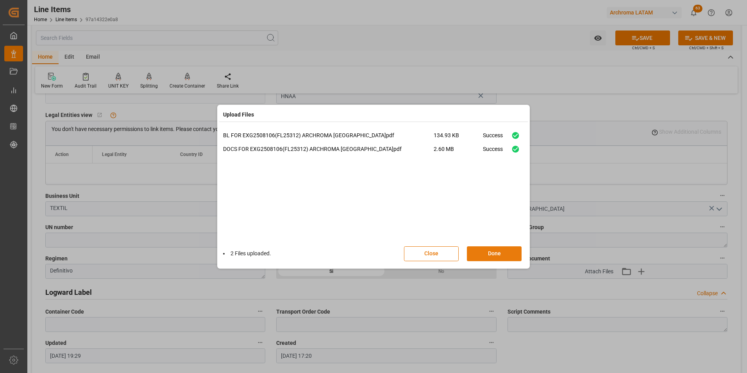
click at [480, 256] on button "Done" at bounding box center [494, 253] width 55 height 15
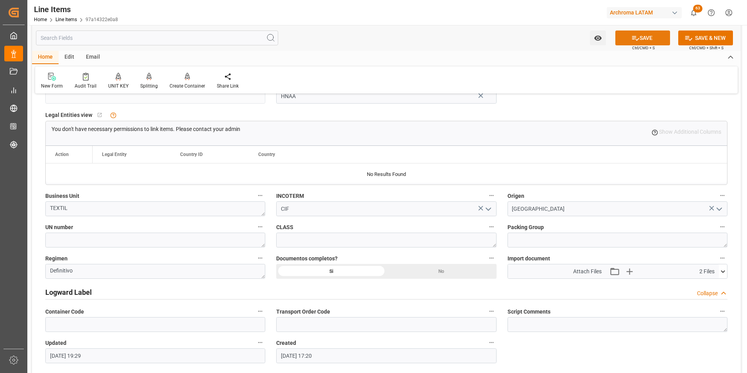
click at [632, 37] on icon at bounding box center [635, 38] width 8 height 8
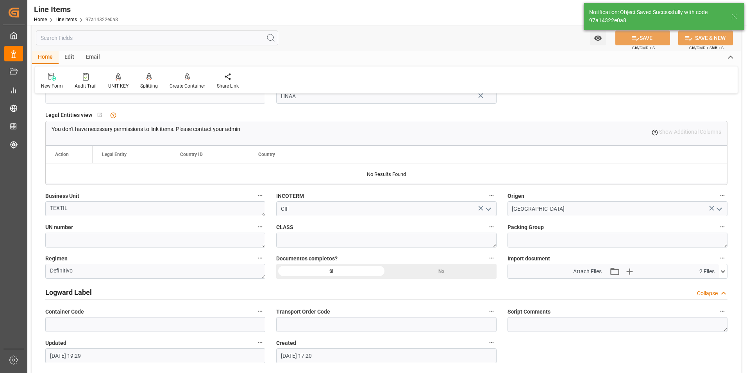
type textarea "160 BOX"
type input "14.10.2025 19:37"
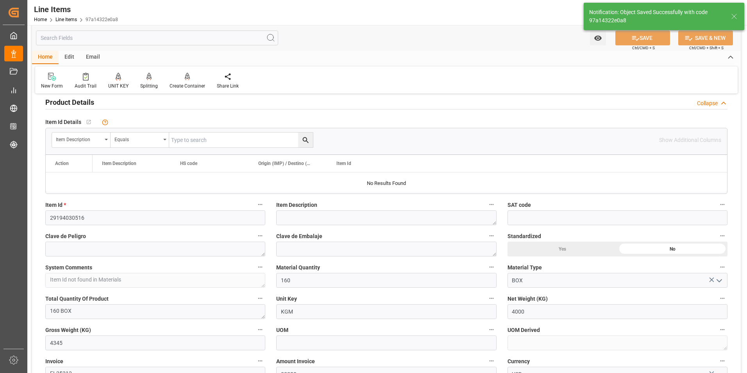
scroll to position [117, 0]
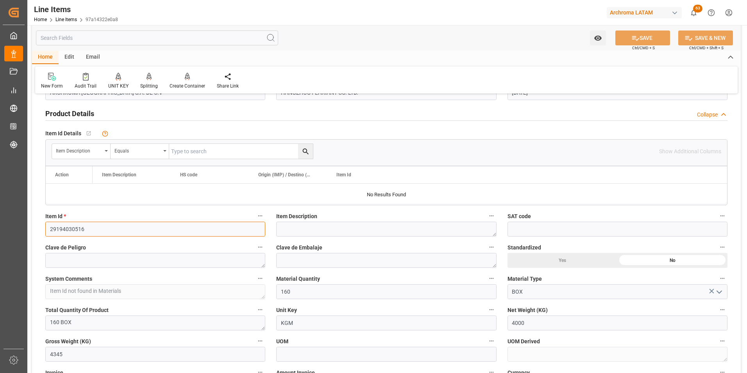
click at [70, 226] on input "29194030516" at bounding box center [155, 228] width 220 height 15
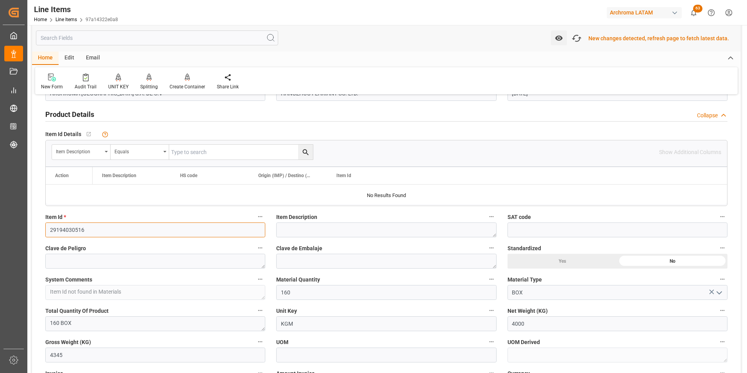
scroll to position [118, 0]
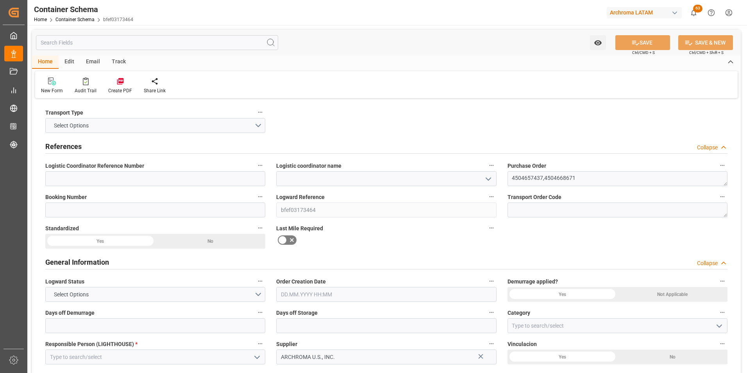
type input "0"
type input "2"
type input "12"
type input "8780"
type input "9287.68"
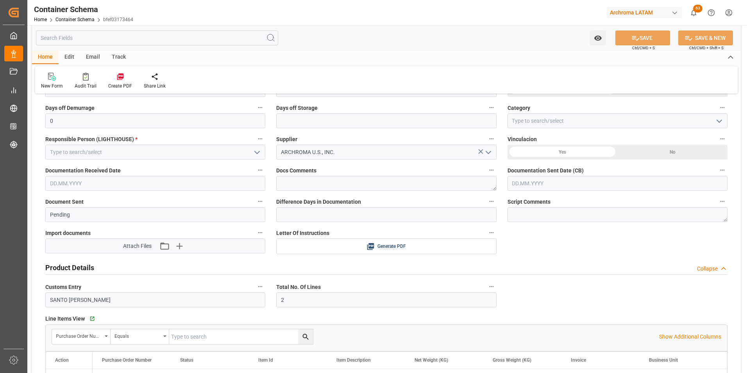
scroll to position [195, 0]
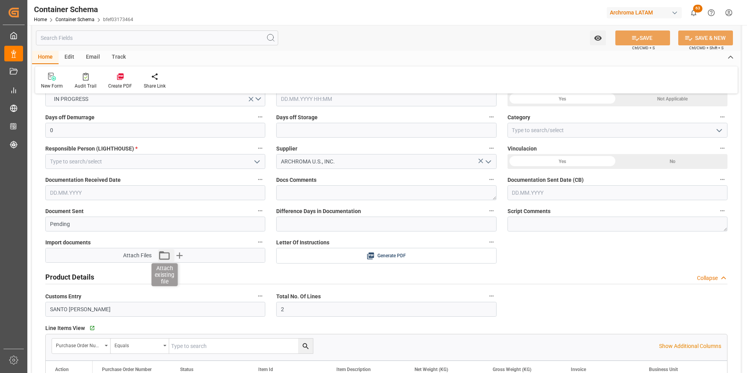
click at [161, 254] on icon "button" at bounding box center [164, 255] width 12 height 12
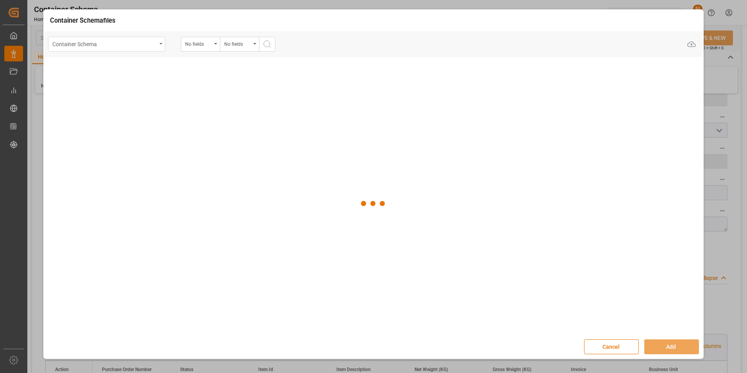
click at [121, 43] on div "Container Schema" at bounding box center [104, 44] width 104 height 10
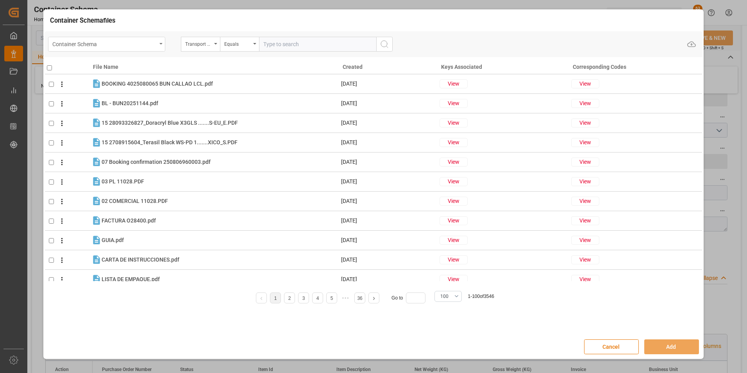
click at [157, 46] on div "Container Schema" at bounding box center [106, 44] width 117 height 15
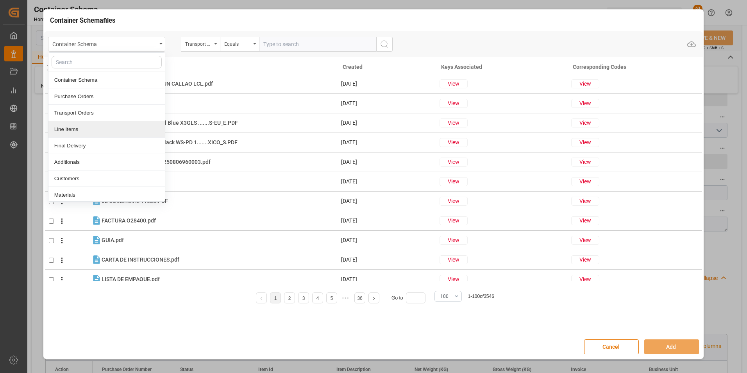
click at [89, 136] on div "Line Items" at bounding box center [106, 129] width 116 height 16
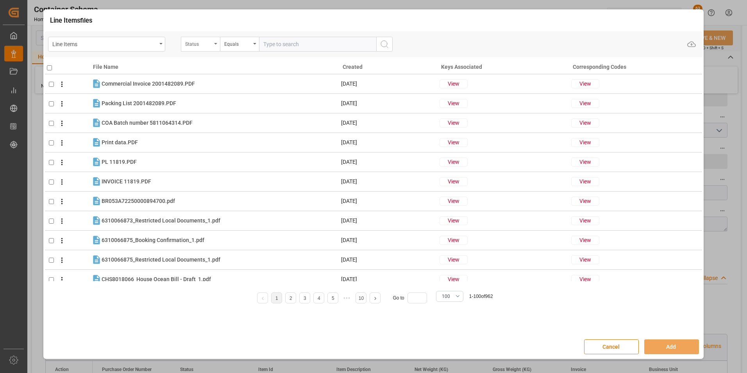
click at [209, 45] on div "Status" at bounding box center [198, 43] width 27 height 9
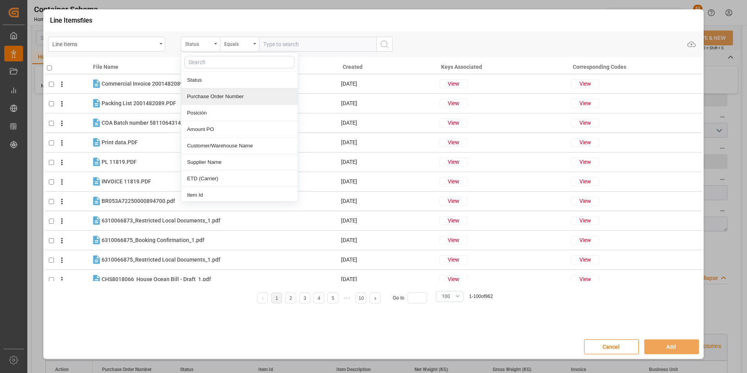
click at [213, 93] on div "Purchase Order Number" at bounding box center [239, 96] width 116 height 16
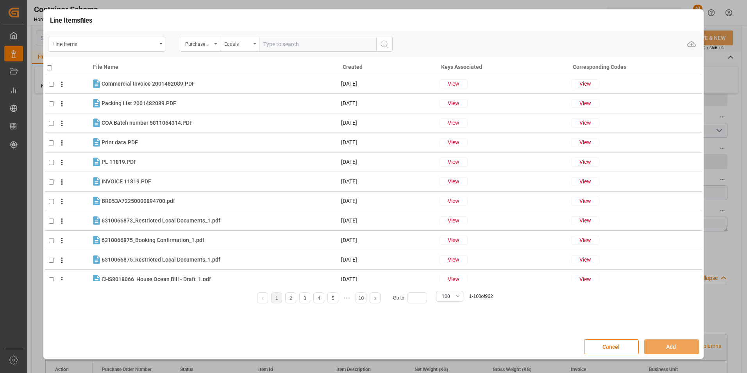
click at [228, 41] on div "Equals" at bounding box center [237, 43] width 27 height 9
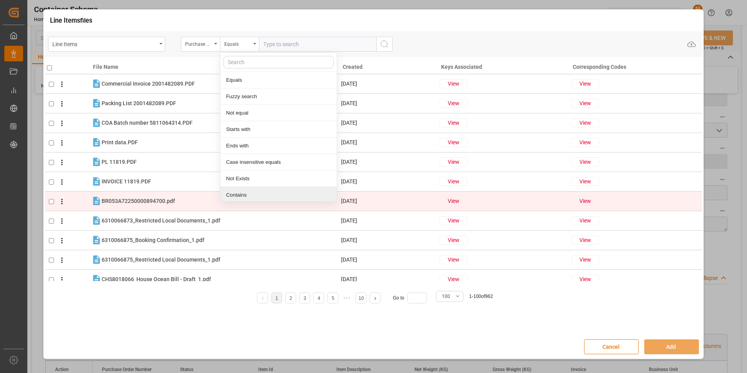
click at [241, 192] on div "Contains" at bounding box center [278, 195] width 116 height 16
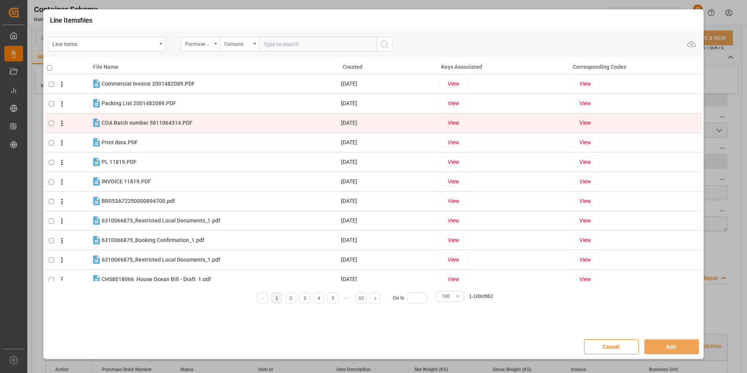
paste input "4504657437,4504668671"
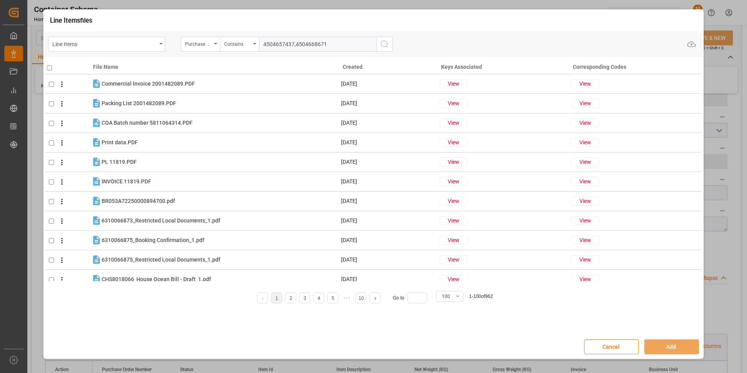
type input "4504657437,4504668671"
click at [385, 50] on button "search button" at bounding box center [384, 44] width 16 height 15
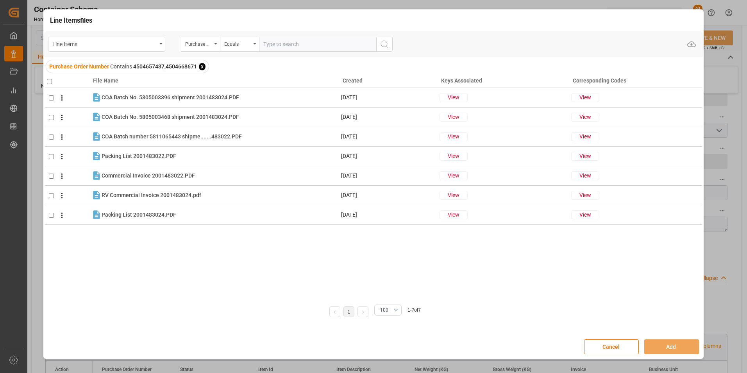
click at [49, 80] on input "checkbox" at bounding box center [49, 81] width 5 height 5
checkbox input "true"
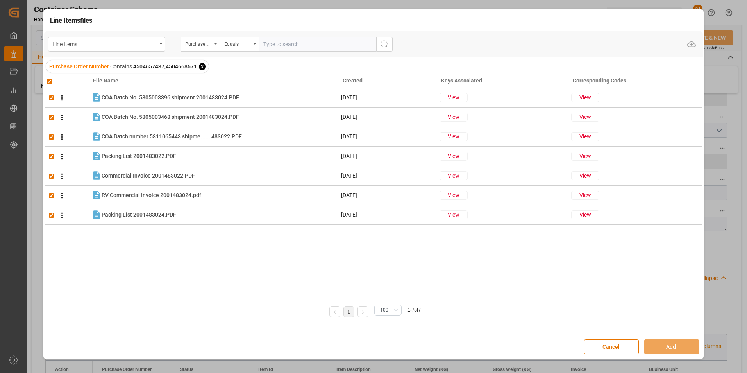
checkbox input "true"
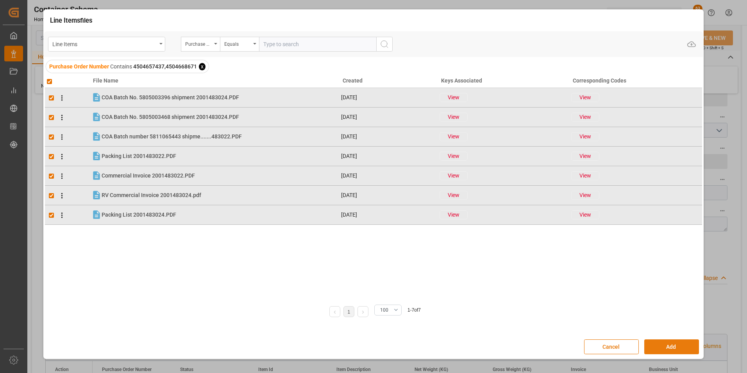
click at [671, 345] on button "Add" at bounding box center [671, 346] width 55 height 15
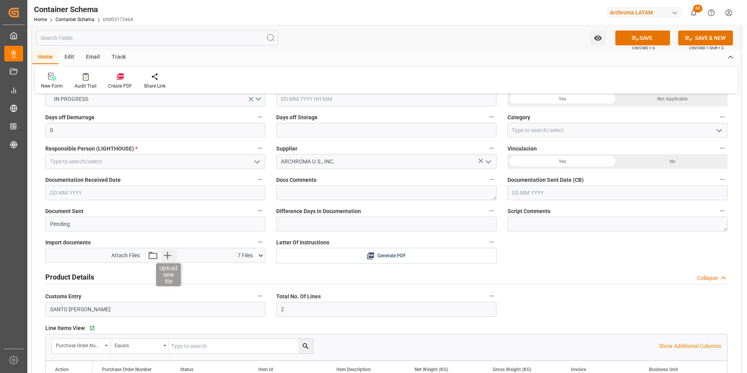
click at [168, 255] on icon "button" at bounding box center [167, 255] width 7 height 7
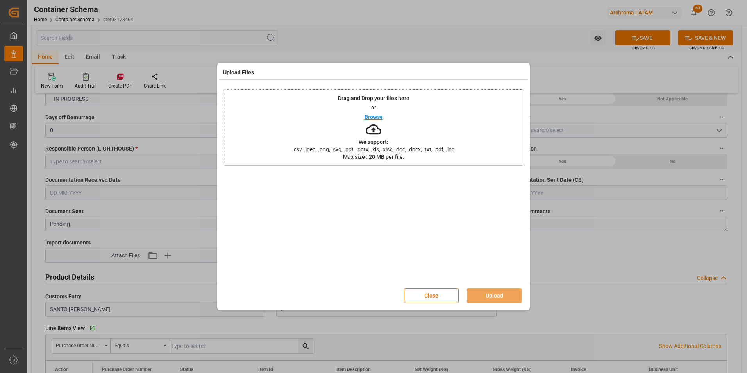
click at [340, 132] on div "Drag and Drop your files here or Browse We support: .csv, .jpeg, .png, .svg, .p…" at bounding box center [373, 127] width 301 height 77
click at [485, 289] on button "Upload" at bounding box center [494, 295] width 55 height 15
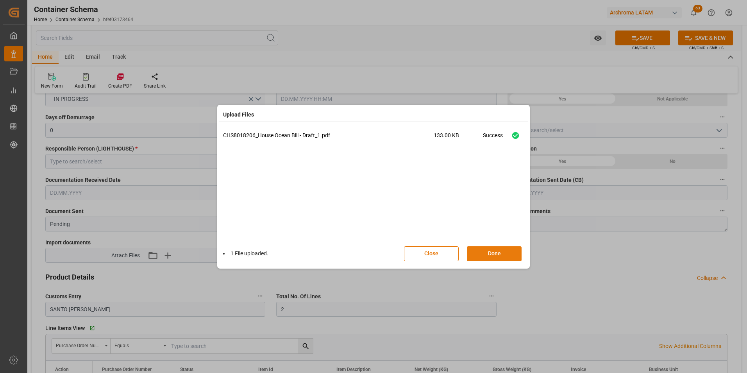
click at [496, 250] on button "Done" at bounding box center [494, 253] width 55 height 15
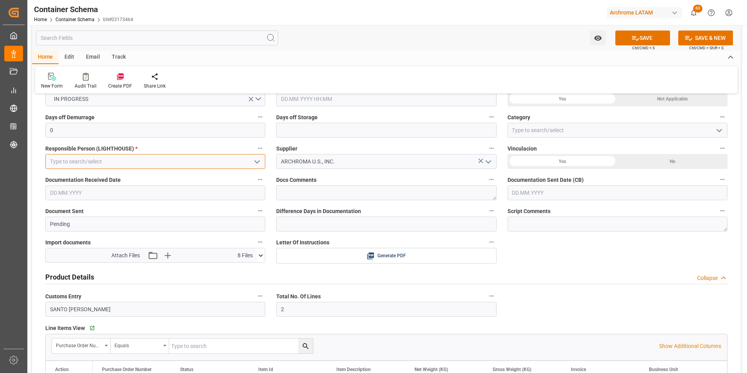
click at [251, 162] on div at bounding box center [155, 161] width 220 height 15
click at [257, 162] on icon "open menu" at bounding box center [256, 161] width 9 height 9
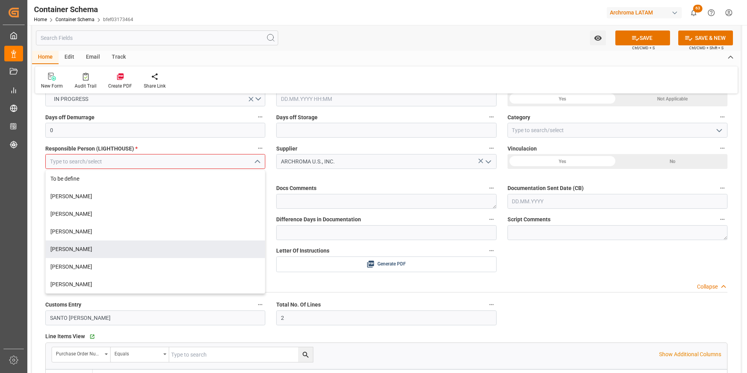
drag, startPoint x: 140, startPoint y: 250, endPoint x: 131, endPoint y: 240, distance: 13.3
click at [140, 250] on div "[PERSON_NAME]" at bounding box center [155, 249] width 219 height 18
type input "[PERSON_NAME]"
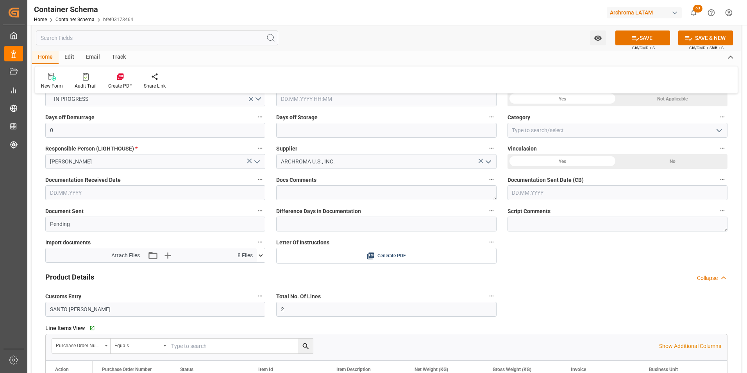
click at [103, 194] on input "text" at bounding box center [155, 192] width 220 height 15
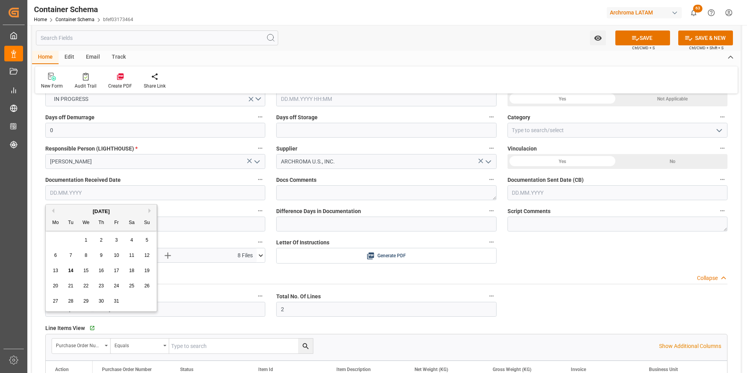
drag, startPoint x: 47, startPoint y: 248, endPoint x: 57, endPoint y: 246, distance: 10.0
click at [47, 248] on div "October 2025 Mo Tu We Th Fr Sa Su 29 30 1 2 3 4 5 6 7 8 9 10 11 12 13 14 15 16 …" at bounding box center [101, 257] width 111 height 107
drag, startPoint x: 57, startPoint y: 271, endPoint x: 89, endPoint y: 266, distance: 31.7
click at [57, 271] on span "13" at bounding box center [55, 270] width 5 height 5
type input "13.10.2025"
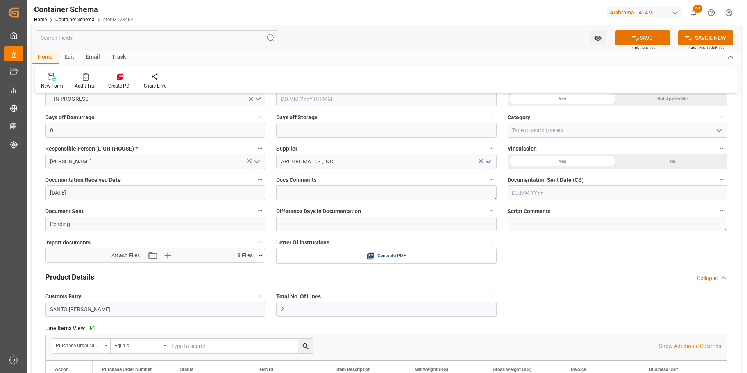
click at [685, 190] on input "text" at bounding box center [617, 192] width 220 height 15
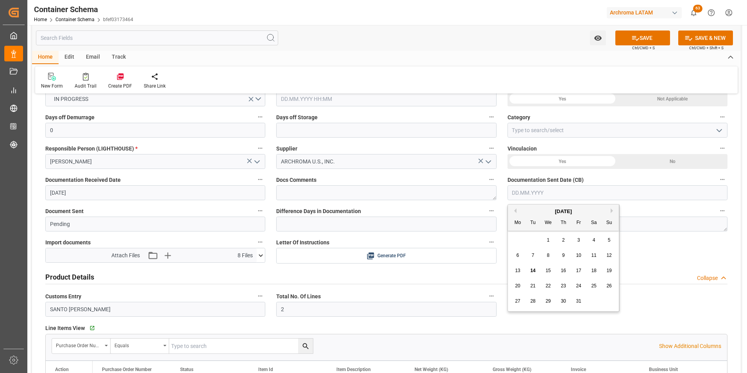
click at [514, 236] on div "29 30 1 2 3 4 5" at bounding box center [563, 239] width 107 height 15
click at [531, 267] on div "14" at bounding box center [533, 270] width 10 height 9
type input "[DATE]"
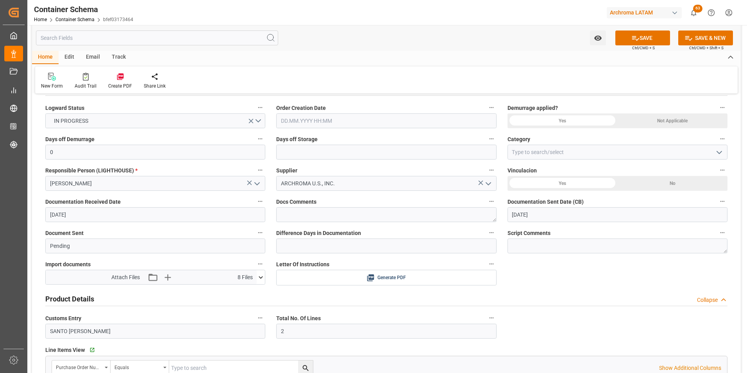
scroll to position [156, 0]
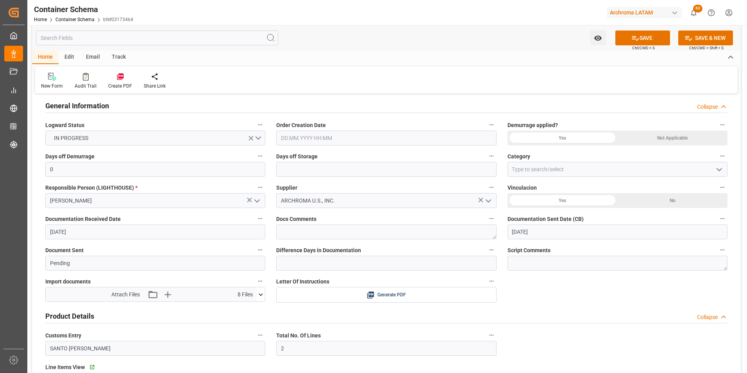
click at [718, 171] on icon "open menu" at bounding box center [718, 169] width 9 height 9
click at [627, 204] on div "On time" at bounding box center [617, 204] width 219 height 18
click at [719, 168] on icon "open menu" at bounding box center [718, 169] width 9 height 9
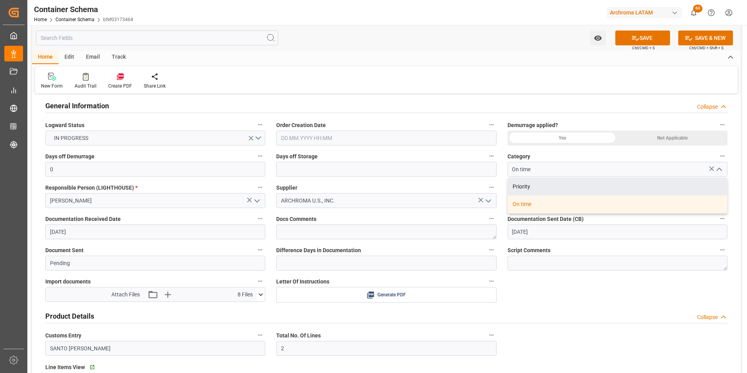
click at [674, 183] on div "Priority" at bounding box center [617, 187] width 219 height 18
type input "Priority"
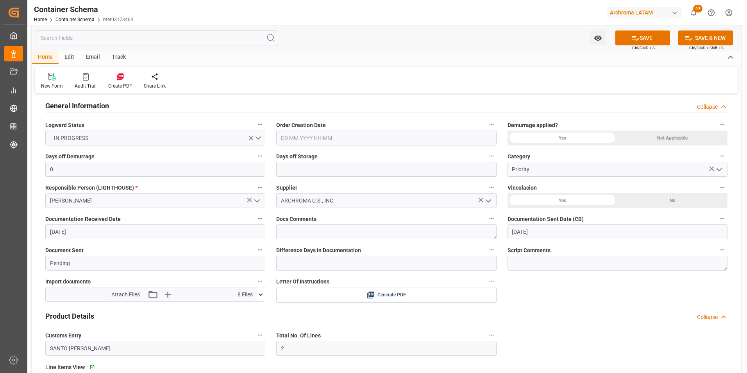
drag, startPoint x: 344, startPoint y: 141, endPoint x: 337, endPoint y: 141, distance: 7.1
click at [344, 141] on input "text" at bounding box center [386, 137] width 220 height 15
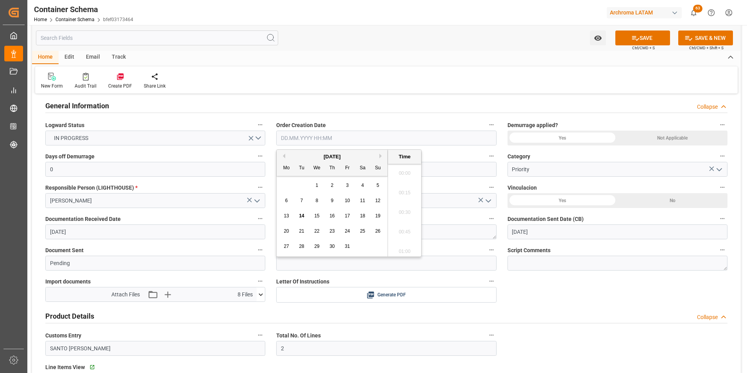
scroll to position [1057, 0]
click at [286, 181] on div "29 30 1 2 3 4 5" at bounding box center [332, 185] width 107 height 15
click at [300, 217] on span "14" at bounding box center [301, 215] width 5 height 5
click at [410, 211] on li "14:00" at bounding box center [404, 210] width 33 height 20
type input "14.10.2025 14:00"
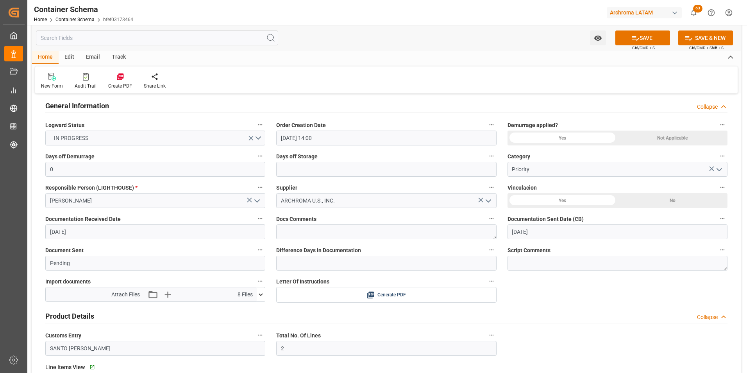
scroll to position [0, 0]
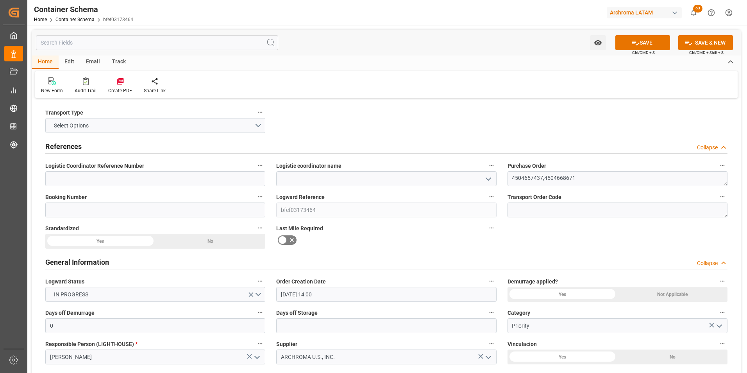
click at [487, 182] on icon "open menu" at bounding box center [488, 178] width 9 height 9
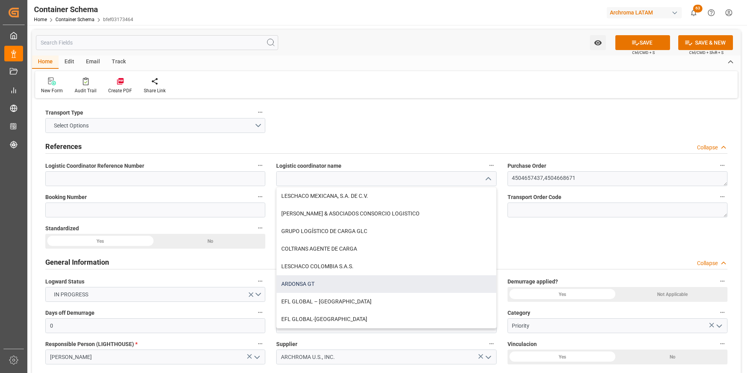
click at [360, 284] on div "ARDONSA GT" at bounding box center [386, 284] width 219 height 18
type input "ARDONSA GT"
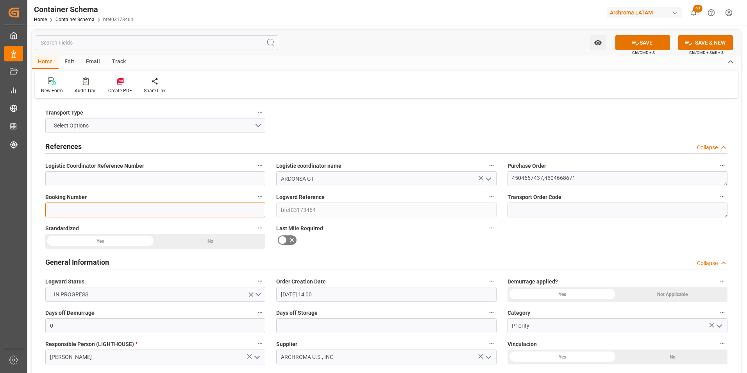
drag, startPoint x: 180, startPoint y: 209, endPoint x: 166, endPoint y: 207, distance: 14.5
click at [180, 209] on input at bounding box center [155, 209] width 220 height 15
click at [110, 208] on input at bounding box center [155, 209] width 220 height 15
paste input "6310066991"
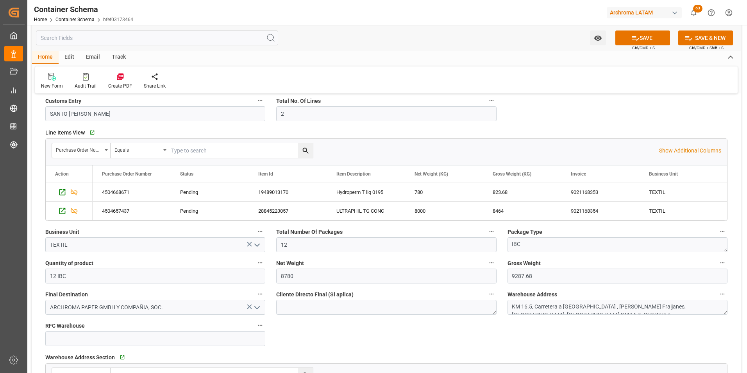
scroll to position [430, 0]
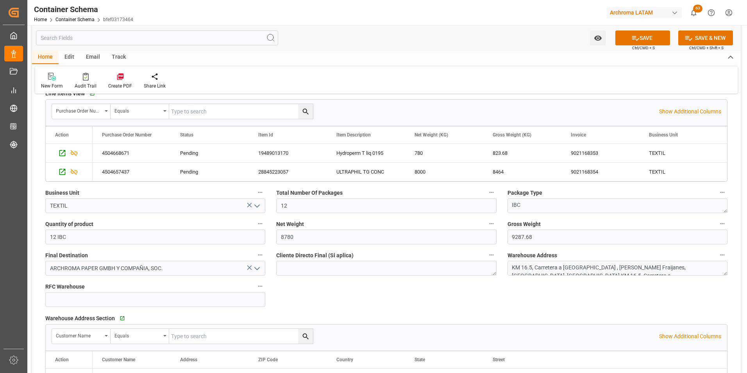
type input "6310066991"
type input "9"
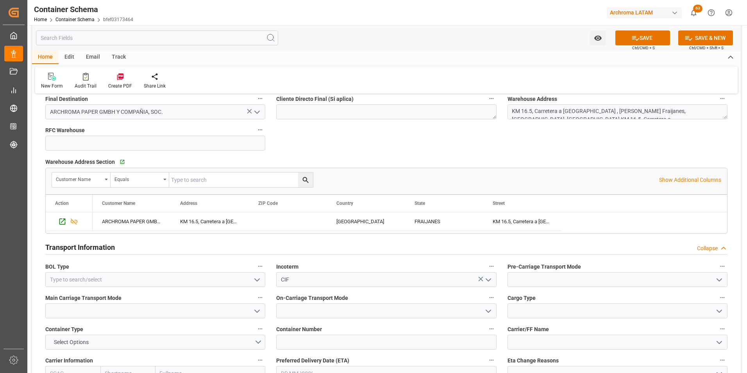
scroll to position [625, 0]
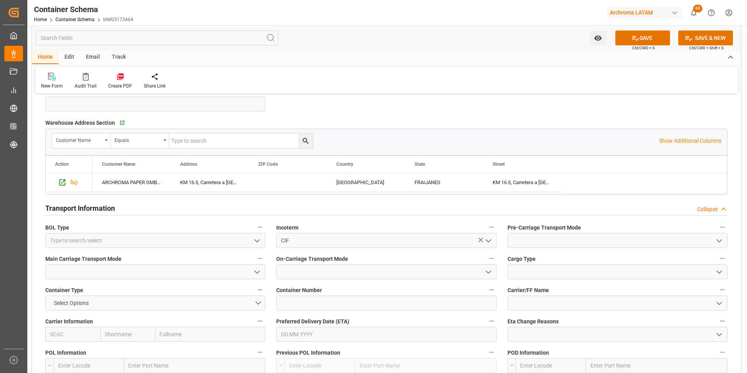
click at [259, 239] on polyline "open menu" at bounding box center [257, 240] width 5 height 2
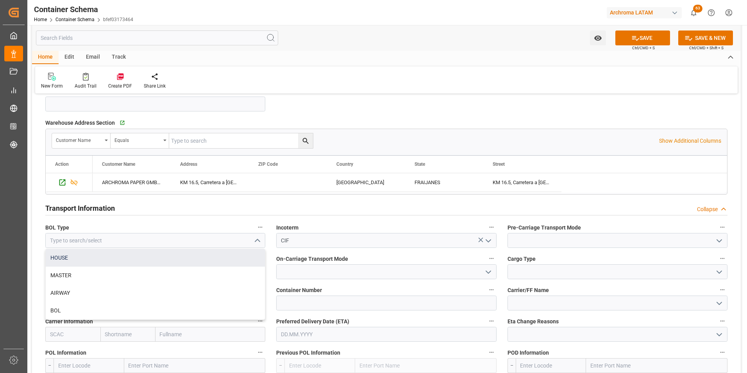
click at [207, 257] on div "HOUSE" at bounding box center [155, 258] width 219 height 18
type input "HOUSE"
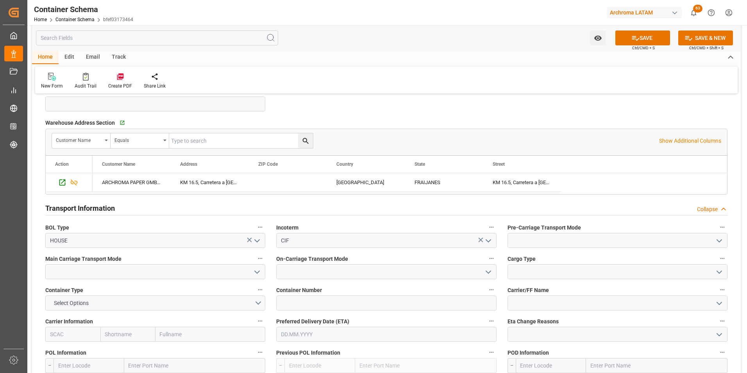
click at [718, 241] on icon "open menu" at bounding box center [718, 240] width 9 height 9
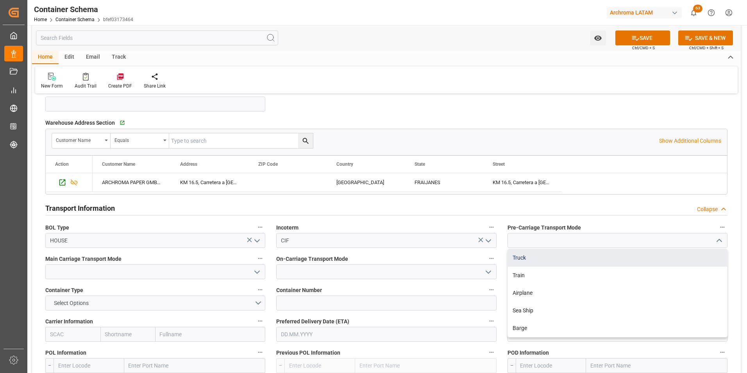
click at [659, 257] on div "Truck" at bounding box center [617, 258] width 219 height 18
type input "Truck"
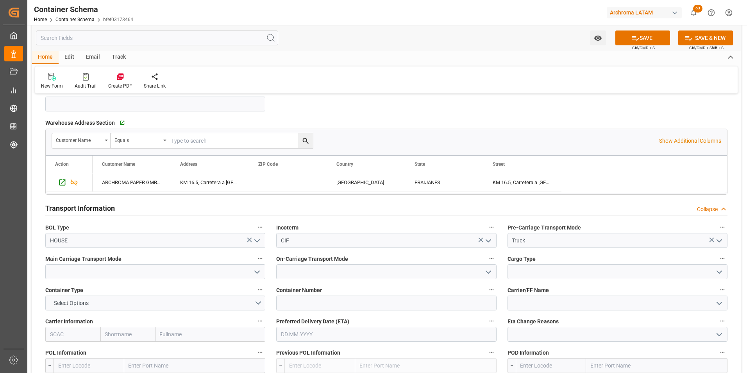
click at [254, 273] on icon "open menu" at bounding box center [256, 271] width 9 height 9
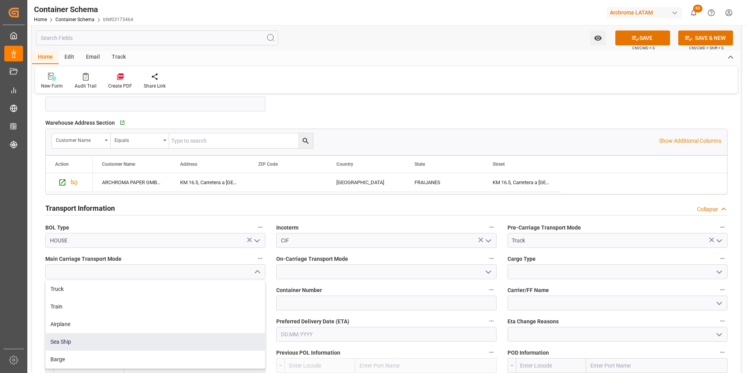
click at [173, 336] on div "Sea Ship" at bounding box center [155, 342] width 219 height 18
type input "Sea Ship"
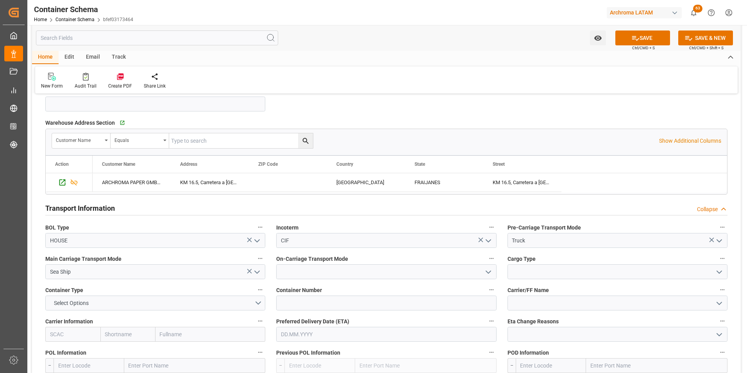
click at [493, 267] on icon "open menu" at bounding box center [488, 271] width 9 height 9
click at [470, 288] on div "Truck" at bounding box center [386, 289] width 219 height 18
type input "Truck"
click at [716, 270] on icon "open menu" at bounding box center [718, 271] width 9 height 9
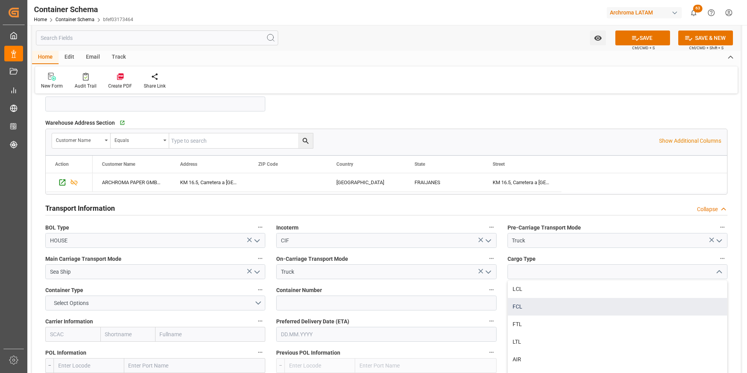
click at [553, 301] on div "FCL" at bounding box center [617, 307] width 219 height 18
type input "FCL"
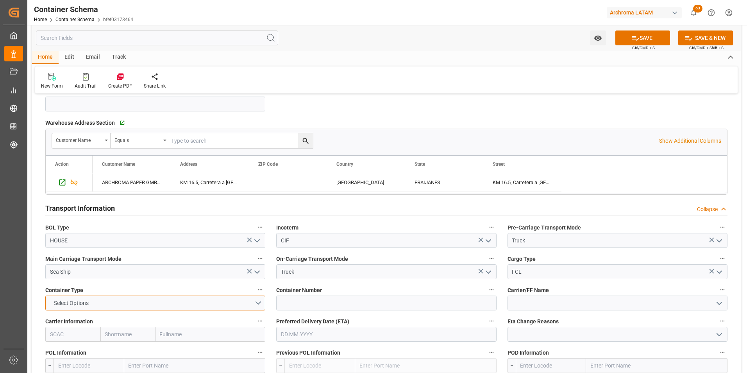
click at [254, 304] on button "Select Options" at bounding box center [155, 302] width 220 height 15
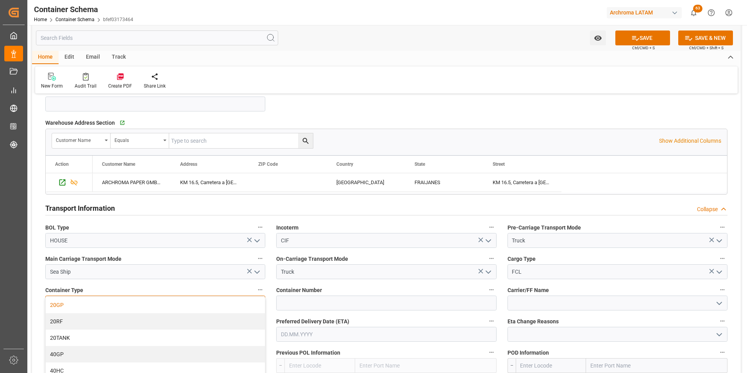
click at [104, 310] on div "20GP" at bounding box center [155, 304] width 219 height 16
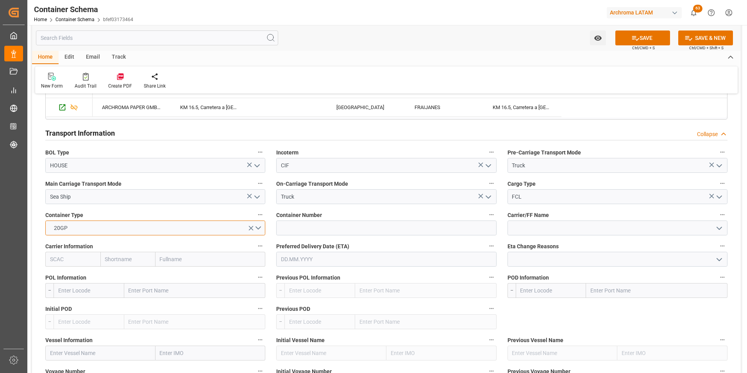
scroll to position [703, 0]
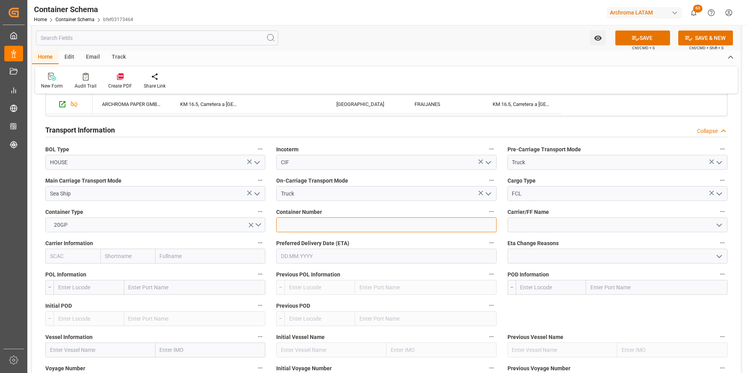
click at [302, 223] on input at bounding box center [386, 224] width 220 height 15
click at [304, 221] on input at bounding box center [386, 224] width 220 height 15
paste input "CMAU2385400"
type input "CMAU2385400"
click at [522, 224] on input at bounding box center [617, 224] width 220 height 15
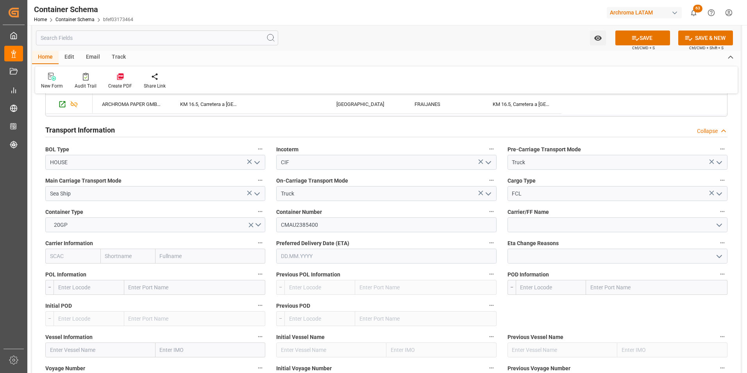
click at [721, 227] on icon "open menu" at bounding box center [718, 224] width 9 height 9
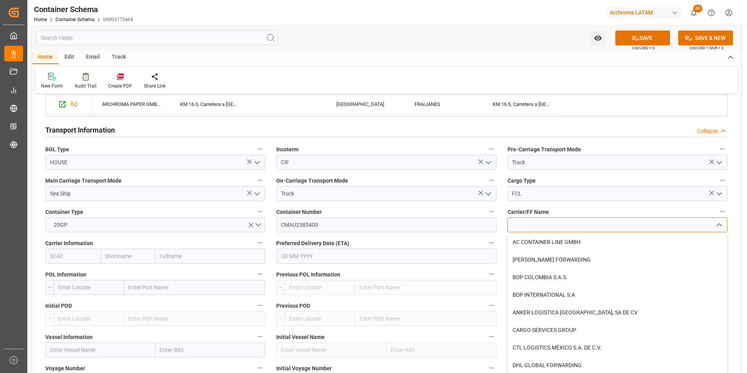
click at [687, 225] on input at bounding box center [617, 224] width 220 height 15
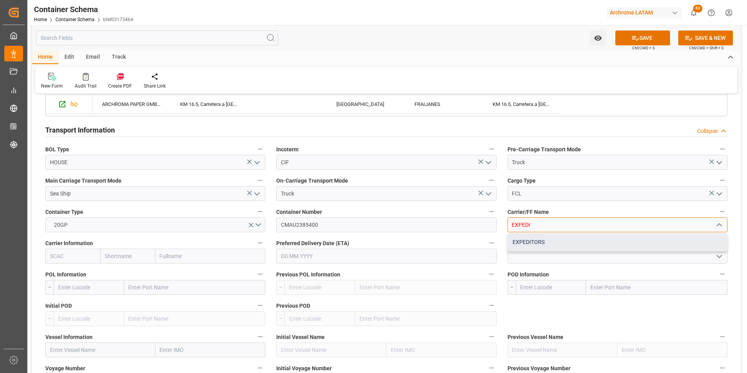
click at [674, 243] on div "EXPEDITORS" at bounding box center [617, 242] width 219 height 18
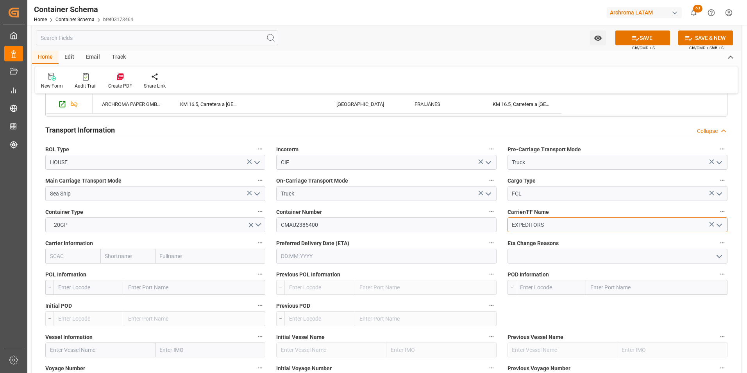
type input "EXPEDITORS"
click at [164, 255] on input "text" at bounding box center [210, 255] width 110 height 15
type input "CMA"
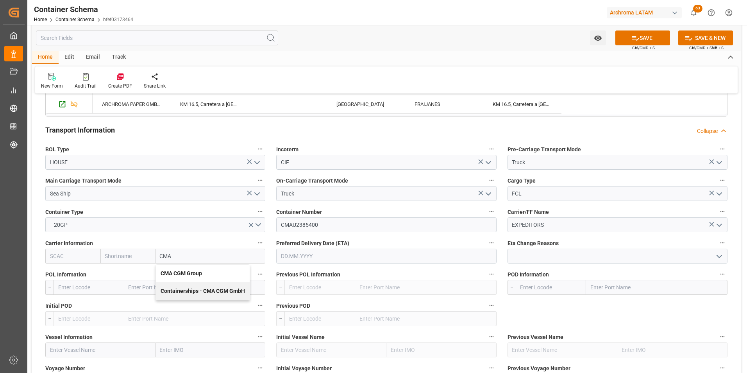
click at [177, 273] on b "CMA CGM Group" at bounding box center [181, 273] width 41 height 6
type input "CMDU"
type input "CMACGM"
type input "CMA CGM Group"
click at [299, 256] on input "text" at bounding box center [386, 255] width 220 height 15
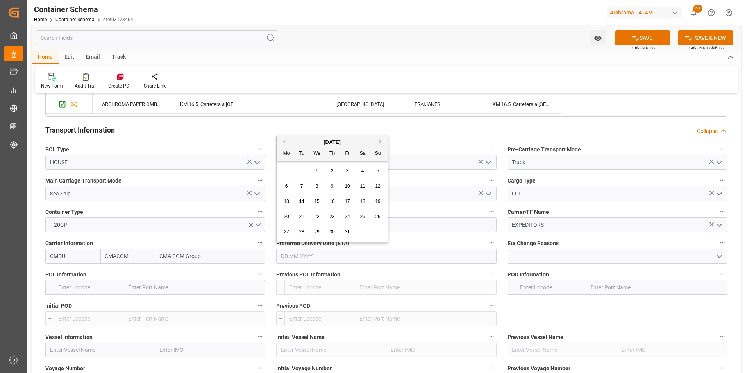
click at [378, 140] on div "[DATE]" at bounding box center [332, 142] width 111 height 8
click at [381, 141] on button "Next Month" at bounding box center [381, 141] width 5 height 5
click at [359, 172] on div "1" at bounding box center [363, 170] width 10 height 9
type input "01.11.2025"
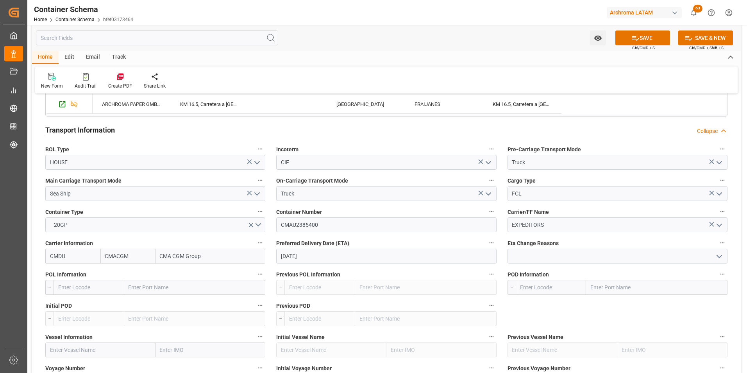
click at [150, 286] on input "text" at bounding box center [194, 287] width 141 height 15
type input "SAVAN"
click at [166, 320] on span "Savannah - USSH8" at bounding box center [150, 322] width 43 height 6
type input "USSH8"
type input "Savannah"
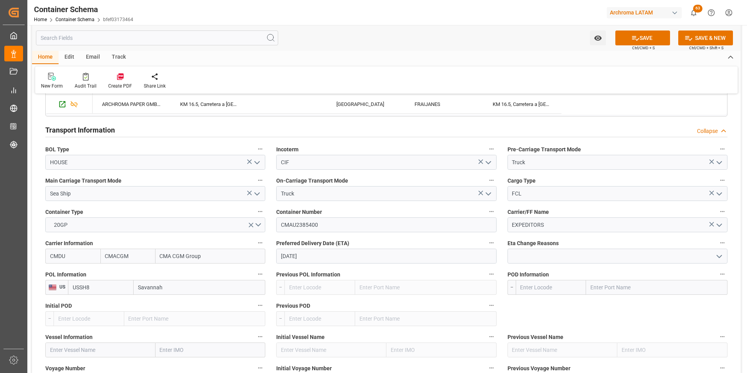
click at [606, 288] on input "text" at bounding box center [656, 287] width 141 height 15
type input "SANTO TOMAS"
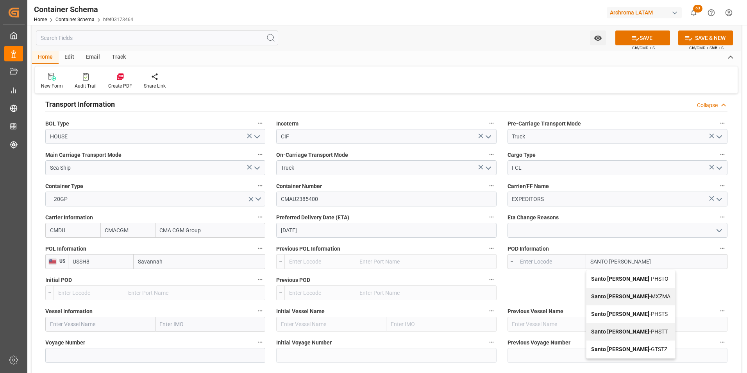
scroll to position [742, 0]
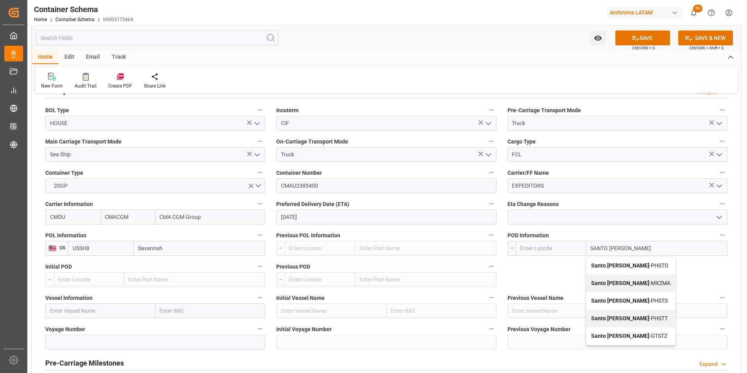
click at [600, 335] on b "Santo Tomas" at bounding box center [620, 335] width 58 height 6
type input "GTSTZ"
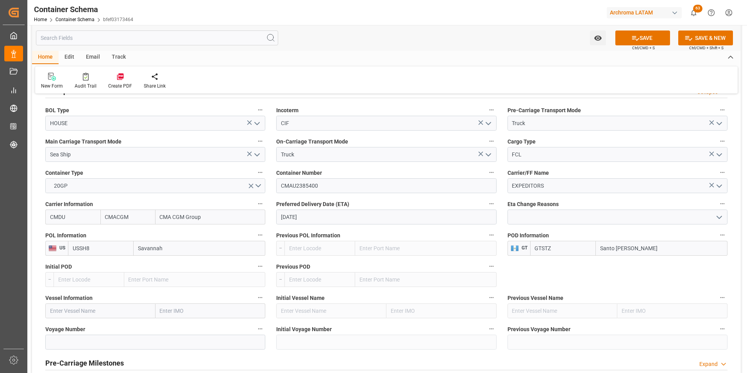
type input "Santo Tomas"
click at [124, 310] on input "text" at bounding box center [100, 310] width 110 height 15
click at [111, 310] on input "text" at bounding box center [100, 310] width 110 height 15
paste input "CMAU2385400"
drag, startPoint x: 61, startPoint y: 307, endPoint x: 34, endPoint y: 304, distance: 26.3
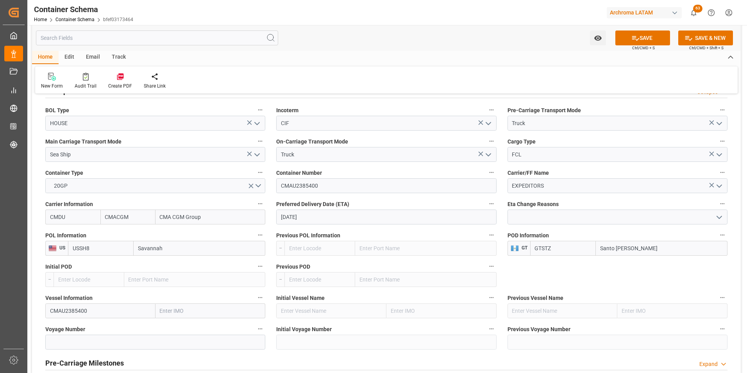
click at [34, 304] on div "Transport Type Select Options References Collapse Logistic Coordinator Referenc…" at bounding box center [386, 277] width 709 height 1838
paste input "KINGSTON TRADER"
type input "KINGSTON TRADER"
click at [94, 340] on input at bounding box center [155, 341] width 220 height 15
click at [104, 341] on input at bounding box center [155, 341] width 220 height 15
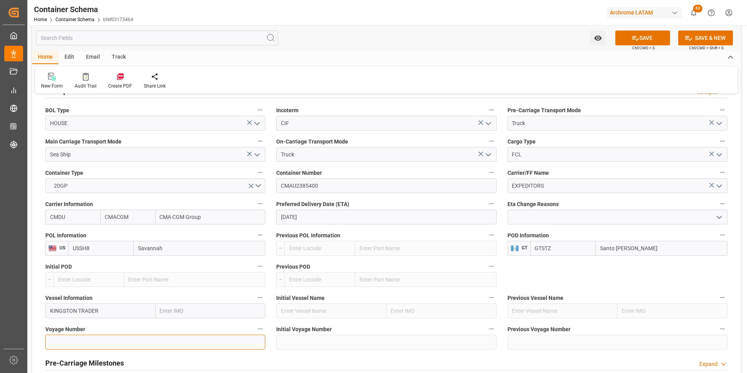
paste input "0CAIKS1MA)"
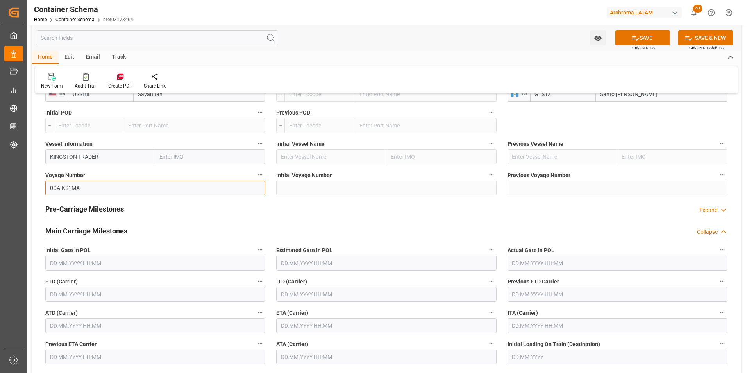
scroll to position [898, 0]
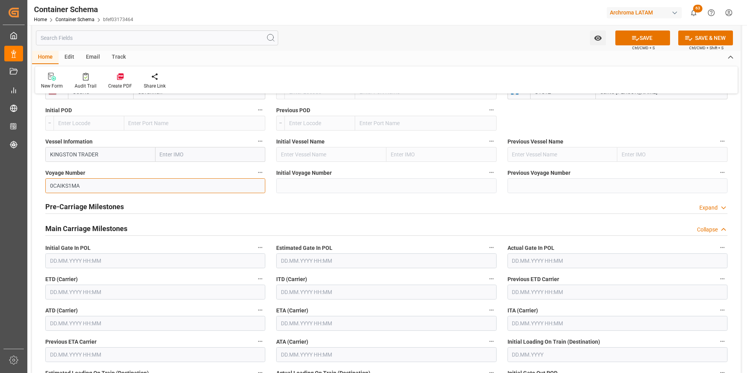
type input "0CAIKS1MA"
click at [75, 289] on input "text" at bounding box center [155, 291] width 220 height 15
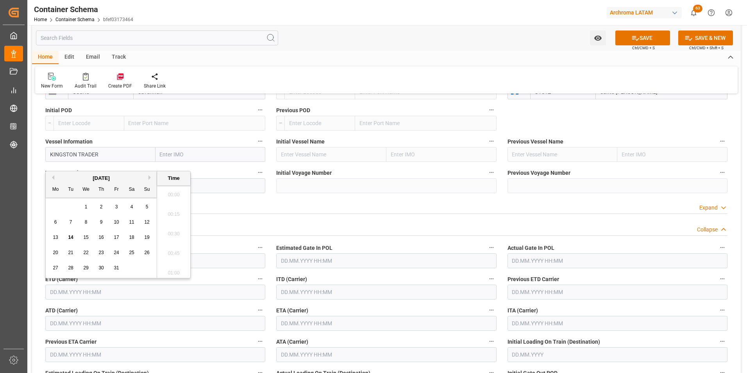
scroll to position [1057, 0]
click at [59, 238] on div "13" at bounding box center [56, 237] width 10 height 9
click at [178, 236] on li "03:00" at bounding box center [173, 231] width 33 height 20
type input "13.10.2025 03:00"
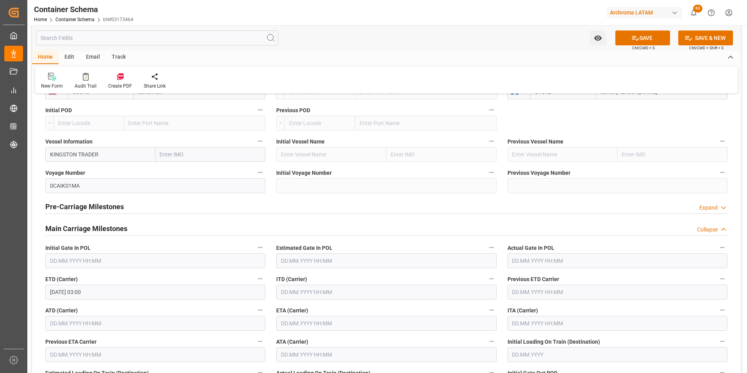
click at [301, 322] on input "text" at bounding box center [386, 323] width 220 height 15
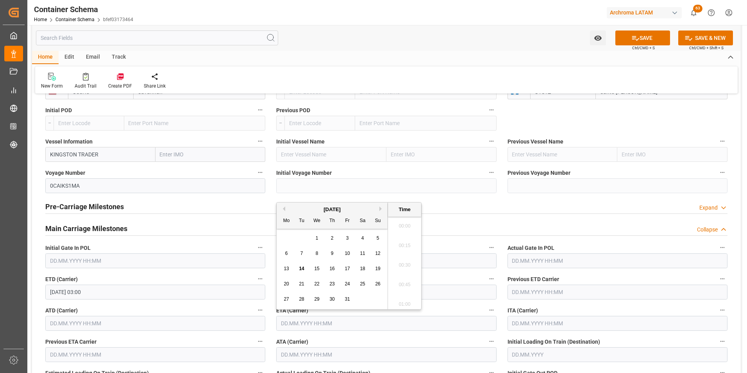
scroll to position [1057, 0]
click at [285, 233] on div "29 30 1 2 3 4 5" at bounding box center [332, 237] width 107 height 15
click at [384, 208] on button "Next Month" at bounding box center [381, 208] width 5 height 5
click at [363, 240] on span "1" at bounding box center [362, 237] width 3 height 5
type input "01.11.2025 00:00"
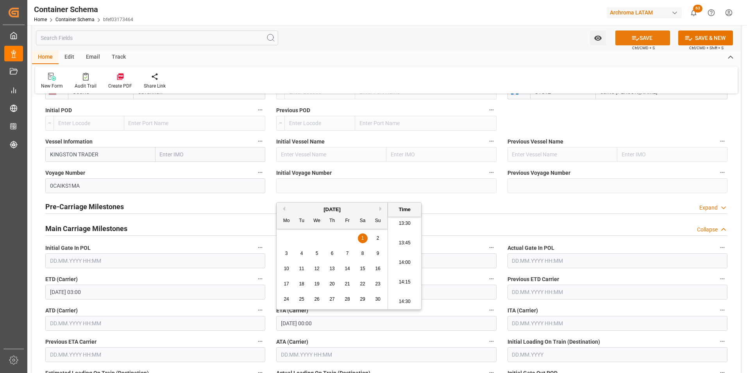
click at [637, 35] on icon at bounding box center [635, 38] width 8 height 8
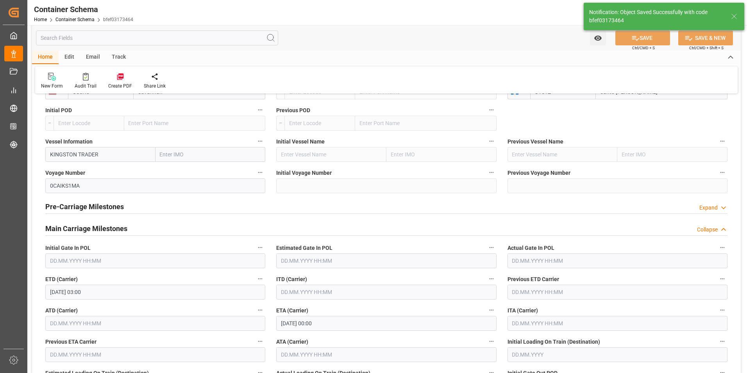
type input "Document Sent"
type input "9 IBC"
type input "GTSTZ"
type input "Santo Tomas"
type input "0CAIKS1MA"
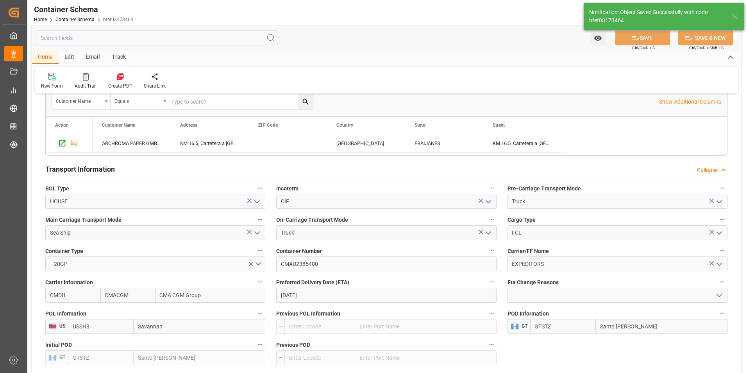
type input "KINGSTON TRADER"
type input "13.10.2025 03:00"
type input "01.11.2025 00:00"
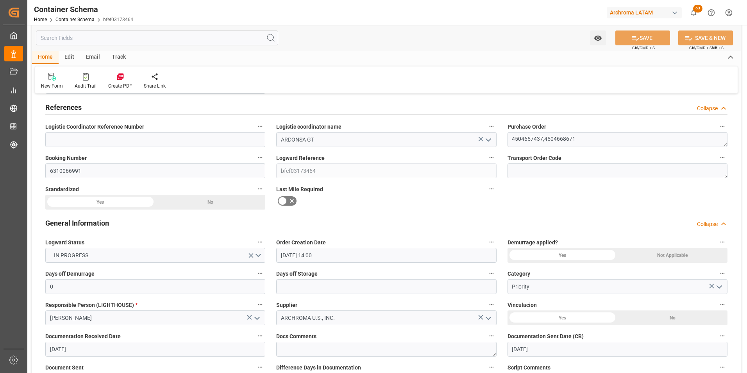
scroll to position [0, 0]
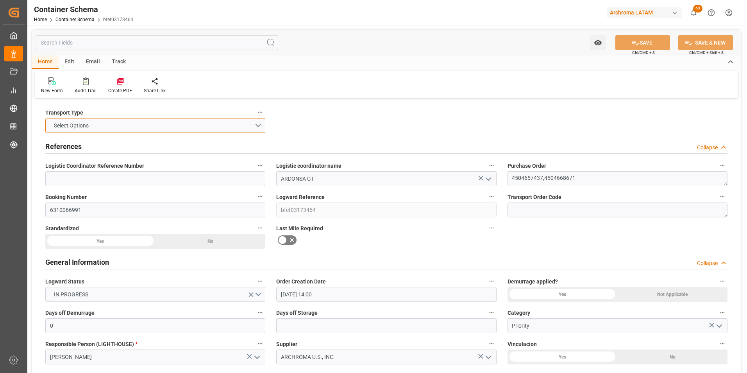
click at [249, 128] on button "Select Options" at bounding box center [155, 125] width 220 height 15
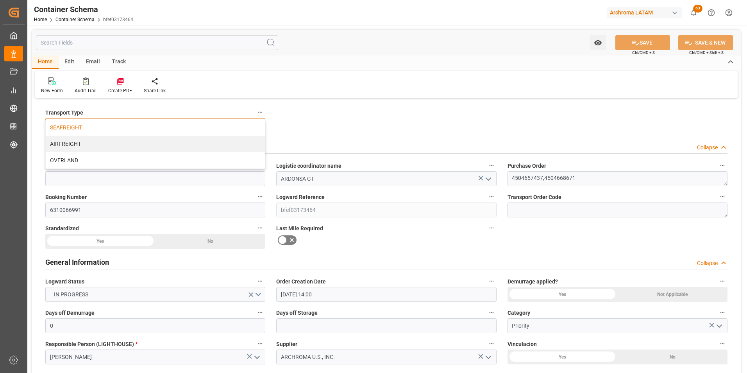
click at [220, 126] on div "SEAFREIGHT" at bounding box center [155, 127] width 219 height 16
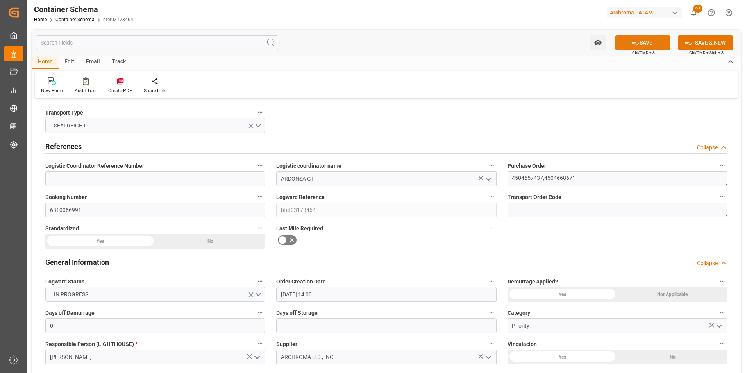
click at [647, 37] on button "SAVE" at bounding box center [642, 42] width 55 height 15
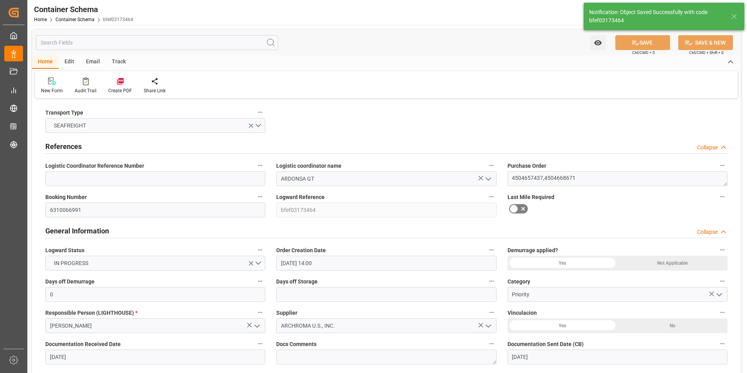
click at [99, 65] on div "Email" at bounding box center [93, 61] width 26 height 13
click at [55, 82] on icon at bounding box center [53, 82] width 11 height 5
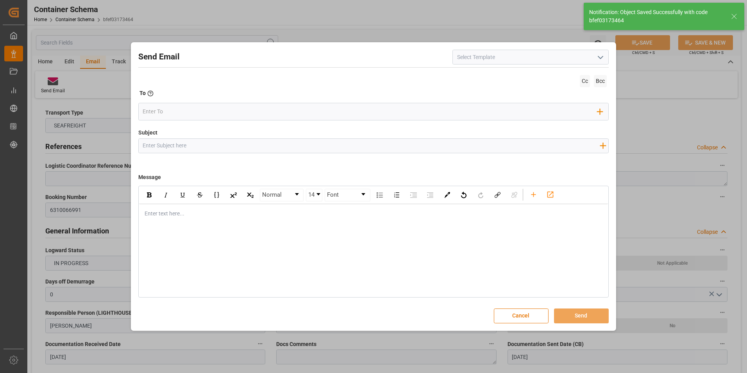
click at [604, 56] on icon "open menu" at bounding box center [600, 57] width 9 height 9
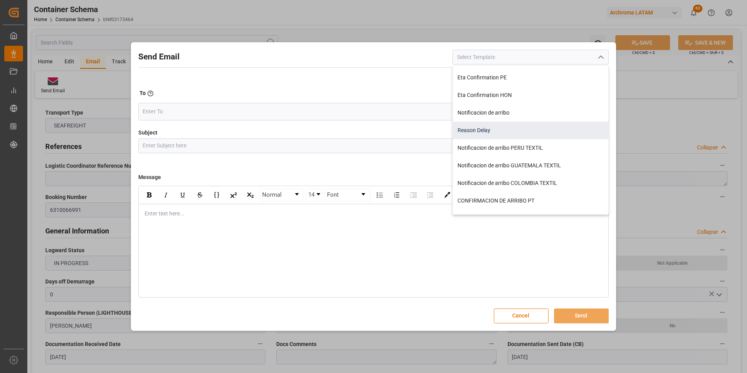
scroll to position [168, 0]
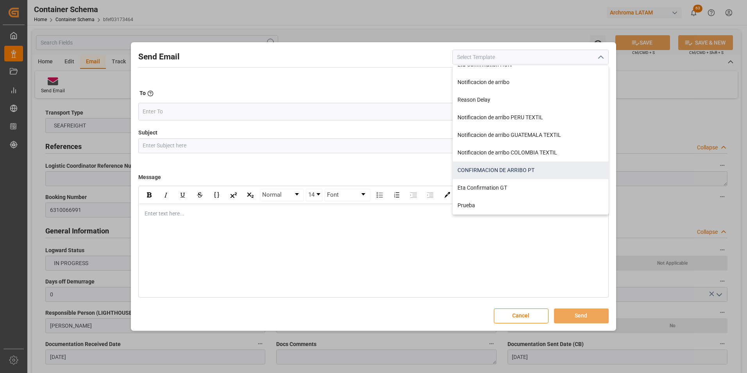
click at [499, 178] on div "CONFIRMACION DE ARRIBO PT" at bounding box center [530, 170] width 155 height 18
type input "CONFIRMACION DE ARRIBO PT"
type input "CONFIRMACION DE ARRIBO {{purchaseOrder}} // {{bookingNumber}}"
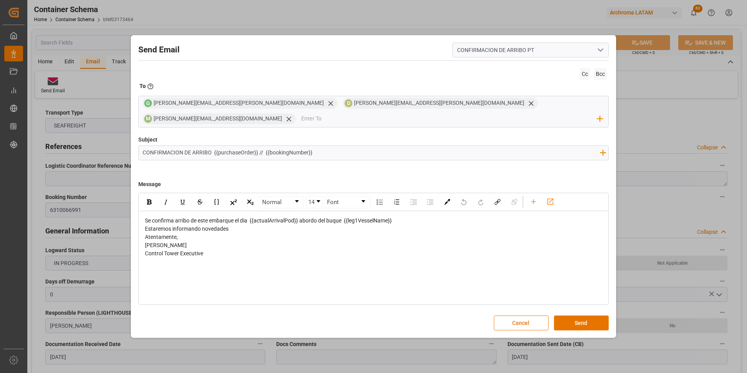
click at [600, 55] on icon "open menu" at bounding box center [600, 49] width 9 height 9
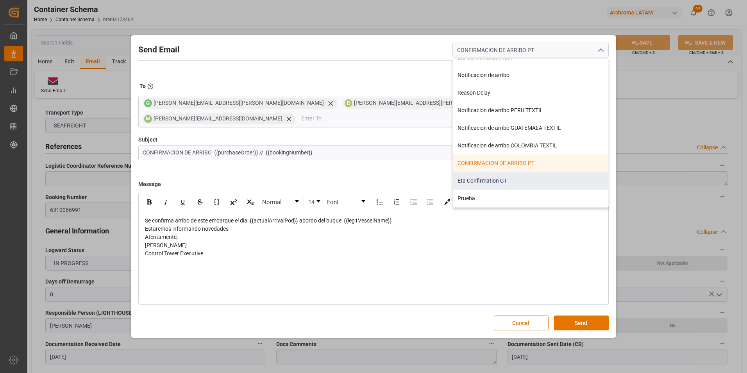
click at [503, 189] on div "Eta Confirmation GT" at bounding box center [530, 181] width 155 height 18
type input "Eta Confirmation GT"
type input "GT || PO {{purchaseOrder}} || {{category}} || BL {{bookingNumber}} || Confirmac…"
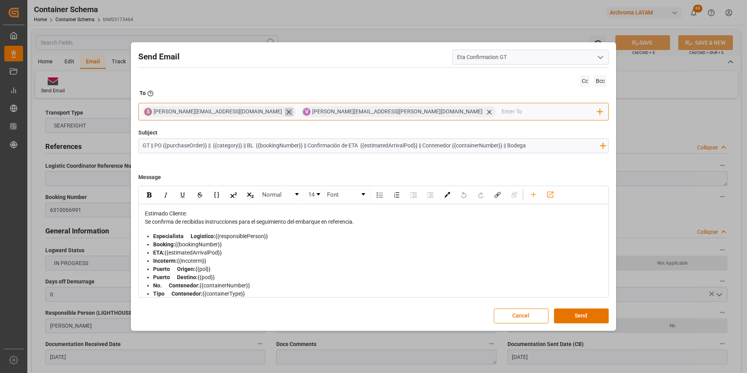
click at [286, 113] on icon at bounding box center [288, 111] width 5 height 5
click at [343, 111] on input "email" at bounding box center [470, 112] width 254 height 12
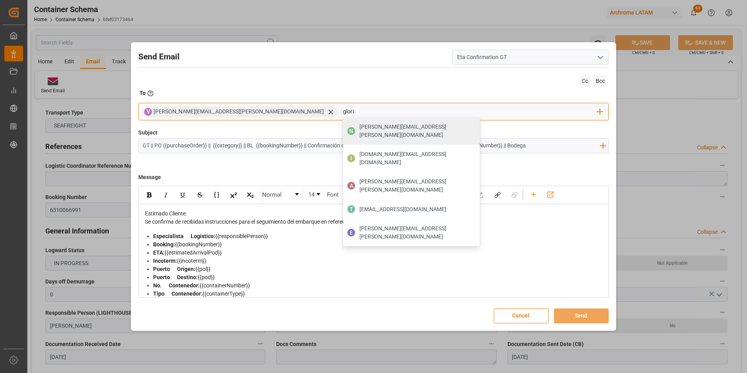
type input "gloria"
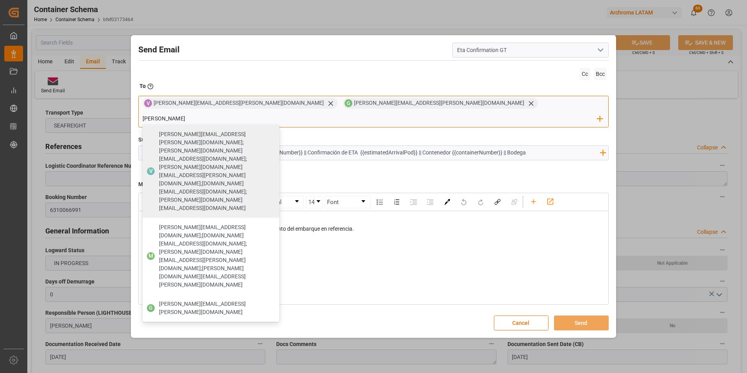
type input "johana"
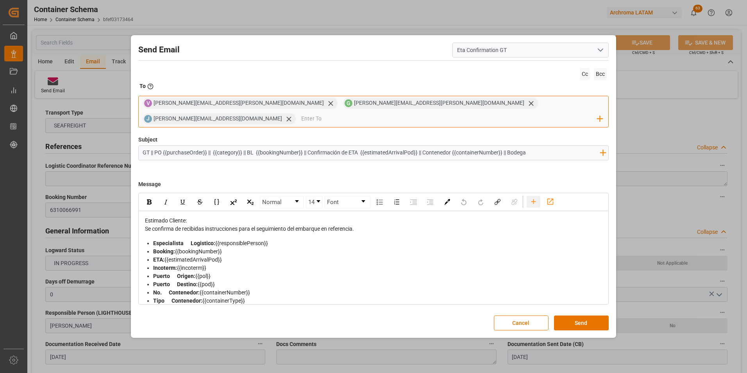
click at [537, 197] on icon "rdw-toolbar" at bounding box center [533, 201] width 8 height 8
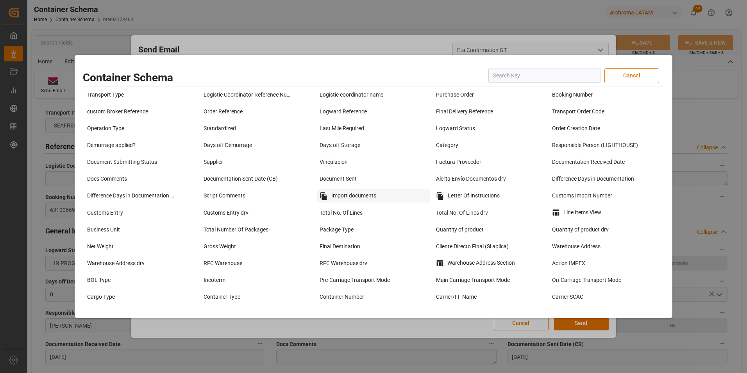
click at [377, 194] on div "Import documents" at bounding box center [373, 195] width 112 height 13
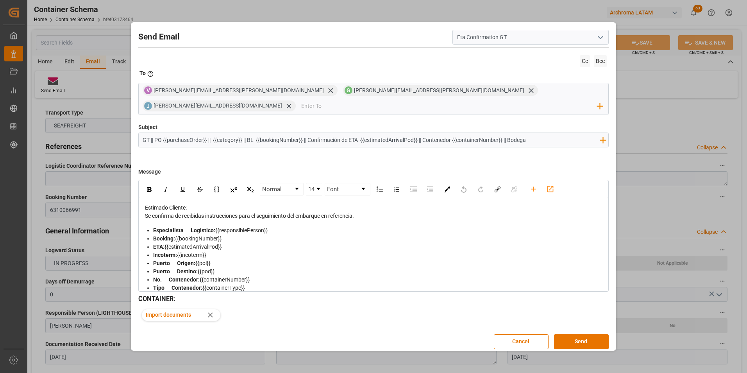
click at [535, 133] on input "GT || PO {{purchaseOrder}} || {{category}} || BL {{bookingNumber}} || Confirmac…" at bounding box center [371, 140] width 465 height 14
type input "GT || PO {{purchaseOrder}} || {{category}} || BL {{bookingNumber}} || Confirmac…"
click at [575, 334] on button "Send" at bounding box center [581, 341] width 55 height 15
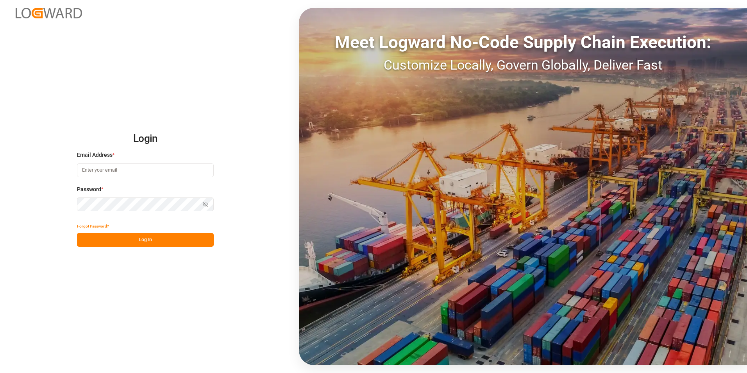
type input "[PERSON_NAME][EMAIL_ADDRESS][PERSON_NAME][DOMAIN_NAME]"
click at [130, 234] on button "Log In" at bounding box center [145, 240] width 137 height 14
click at [137, 234] on div "Forgot Password? Log In" at bounding box center [145, 232] width 137 height 27
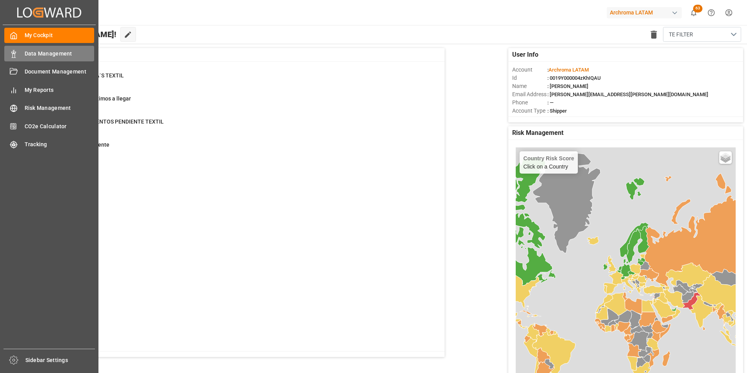
click at [16, 52] on icon at bounding box center [14, 54] width 8 height 8
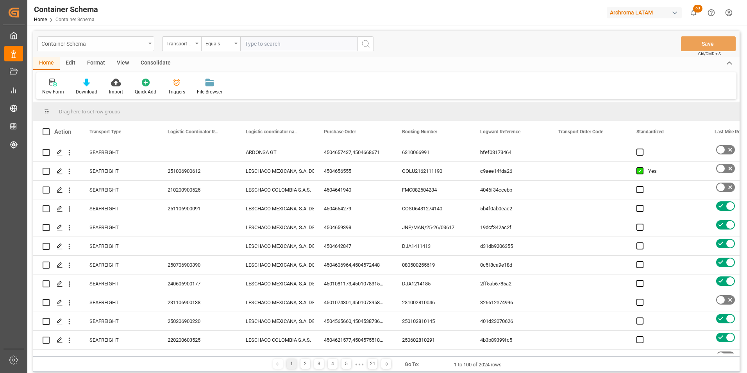
click at [145, 45] on div "Container Schema" at bounding box center [93, 43] width 104 height 10
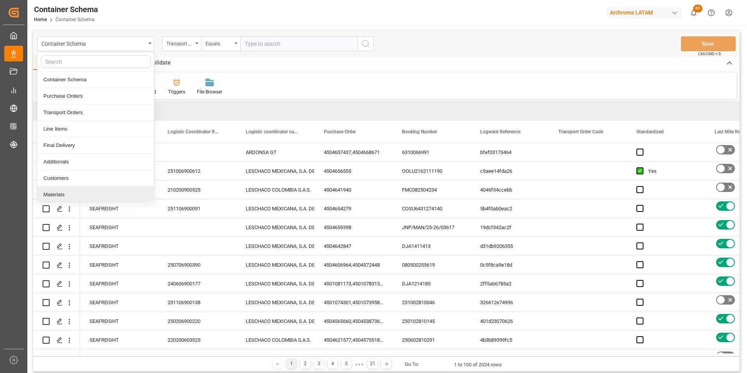
click at [75, 191] on div "Materials" at bounding box center [95, 194] width 116 height 16
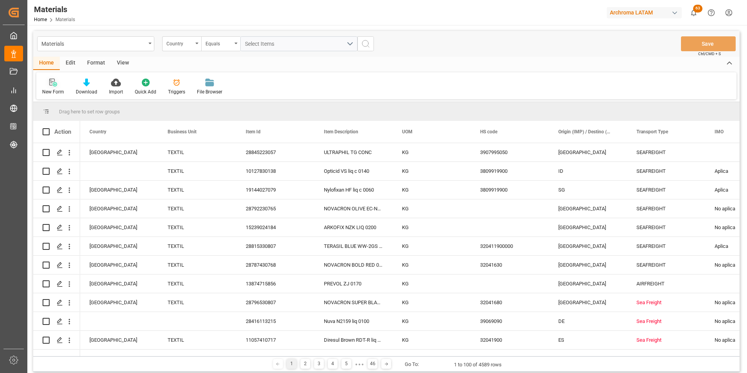
click at [55, 93] on div "New Form" at bounding box center [53, 91] width 22 height 7
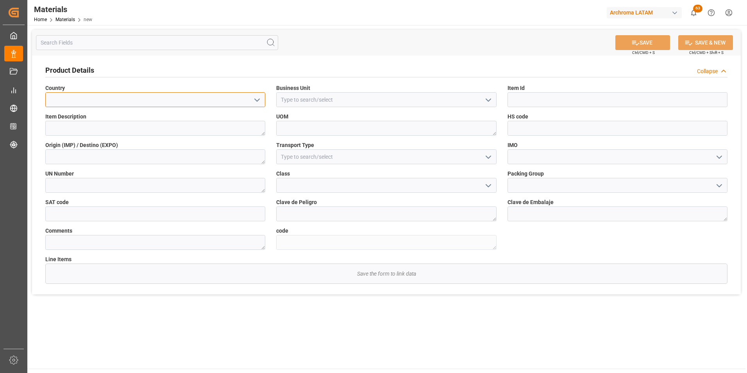
click at [248, 104] on input at bounding box center [155, 99] width 220 height 15
click at [258, 99] on icon "open menu" at bounding box center [256, 99] width 9 height 9
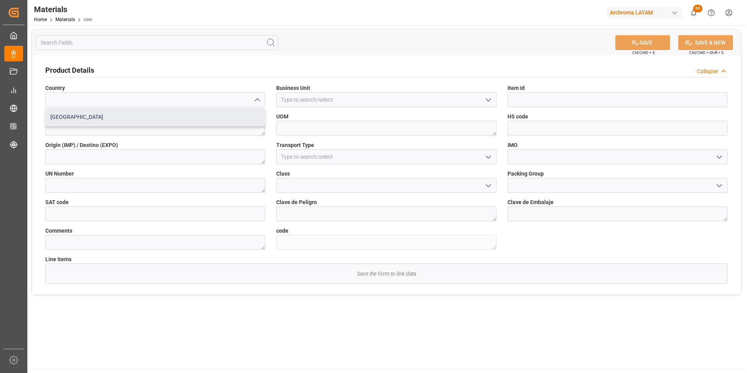
click at [222, 123] on div "[GEOGRAPHIC_DATA]" at bounding box center [155, 117] width 219 height 18
type input "[GEOGRAPHIC_DATA]"
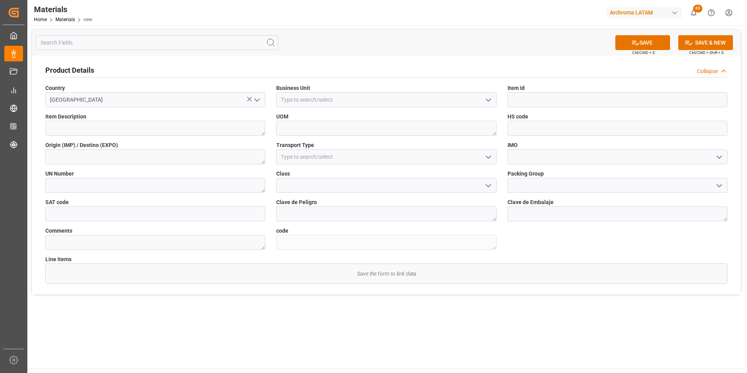
click at [484, 101] on icon "open menu" at bounding box center [488, 99] width 9 height 9
click at [434, 119] on div "TEXTIL" at bounding box center [386, 117] width 219 height 18
type input "TEXTIL"
click at [565, 100] on input at bounding box center [617, 99] width 220 height 15
paste input "29194030516"
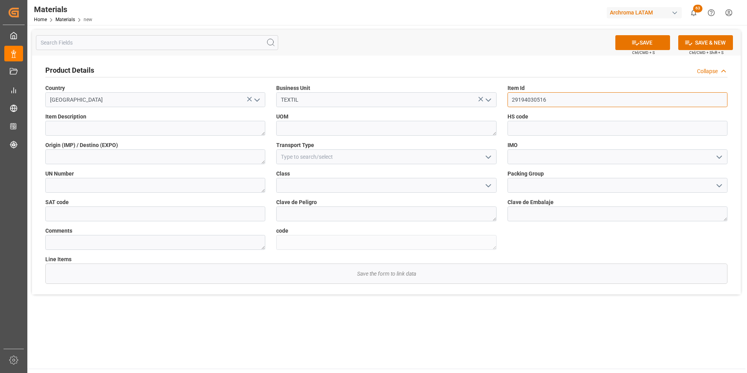
type input "29194030516"
click at [183, 127] on textarea at bounding box center [155, 128] width 220 height 15
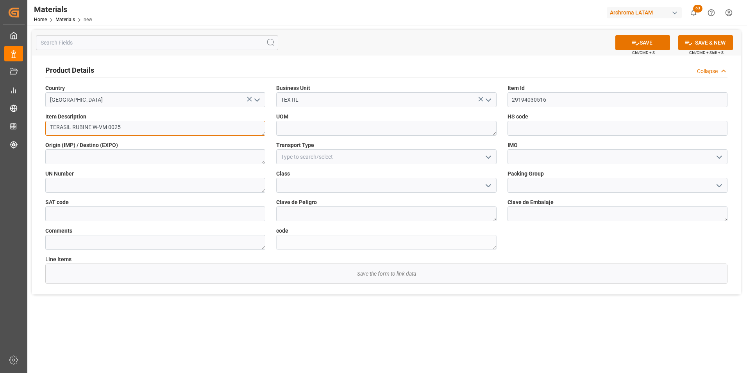
type textarea "TERASIL RUBINE W-VM 0025"
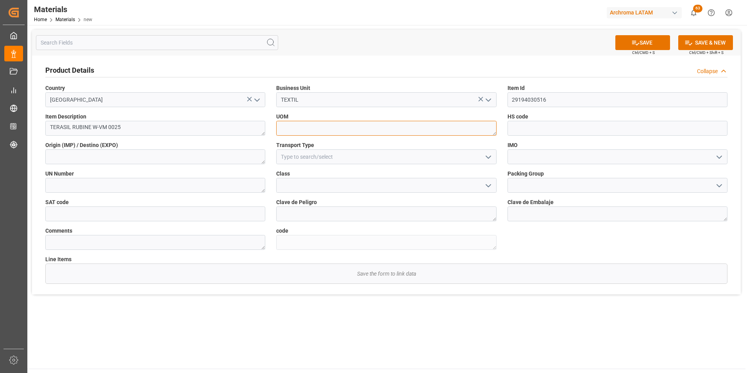
click at [455, 127] on textarea at bounding box center [386, 128] width 220 height 15
type textarea "KG"
click at [482, 155] on div at bounding box center [386, 156] width 220 height 15
click at [485, 159] on icon "open menu" at bounding box center [488, 156] width 9 height 9
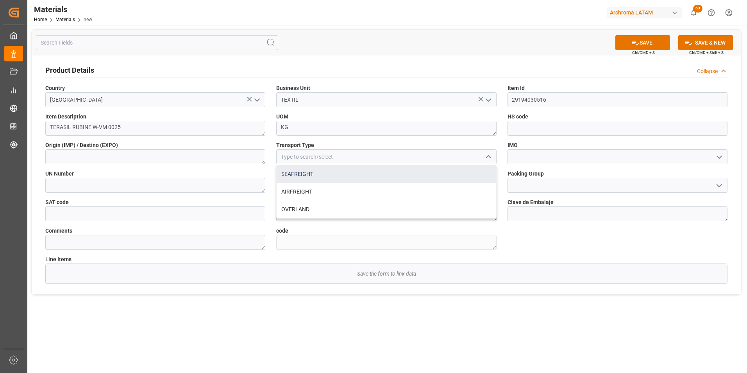
click at [458, 173] on div "SEAFREIGHT" at bounding box center [386, 174] width 219 height 18
type input "SEAFREIGHT"
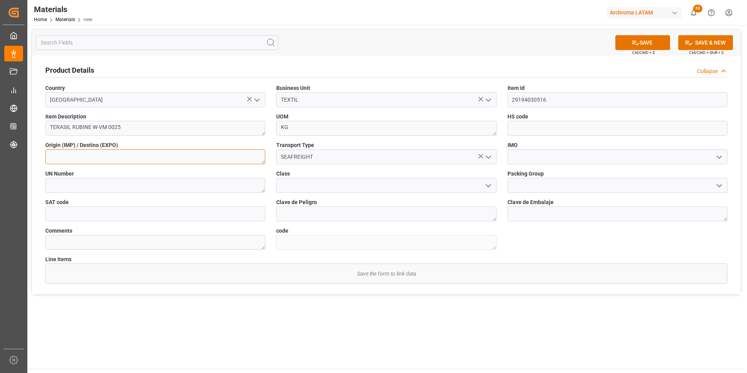
click at [203, 154] on textarea at bounding box center [155, 156] width 220 height 15
type textarea "[GEOGRAPHIC_DATA]"
click at [648, 45] on button "SAVE" at bounding box center [642, 42] width 55 height 15
type textarea "cdfe529851f7"
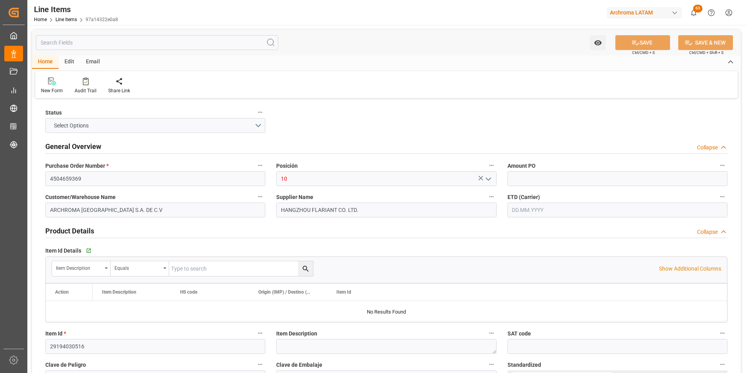
type input "5.57"
type input "160"
type input "4000"
type input "4345"
type input "22280"
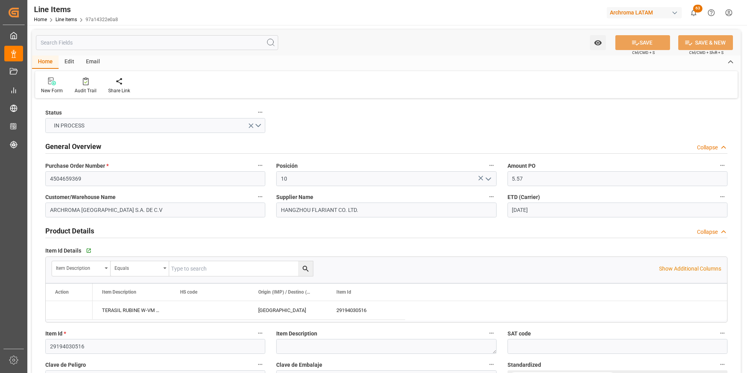
type input "[DATE]"
type input "[DATE] 19:39"
type input "[DATE] 17:20"
type input "[DATE]"
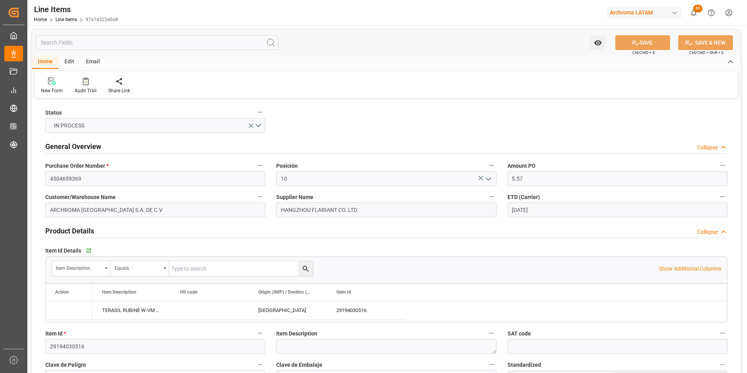
type input "[DATE]"
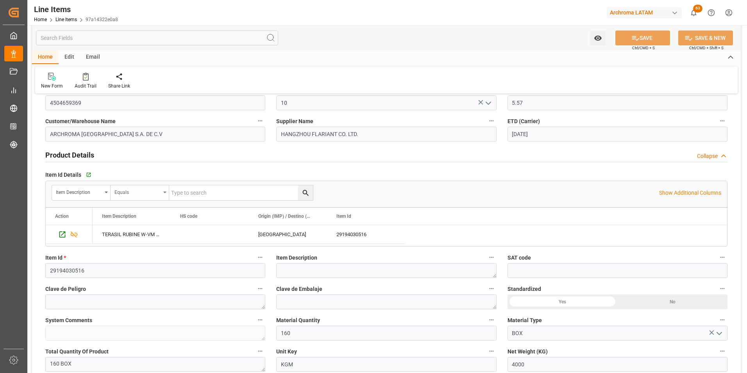
scroll to position [78, 0]
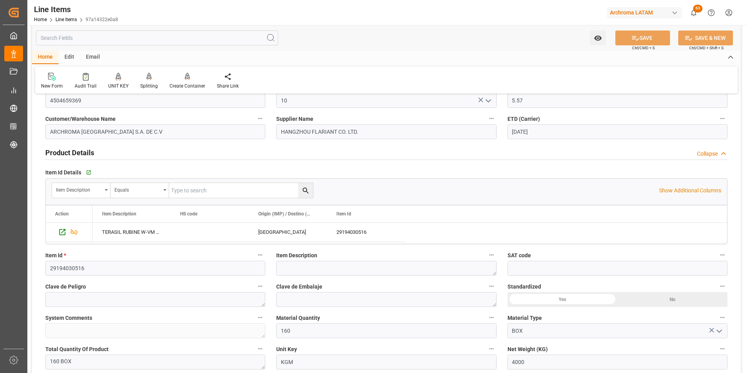
click at [130, 234] on div "TERASIL RUBINE W-VM 0025" at bounding box center [132, 232] width 78 height 18
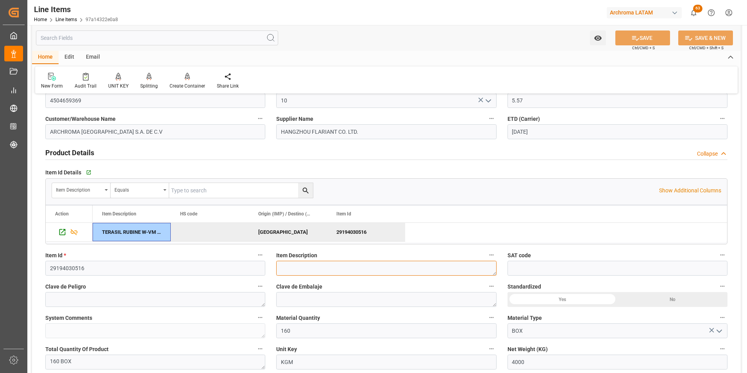
click at [320, 270] on textarea at bounding box center [386, 268] width 220 height 15
paste textarea "TERASIL RUBINE W-VM 0025"
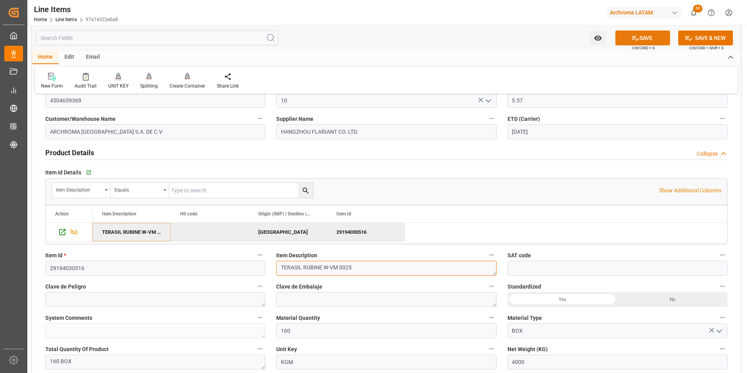
type textarea "TERASIL RUBINE W-VM 0025"
click at [626, 36] on button "SAVE" at bounding box center [642, 37] width 55 height 15
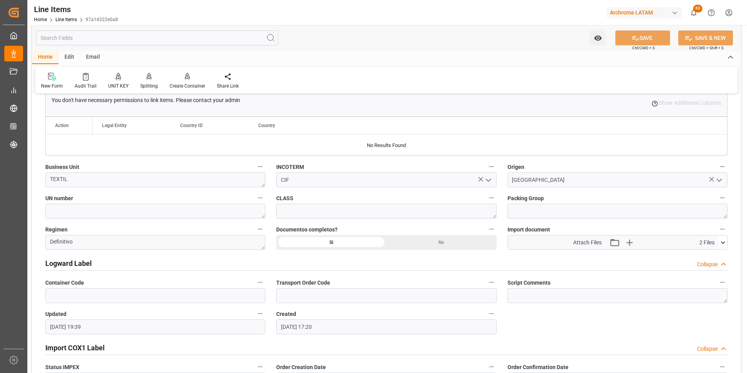
scroll to position [508, 0]
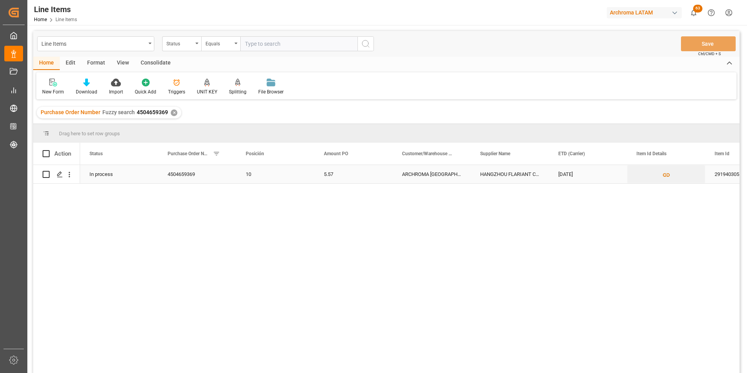
click at [47, 173] on input "Press Space to toggle row selection (unchecked)" at bounding box center [46, 174] width 7 height 7
checkbox input "true"
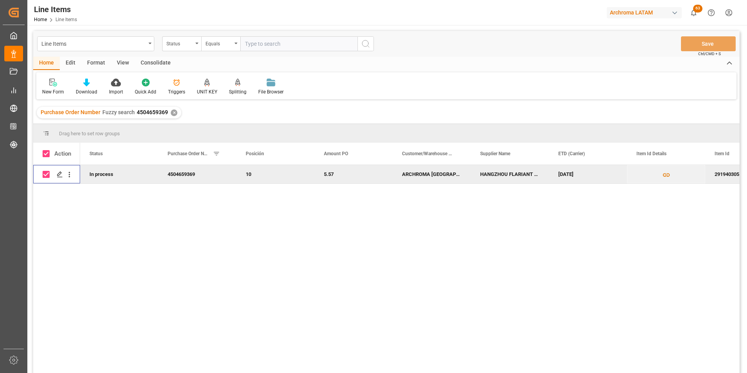
click at [147, 64] on div "Consolidate" at bounding box center [156, 63] width 42 height 13
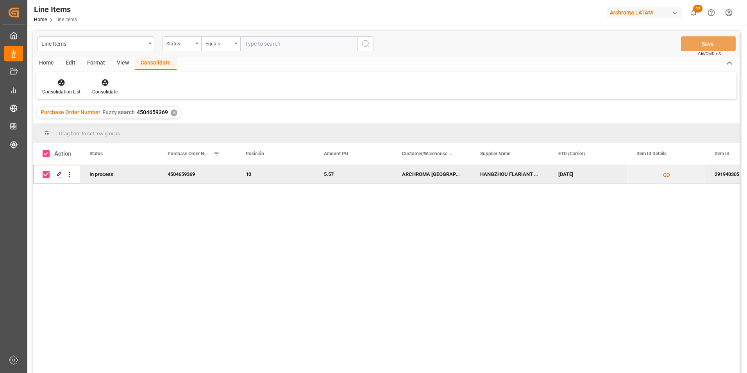
click at [56, 86] on div at bounding box center [61, 82] width 38 height 8
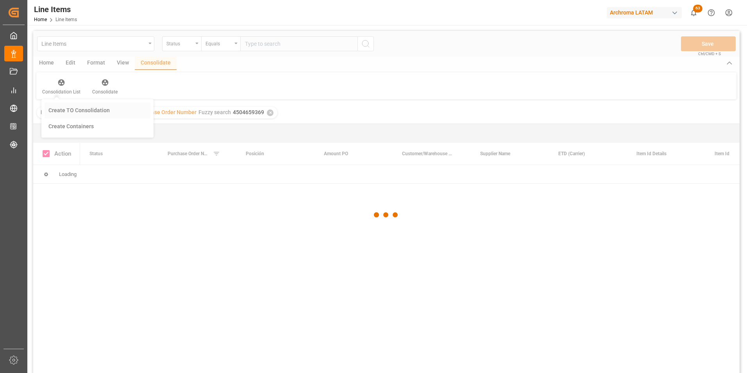
click at [57, 109] on div "Line Items Status Equals Save Ctrl/CMD + S Home Edit Format View Consolidate Co…" at bounding box center [386, 212] width 706 height 362
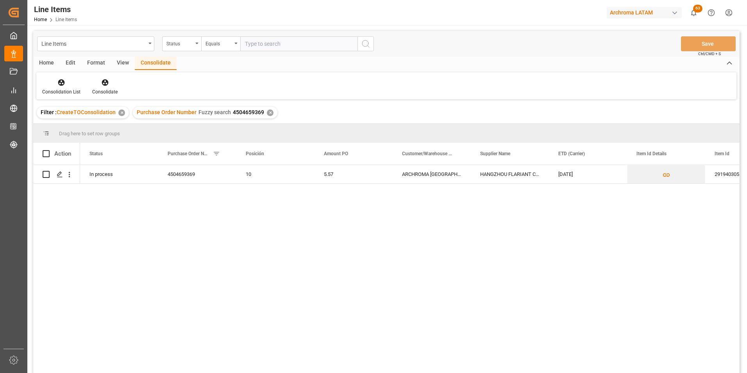
click at [45, 154] on span at bounding box center [46, 153] width 7 height 7
click at [48, 150] on input "checkbox" at bounding box center [48, 150] width 0 height 0
checkbox input "true"
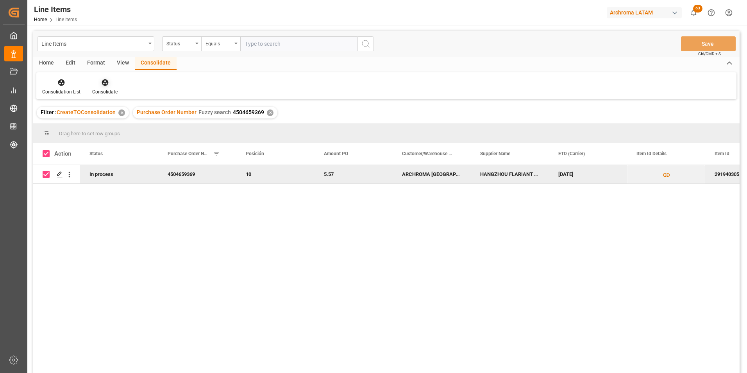
click at [101, 86] on icon at bounding box center [105, 83] width 8 height 8
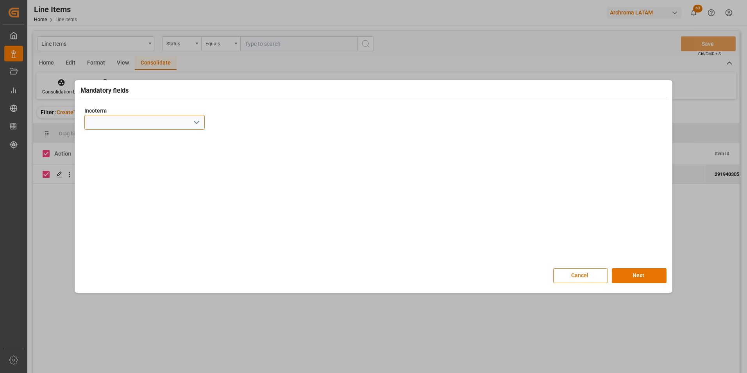
click at [190, 121] on div at bounding box center [144, 122] width 120 height 15
click at [191, 123] on button "open menu" at bounding box center [196, 122] width 12 height 12
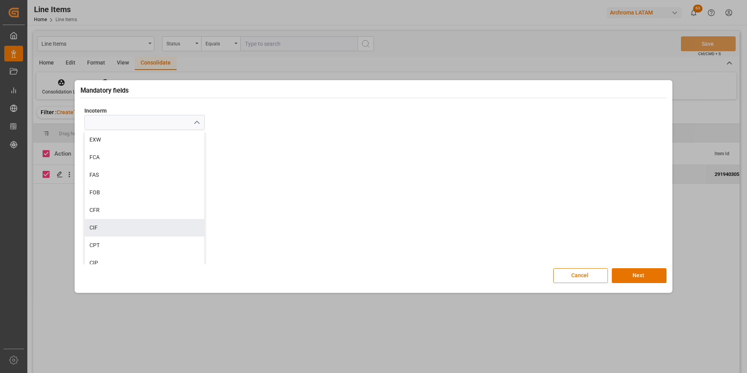
click at [112, 231] on div "CIF" at bounding box center [145, 228] width 120 height 18
type input "CIF"
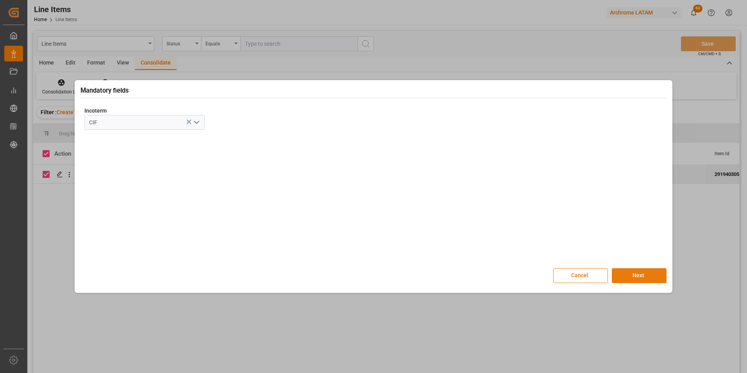
click at [656, 274] on button "Next" at bounding box center [639, 275] width 55 height 15
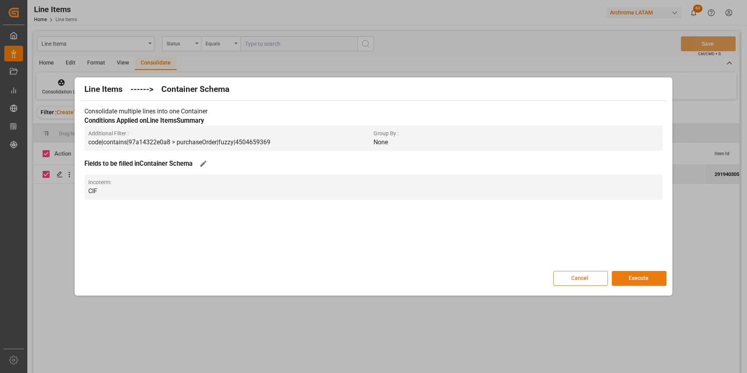
click at [653, 276] on button "Execute" at bounding box center [639, 278] width 55 height 15
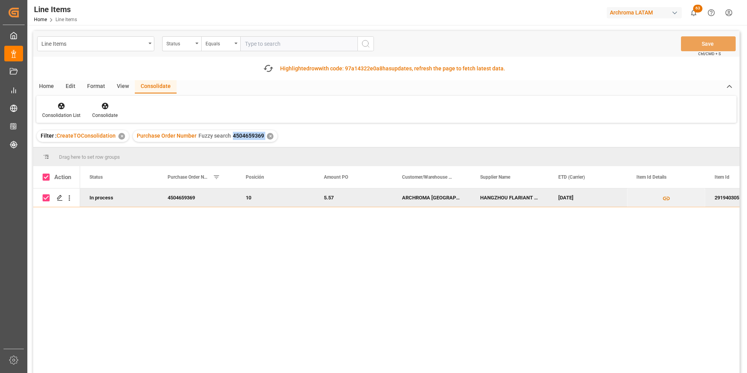
drag, startPoint x: 230, startPoint y: 134, endPoint x: 263, endPoint y: 137, distance: 33.4
click at [263, 137] on div "Purchase Order Number Fuzzy search 4504659369 ✕" at bounding box center [205, 136] width 145 height 12
copy span "4504659369"
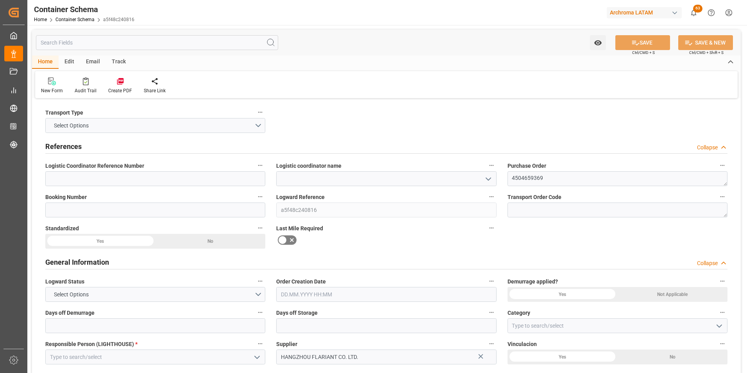
type textarea "4504659369"
type input "a5f48c240816"
type input "HANGZHOU FLARIANT CO. LTD."
type input "Pending"
type input "PUERTO CORTES"
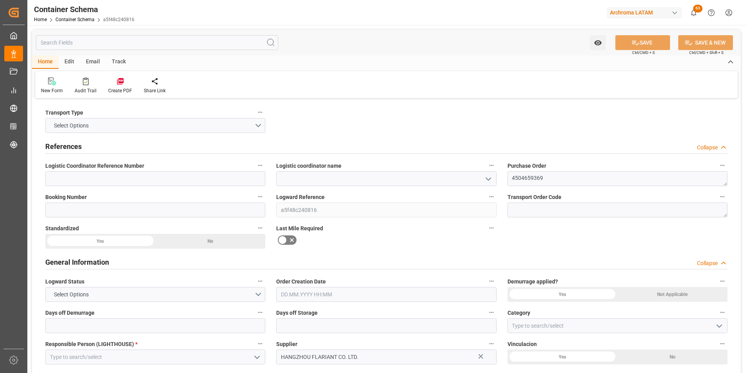
type input "TEXTIL"
type textarea "BOX"
type input "160 BOX"
type input "ARCHROMA [GEOGRAPHIC_DATA] S.A. DE C.V"
type textarea "INHDELVA SUR, 800 MTS CARRETERA A [GEOGRAPHIC_DATA], [GEOGRAPHIC_DATA], [GEOGRA…"
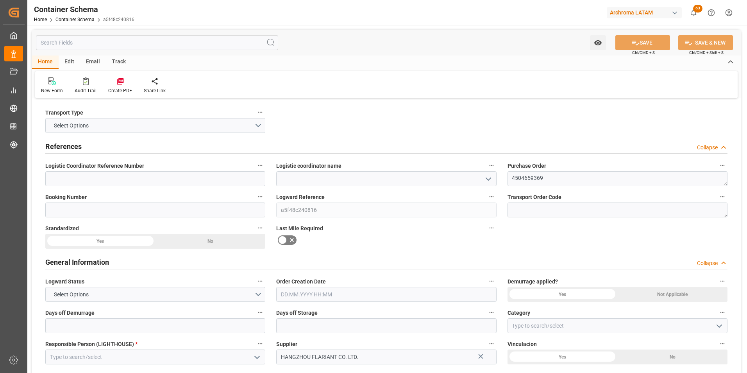
type input "CIF"
type input "0"
type input "1"
type input "160"
type input "4000"
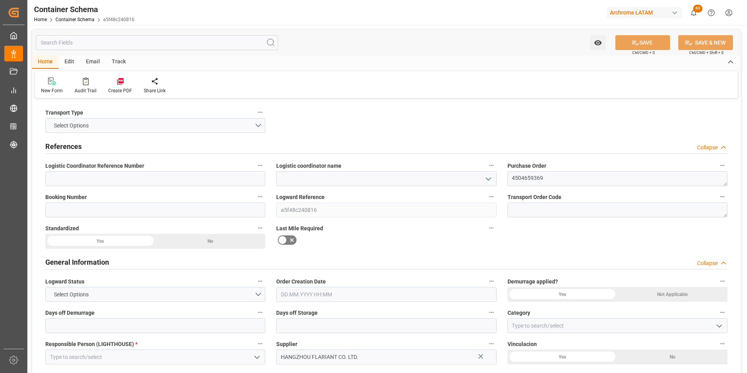
type input "4345"
click at [484, 176] on icon "open menu" at bounding box center [488, 178] width 9 height 9
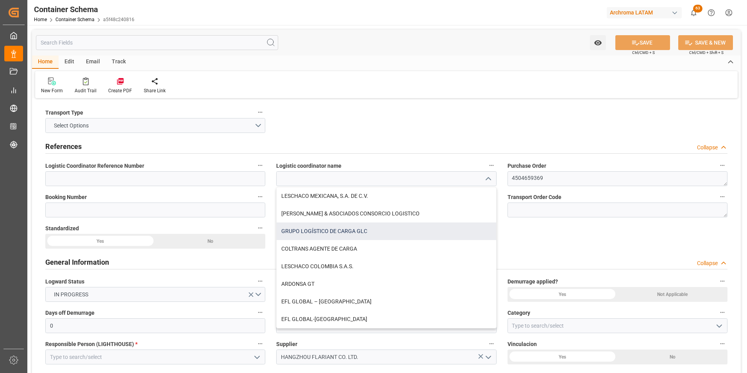
click at [391, 233] on div "GRUPO LOGÍSTICO DE CARGA GLC" at bounding box center [386, 231] width 219 height 18
type input "GRUPO LOGÍSTICO DE CARGA GLC"
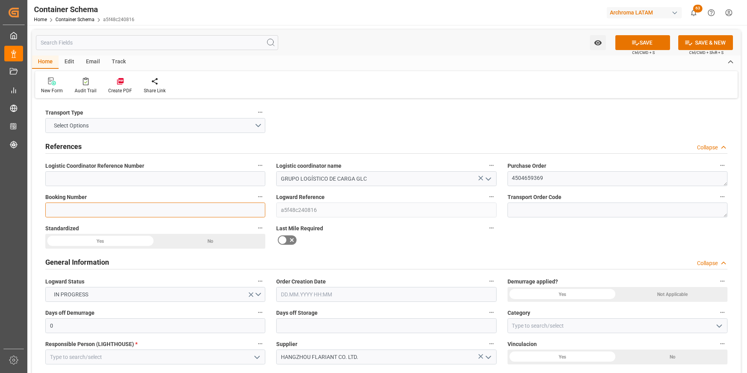
click at [106, 209] on input at bounding box center [155, 209] width 220 height 15
paste input "CHN2689943B"
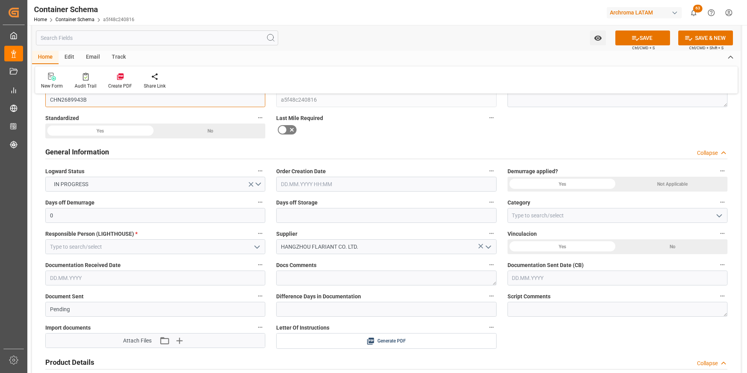
scroll to position [117, 0]
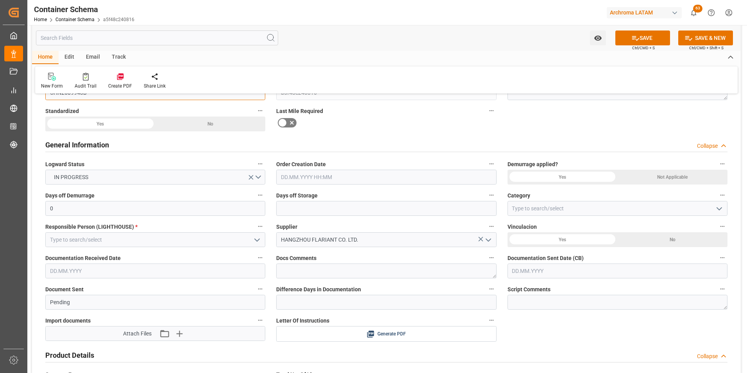
type input "CHN2689943B"
click at [298, 179] on input "text" at bounding box center [386, 177] width 220 height 15
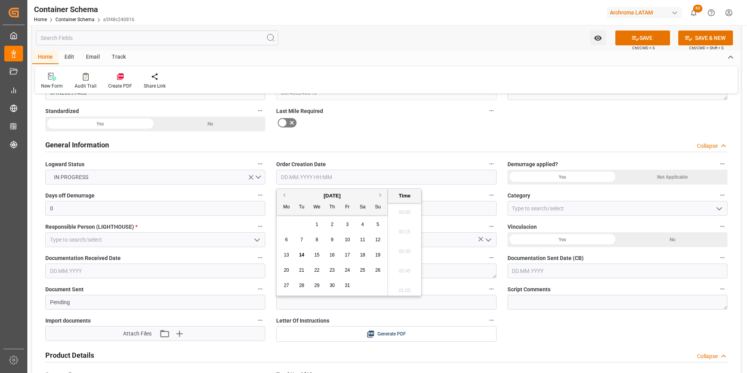
scroll to position [1096, 0]
click at [287, 221] on div "29 30 1 2 3 4 5" at bounding box center [332, 224] width 107 height 15
click at [301, 255] on span "14" at bounding box center [301, 254] width 5 height 5
click at [402, 247] on li "14:30" at bounding box center [404, 249] width 33 height 20
type input "[DATE] 14:30"
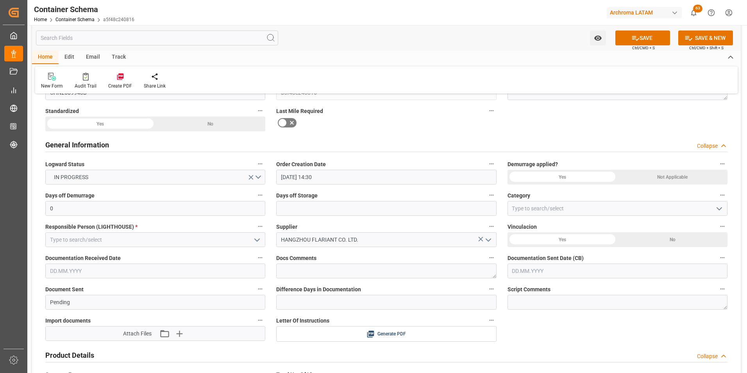
click at [720, 207] on icon "open menu" at bounding box center [718, 208] width 9 height 9
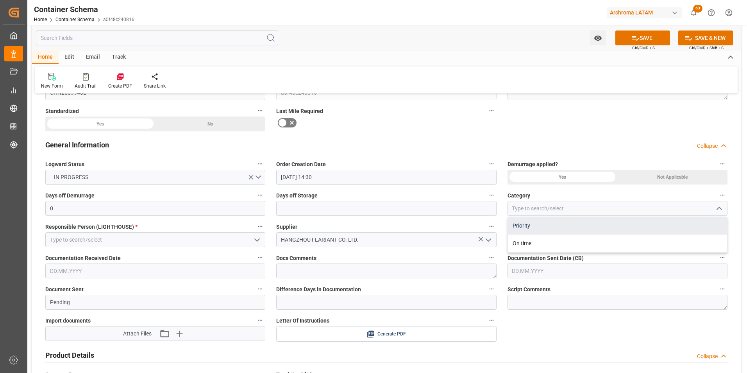
click at [616, 227] on div "Priority" at bounding box center [617, 226] width 219 height 18
type input "Priority"
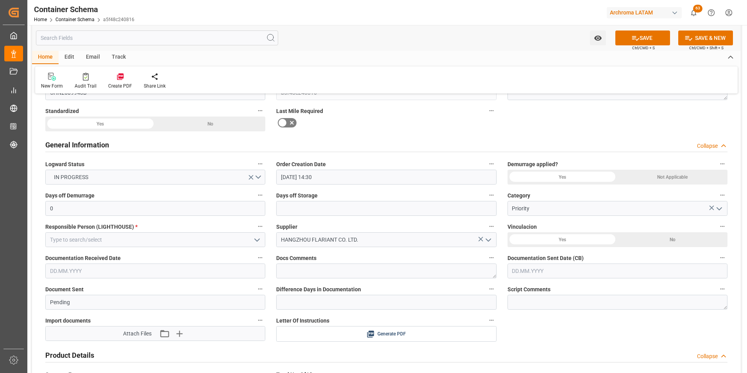
click at [254, 241] on icon "open menu" at bounding box center [256, 239] width 9 height 9
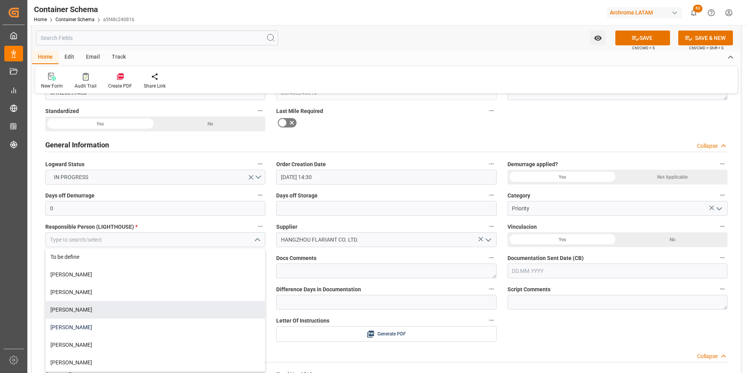
click at [183, 323] on div "[PERSON_NAME]" at bounding box center [155, 327] width 219 height 18
type input "[PERSON_NAME]"
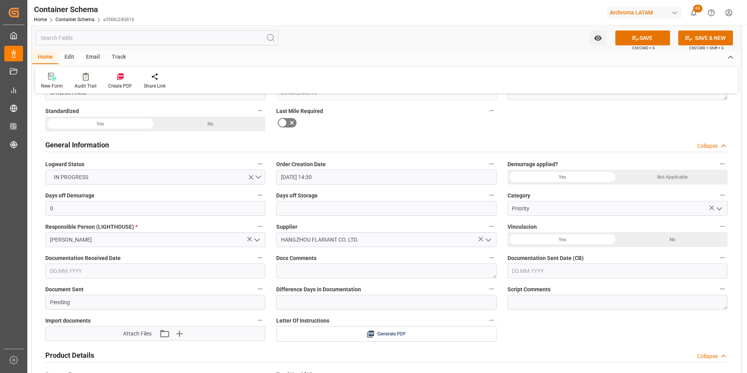
scroll to position [156, 0]
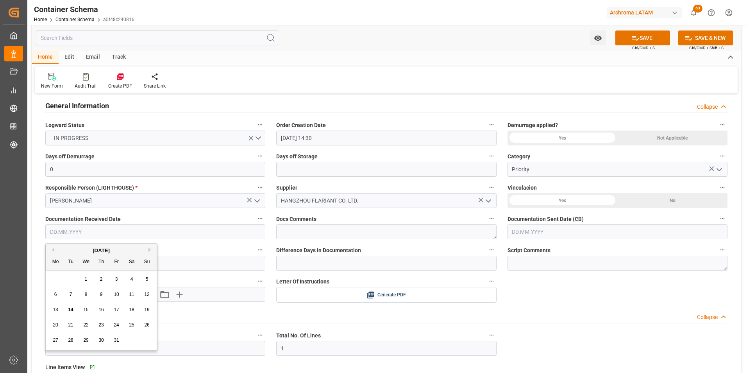
click at [96, 235] on input "text" at bounding box center [155, 231] width 220 height 15
click at [134, 295] on div "11" at bounding box center [132, 294] width 10 height 9
type input "[DATE]"
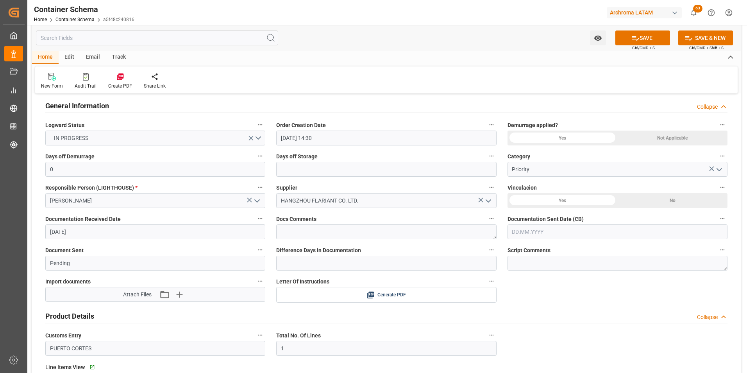
click at [517, 232] on input "text" at bounding box center [617, 231] width 220 height 15
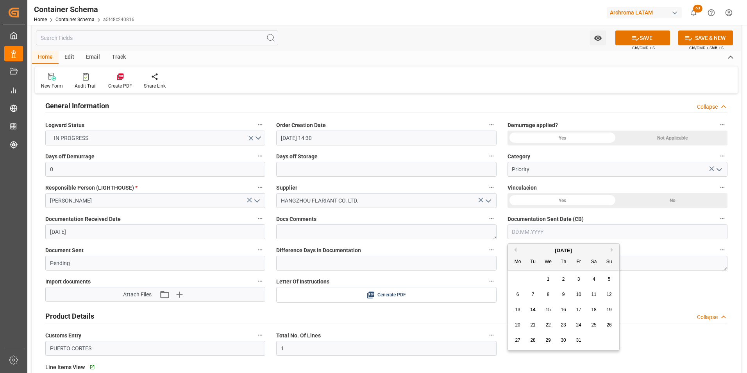
click at [514, 277] on div "29 30 1 2 3 4 5" at bounding box center [563, 278] width 107 height 15
click at [534, 308] on span "14" at bounding box center [532, 309] width 5 height 5
type input "[DATE]"
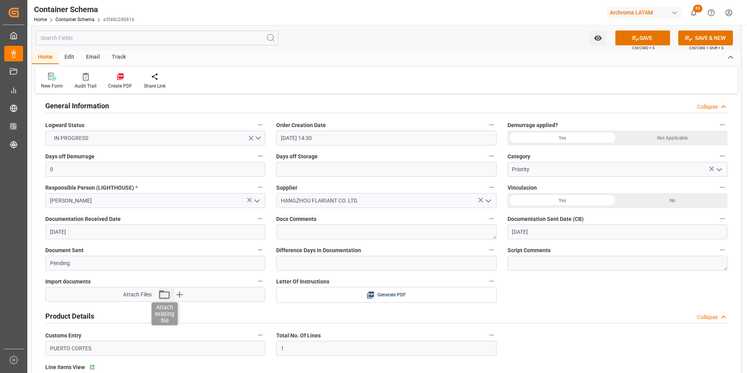
click at [166, 295] on icon "button" at bounding box center [164, 294] width 12 height 12
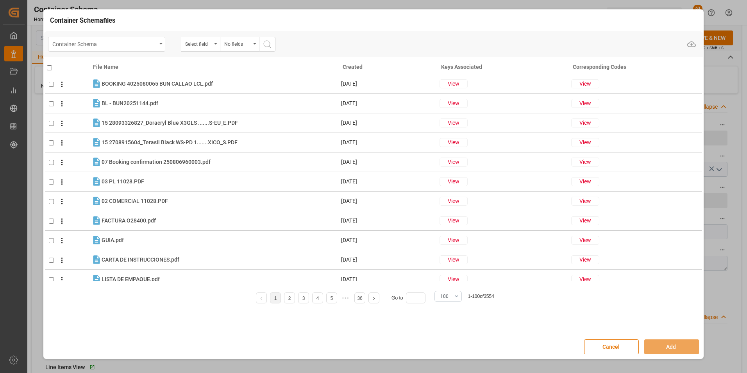
click at [150, 46] on div "Container Schema" at bounding box center [104, 44] width 104 height 10
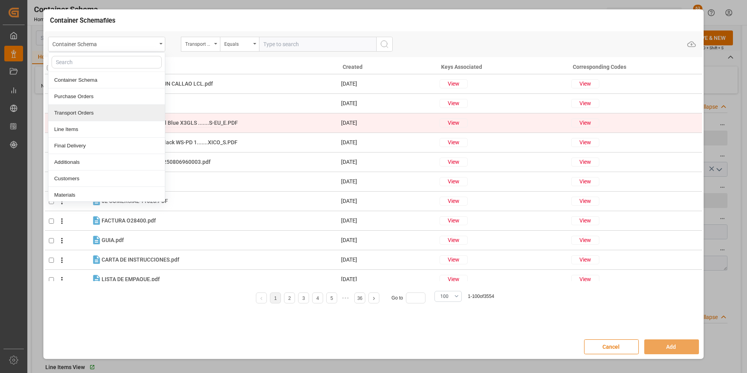
click at [106, 129] on div "Line Items" at bounding box center [106, 129] width 116 height 16
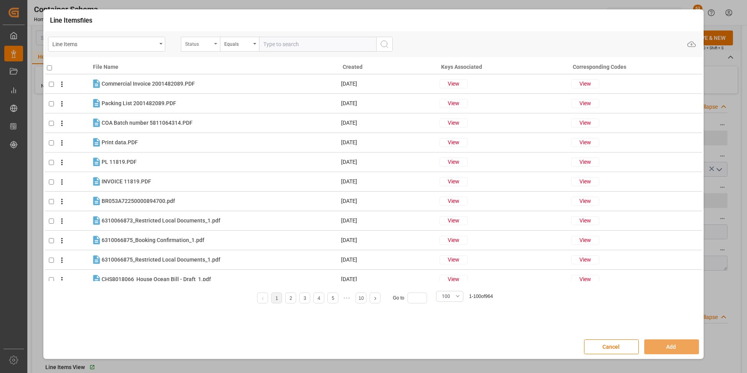
click at [207, 41] on div "Status" at bounding box center [198, 43] width 27 height 9
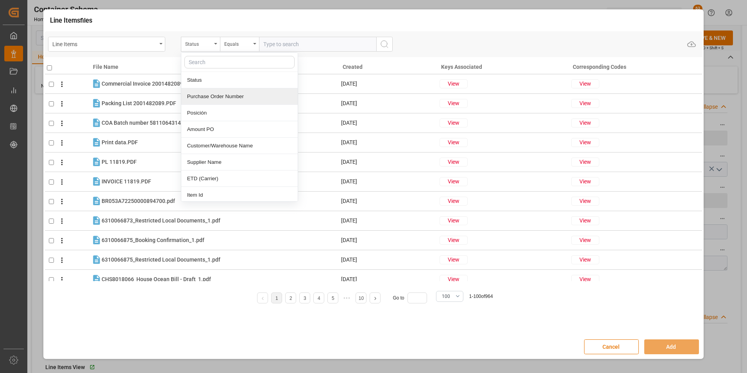
click at [207, 96] on div "Purchase Order Number" at bounding box center [239, 96] width 116 height 16
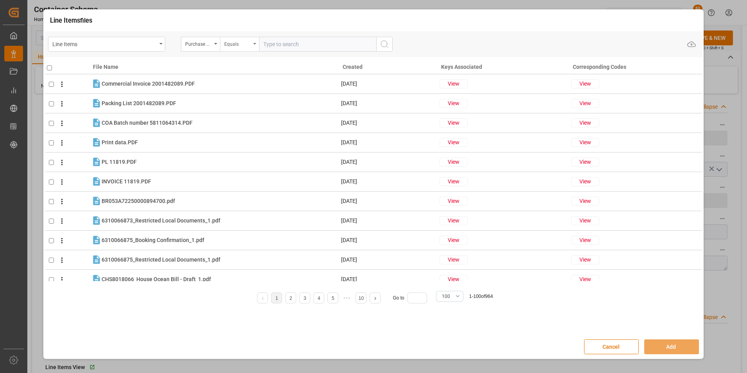
click at [234, 44] on div "Equals" at bounding box center [237, 43] width 27 height 9
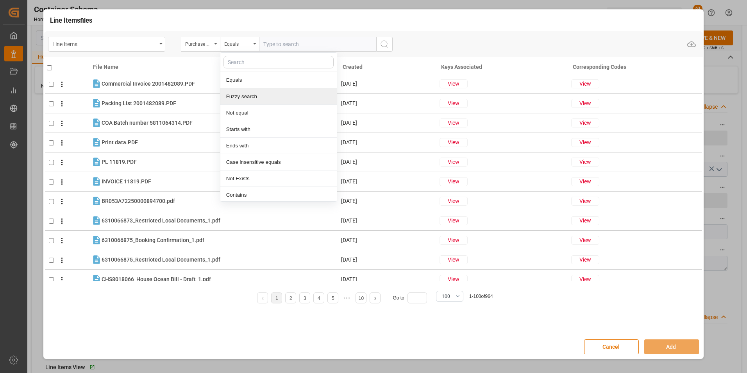
click at [236, 91] on div "Fuzzy search" at bounding box center [278, 96] width 116 height 16
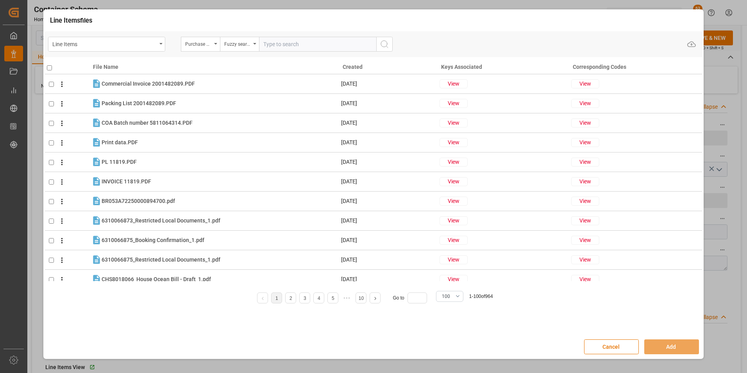
paste input "4504659369"
type input "4504659369"
click at [385, 44] on icon "search button" at bounding box center [384, 43] width 9 height 9
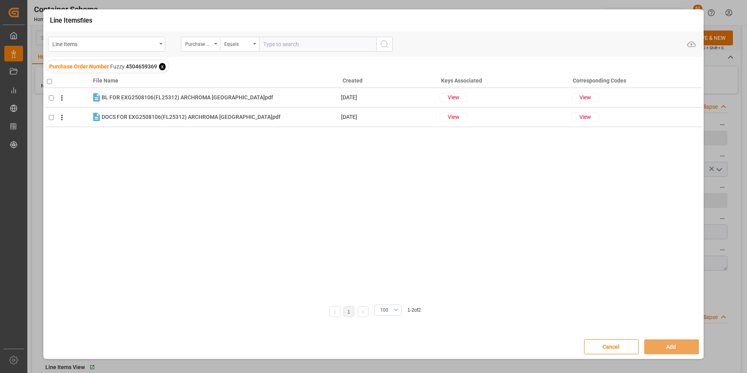
click at [48, 81] on input "checkbox" at bounding box center [49, 81] width 5 height 5
checkbox input "true"
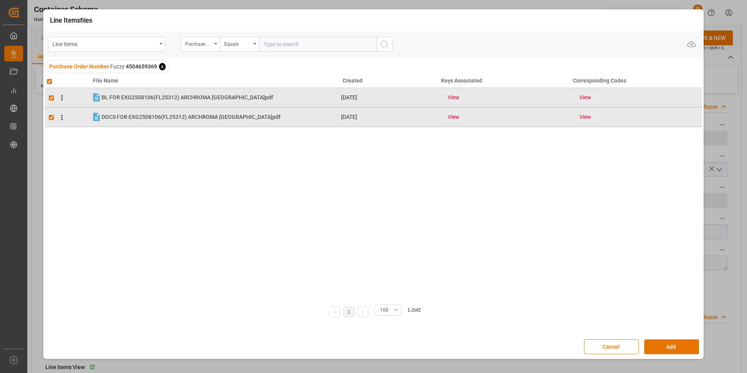
click at [687, 336] on div "Cancel Add" at bounding box center [373, 346] width 659 height 23
click at [690, 344] on button "Add" at bounding box center [671, 346] width 55 height 15
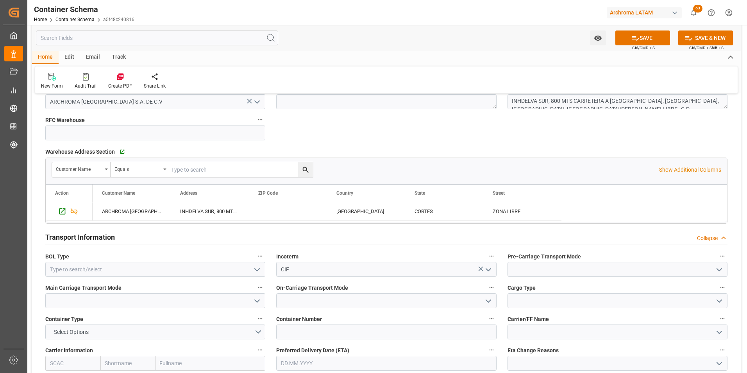
scroll to position [625, 0]
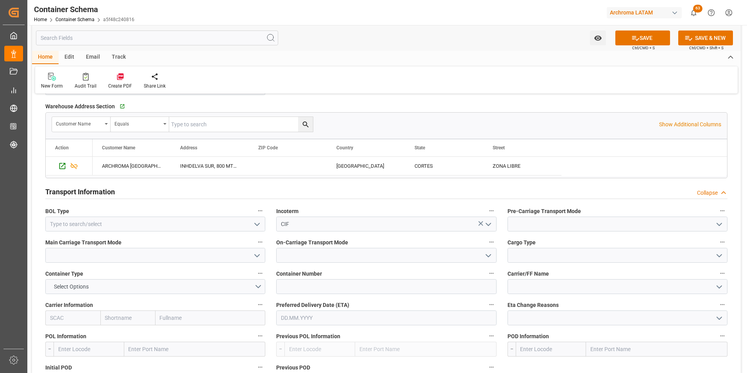
click at [257, 220] on icon "open menu" at bounding box center [256, 224] width 9 height 9
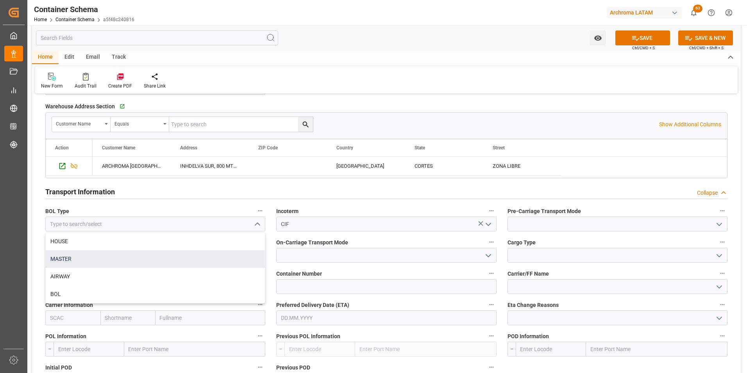
click at [143, 261] on div "MASTER" at bounding box center [155, 259] width 219 height 18
type input "MASTER"
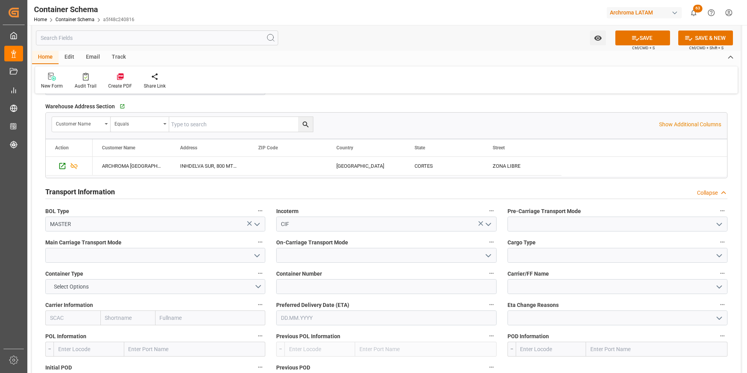
drag, startPoint x: 714, startPoint y: 227, endPoint x: 693, endPoint y: 232, distance: 21.9
click at [714, 228] on icon "open menu" at bounding box center [718, 224] width 9 height 9
click at [676, 239] on div "Truck" at bounding box center [617, 241] width 219 height 18
type input "Truck"
click at [253, 260] on icon "open menu" at bounding box center [256, 255] width 9 height 9
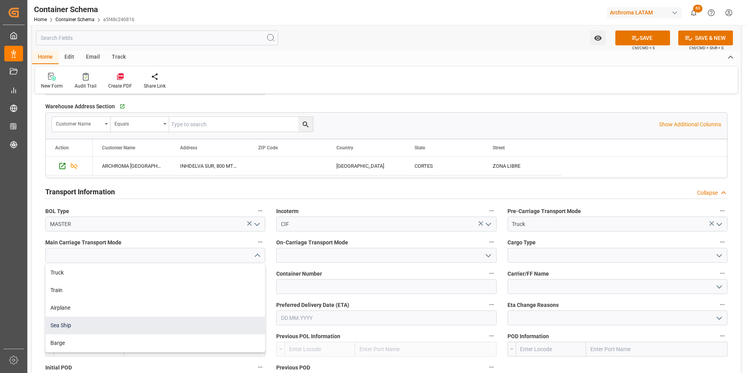
click at [222, 318] on div "Sea Ship" at bounding box center [155, 325] width 219 height 18
type input "Sea Ship"
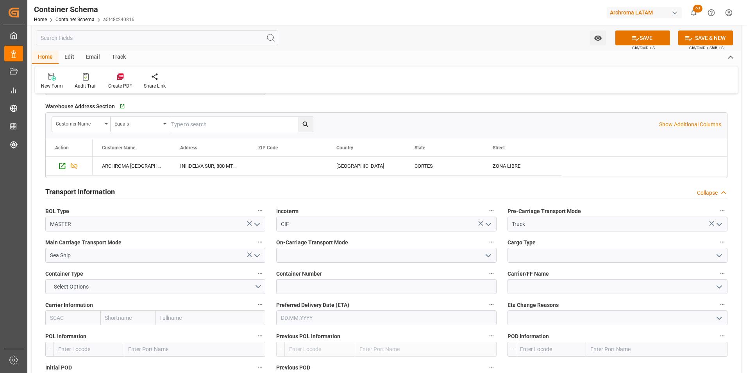
click at [486, 254] on icon "open menu" at bounding box center [488, 255] width 9 height 9
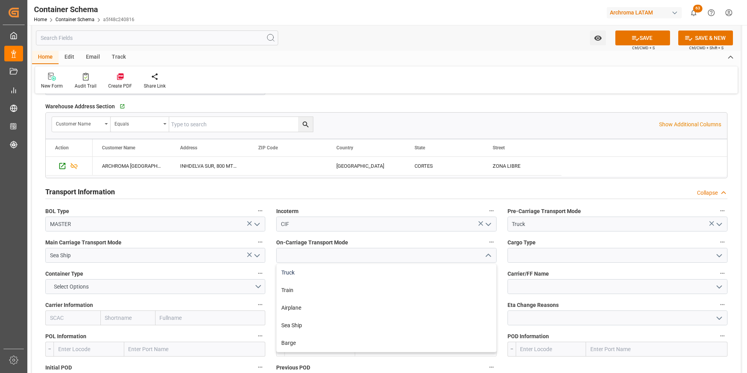
click at [470, 268] on div "Truck" at bounding box center [386, 273] width 219 height 18
type input "Truck"
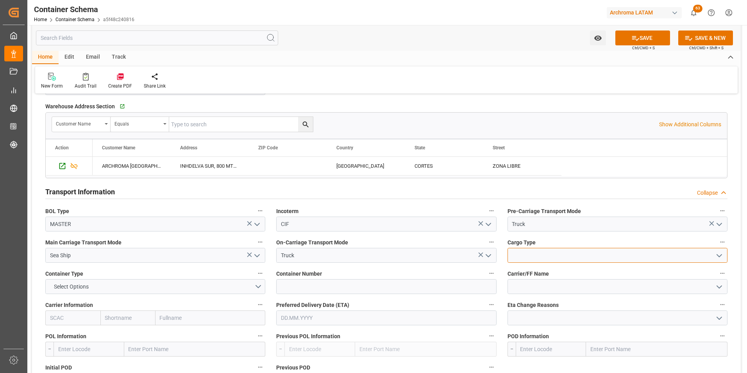
click at [553, 254] on input at bounding box center [617, 255] width 220 height 15
click at [727, 254] on div at bounding box center [618, 255] width 232 height 15
click at [722, 255] on icon "open menu" at bounding box center [718, 255] width 9 height 9
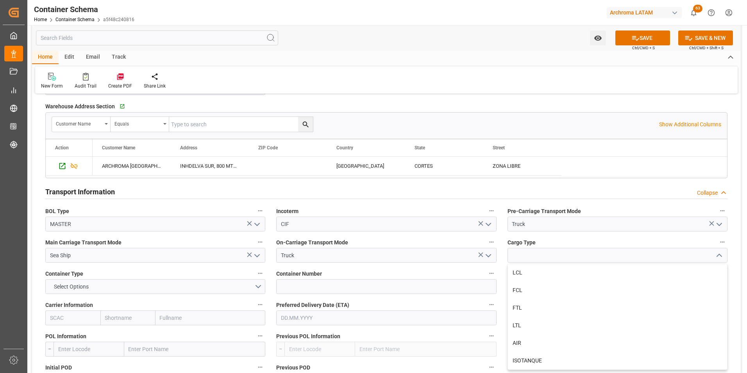
click at [718, 257] on icon "close menu" at bounding box center [718, 255] width 9 height 9
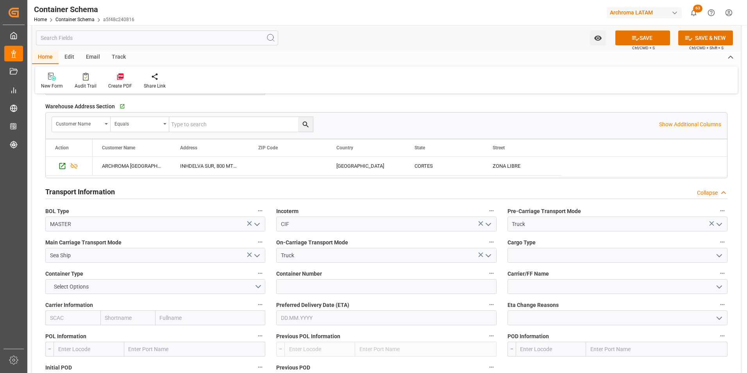
click at [719, 257] on icon "open menu" at bounding box center [718, 255] width 9 height 9
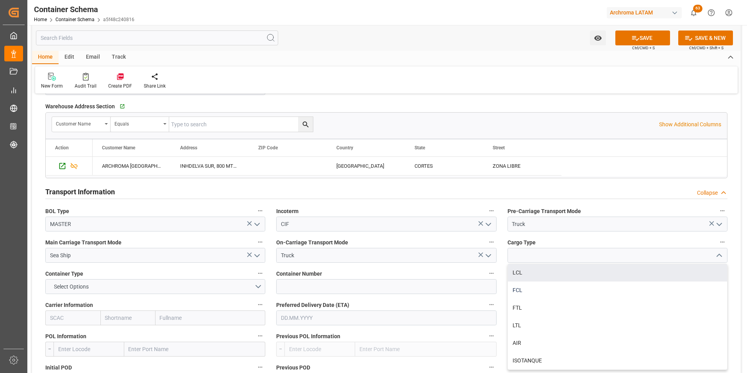
click at [586, 287] on div "FCL" at bounding box center [617, 290] width 219 height 18
type input "FCL"
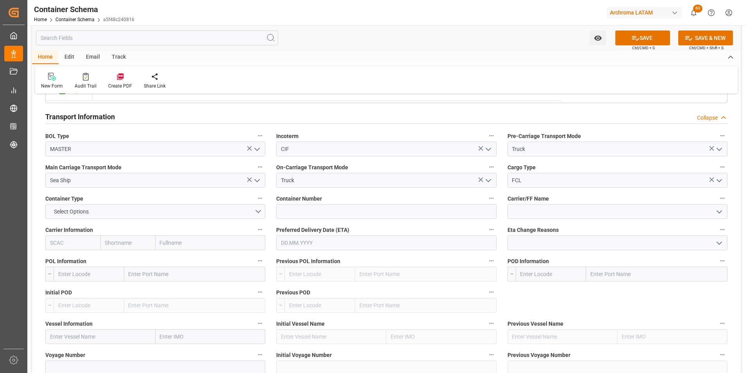
scroll to position [703, 0]
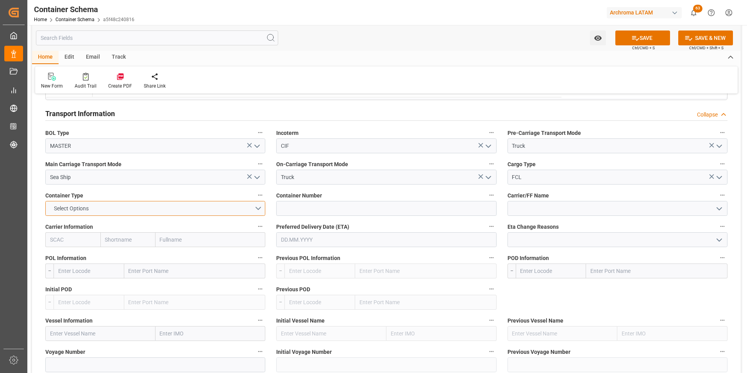
click at [250, 208] on button "Select Options" at bounding box center [155, 208] width 220 height 15
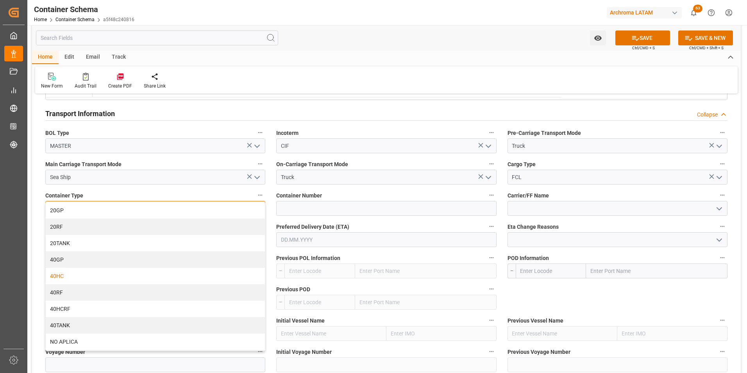
click at [139, 278] on div "40HC" at bounding box center [155, 276] width 219 height 16
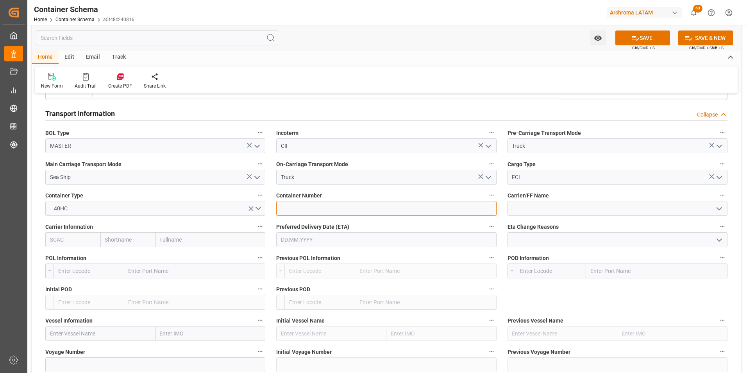
click at [364, 204] on input at bounding box center [386, 208] width 220 height 15
click at [305, 209] on input at bounding box center [386, 208] width 220 height 15
paste input "CMAU4215892"
type input "CMAU4215892"
click at [527, 215] on input at bounding box center [617, 208] width 220 height 15
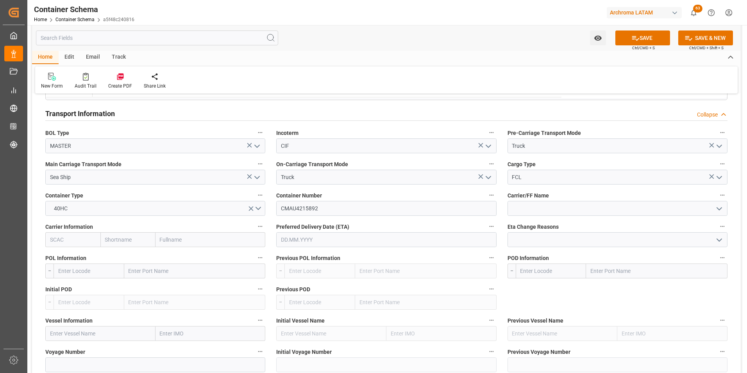
click at [174, 236] on input "text" at bounding box center [210, 239] width 110 height 15
type input "CMA"
click at [179, 249] on div "CMA CGM Group" at bounding box center [203, 257] width 94 height 18
type input "CMDU"
type input "CMACGM"
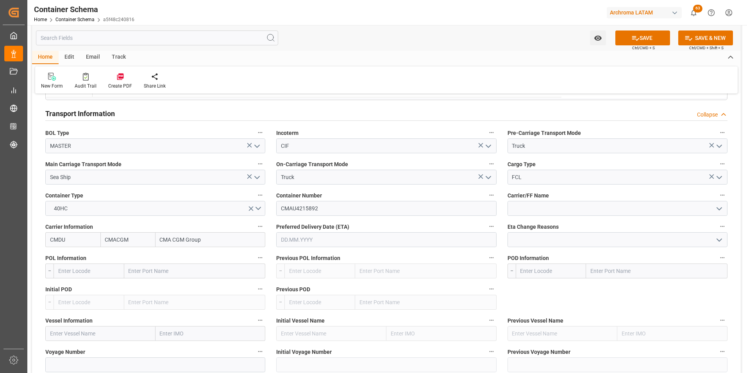
type input "CMA CGM Group"
click at [348, 239] on input "text" at bounding box center [386, 239] width 220 height 15
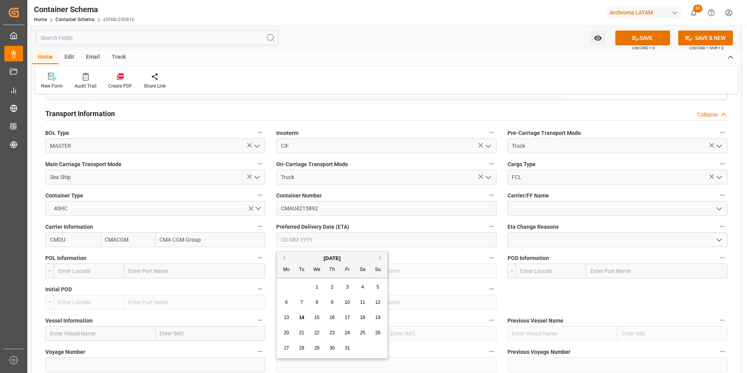
click at [381, 257] on button "Next Month" at bounding box center [381, 257] width 5 height 5
click at [348, 330] on span "21" at bounding box center [347, 332] width 5 height 5
type input "[DATE]"
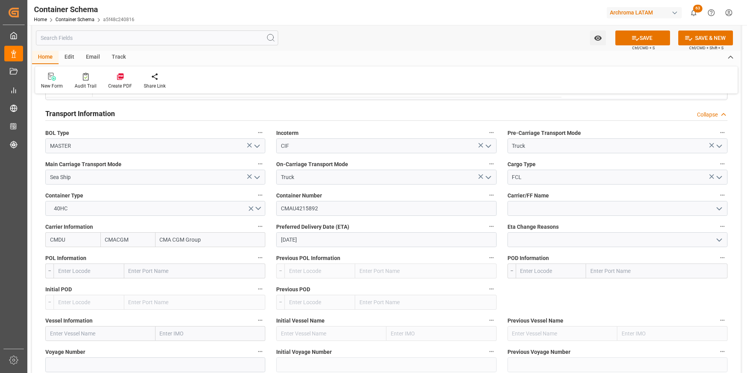
click at [139, 269] on input "text" at bounding box center [194, 270] width 141 height 15
click at [159, 268] on input "text" at bounding box center [194, 270] width 141 height 15
type input "SHANG"
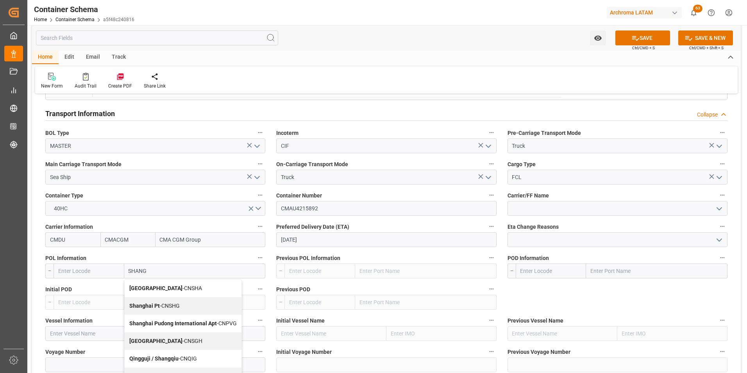
click at [162, 285] on span "[GEOGRAPHIC_DATA] - CNSHA" at bounding box center [165, 288] width 73 height 6
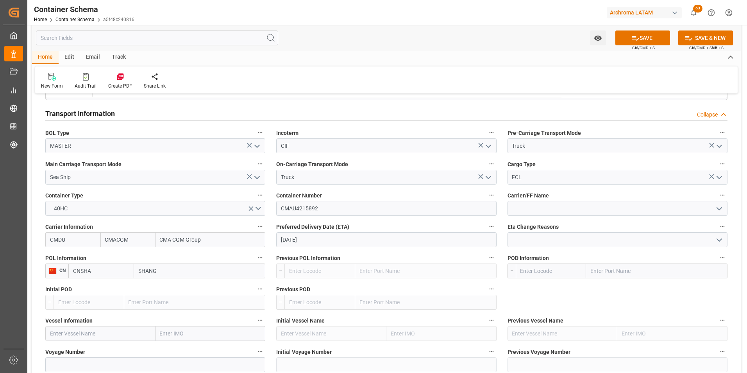
type input "CNSHA"
type input "[GEOGRAPHIC_DATA]"
click at [589, 270] on input "text" at bounding box center [656, 270] width 141 height 15
drag, startPoint x: 590, startPoint y: 269, endPoint x: 584, endPoint y: 271, distance: 6.4
click at [590, 269] on input "text" at bounding box center [656, 270] width 141 height 15
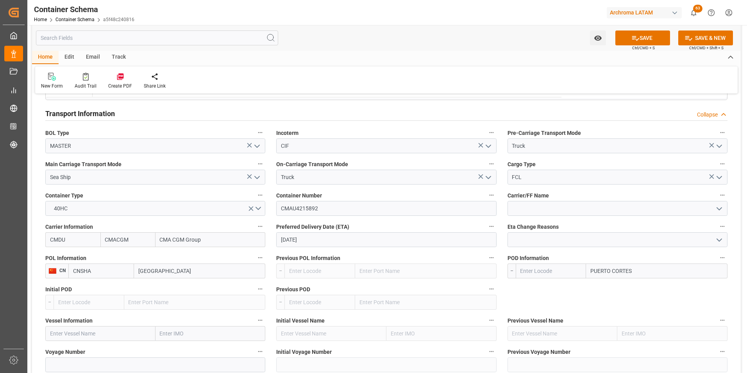
type input "PUERTO CORTES"
click at [577, 270] on input "text" at bounding box center [551, 270] width 71 height 15
type input "HNPCR"
click at [562, 284] on div "HNPCR - [GEOGRAPHIC_DATA][PERSON_NAME]" at bounding box center [551, 292] width 70 height 26
type input "Puerto [PERSON_NAME]"
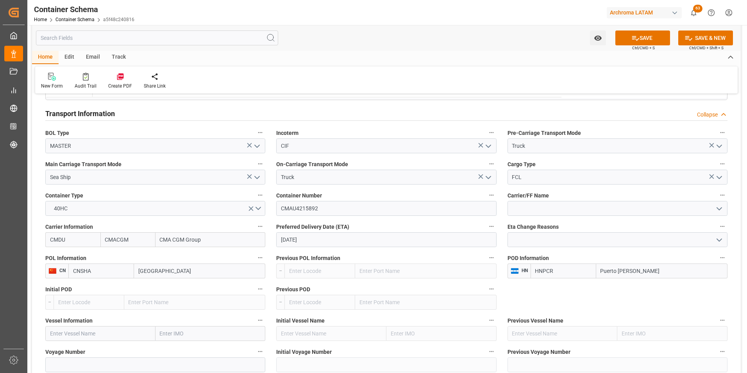
type input "HNPCR"
click at [137, 331] on input "text" at bounding box center [100, 333] width 110 height 15
click at [97, 335] on input "text" at bounding box center [100, 333] width 110 height 15
paste input "CMA CGM [PERSON_NAME][US_STATE]"
click at [103, 355] on div "CMA CGM [PERSON_NAME][US_STATE] - 9780847" at bounding box center [100, 355] width 109 height 26
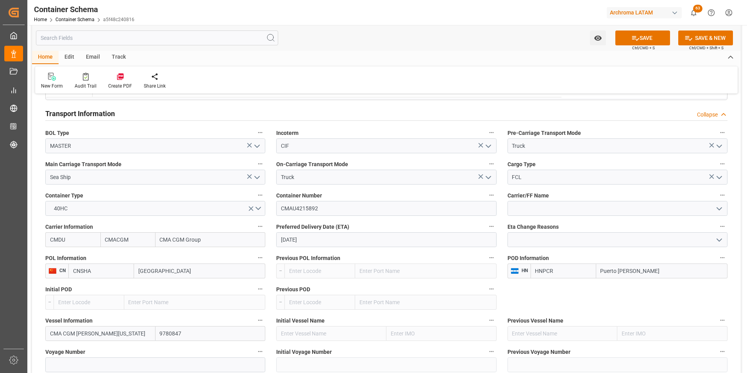
type input "CMA CGM [PERSON_NAME][US_STATE]"
type input "9780847"
type input "CMA CGM [PERSON_NAME][US_STATE]"
click at [101, 362] on input at bounding box center [155, 364] width 220 height 15
paste input "0PPG8E2MA"
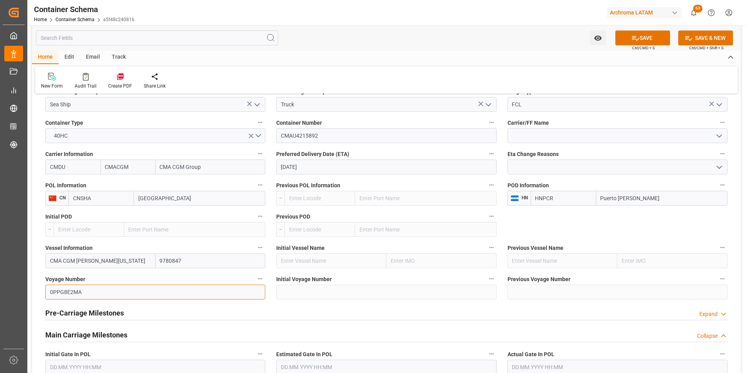
scroll to position [781, 0]
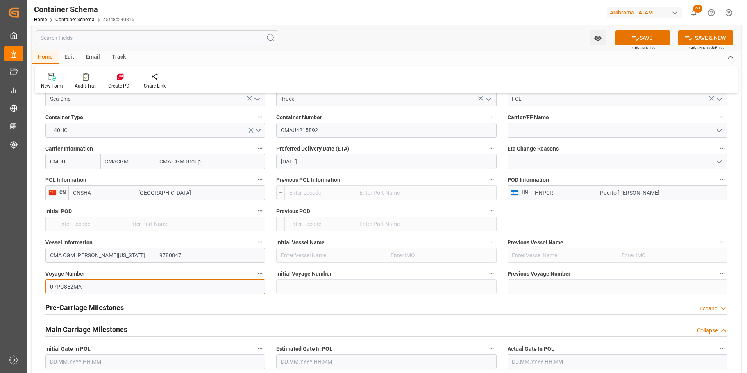
type input "0PPG8E2MA"
click at [272, 289] on div "Initial Voyage Number" at bounding box center [386, 280] width 231 height 31
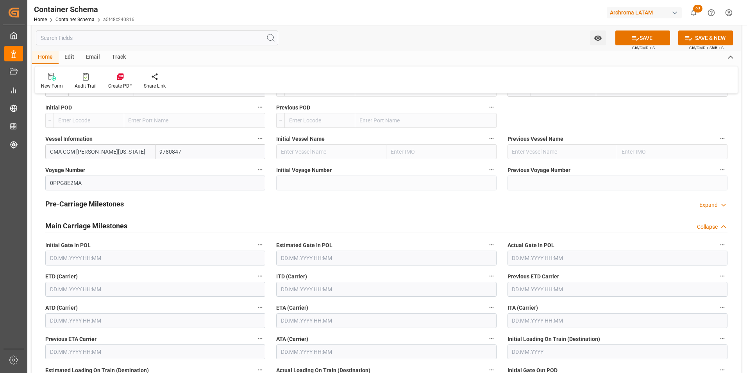
scroll to position [898, 0]
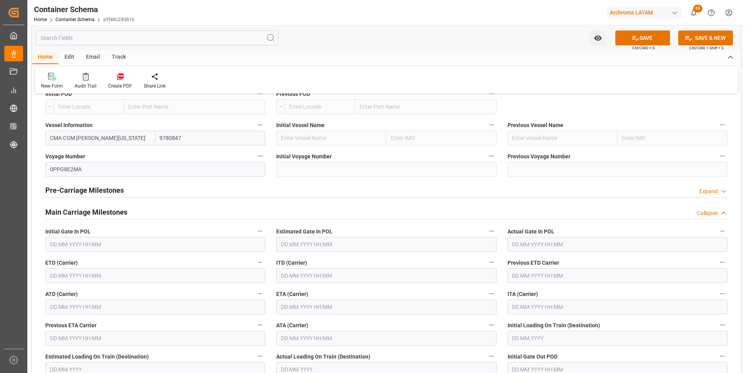
click at [95, 278] on input "text" at bounding box center [155, 275] width 220 height 15
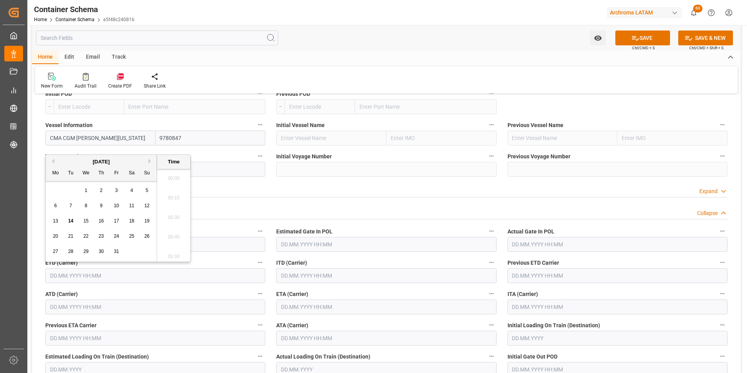
scroll to position [1096, 0]
click at [54, 161] on button "Previous Month" at bounding box center [52, 161] width 5 height 5
click at [60, 252] on div "29" at bounding box center [56, 251] width 10 height 9
type input "[DATE] 00:00"
click at [333, 307] on input "text" at bounding box center [386, 306] width 220 height 15
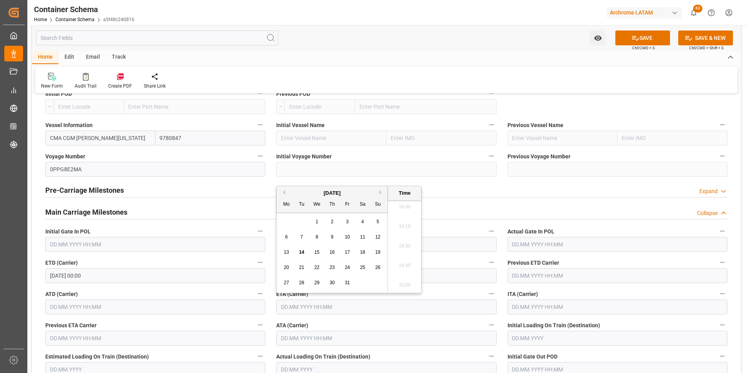
click at [380, 191] on button "Next Month" at bounding box center [381, 192] width 5 height 5
click at [351, 268] on div "21" at bounding box center [348, 267] width 10 height 9
type input "[DATE] 00:00"
click at [506, 297] on div "ITA (Carrier)" at bounding box center [617, 301] width 231 height 31
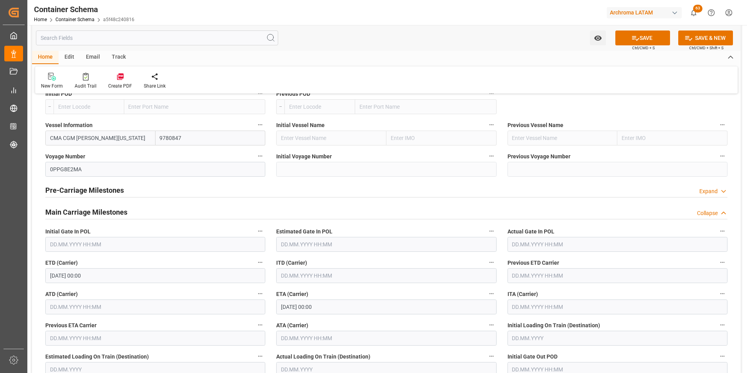
drag, startPoint x: 633, startPoint y: 40, endPoint x: 659, endPoint y: 150, distance: 113.2
click at [633, 40] on icon at bounding box center [635, 38] width 8 height 8
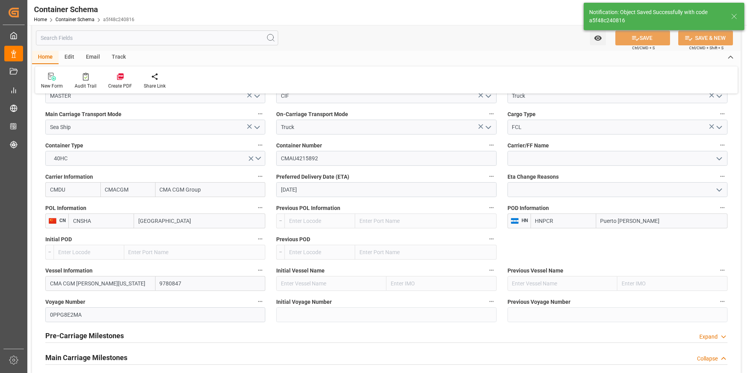
scroll to position [312, 0]
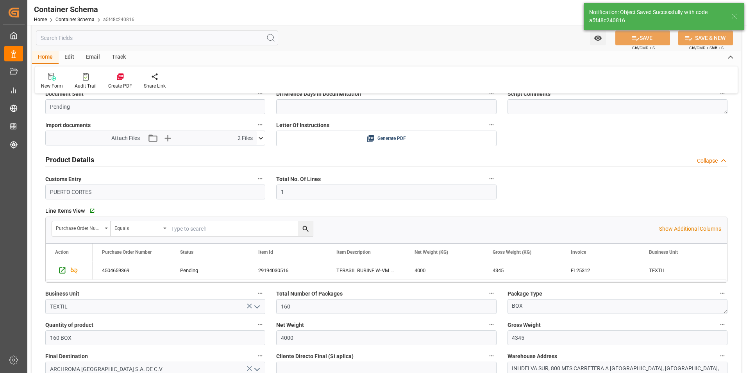
type input "Document Sent"
type input "HNPCR"
type input "Puerto [PERSON_NAME]"
type input "CMA CGM [PERSON_NAME][US_STATE]"
type input "9780847"
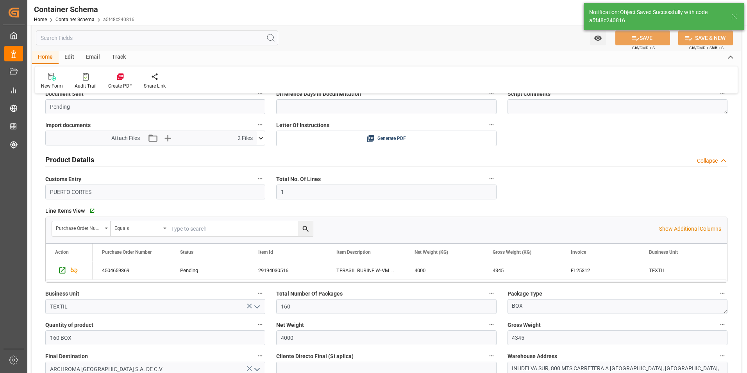
type input "0PPG8E2MA"
type input "[DATE] 00:00"
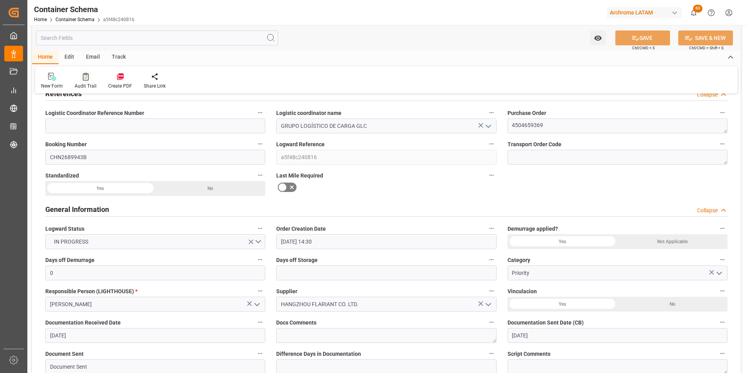
scroll to position [0, 0]
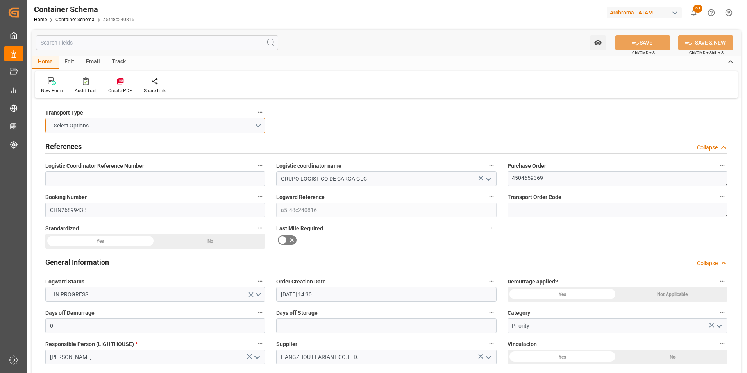
click at [261, 125] on button "Select Options" at bounding box center [155, 125] width 220 height 15
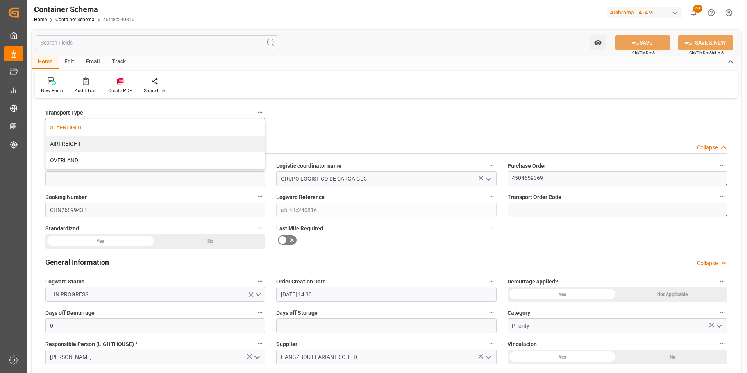
click at [216, 127] on div "SEAFREIGHT" at bounding box center [155, 127] width 219 height 16
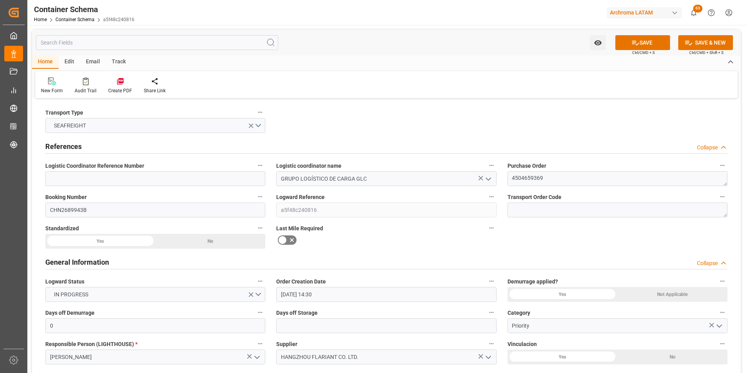
click at [633, 42] on icon at bounding box center [635, 43] width 7 height 5
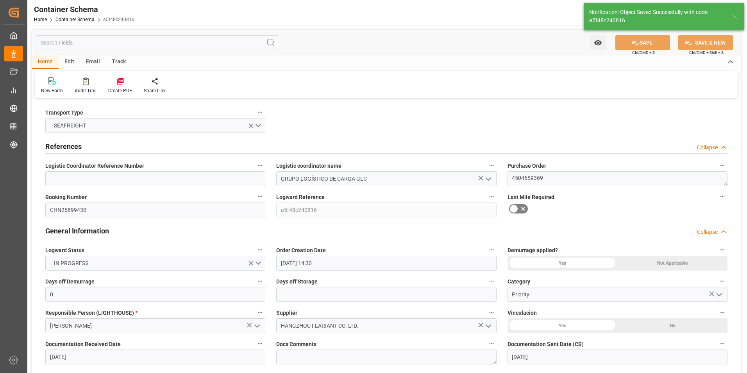
click at [95, 62] on div "Email" at bounding box center [93, 61] width 26 height 13
click at [49, 89] on div "Send Email" at bounding box center [53, 90] width 24 height 7
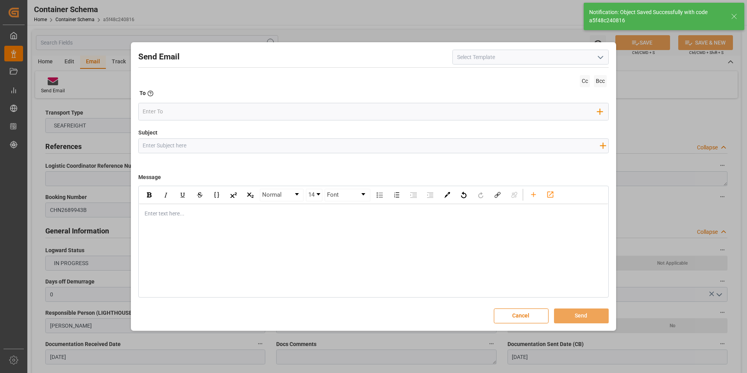
click at [600, 59] on icon "open menu" at bounding box center [600, 57] width 9 height 9
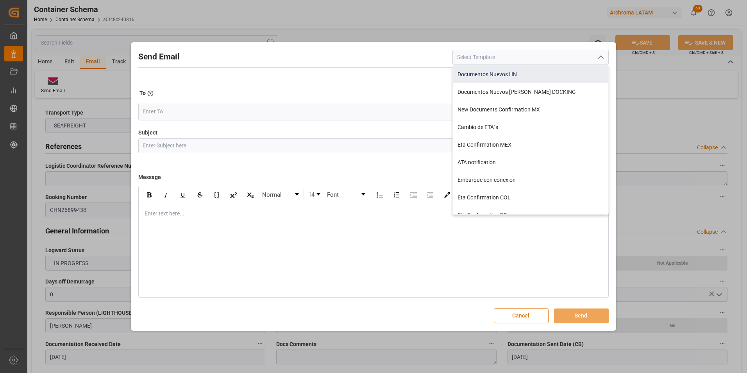
click at [556, 71] on div "Documentos Nuevos HN" at bounding box center [530, 75] width 155 height 18
type input "Documentos Nuevos HN"
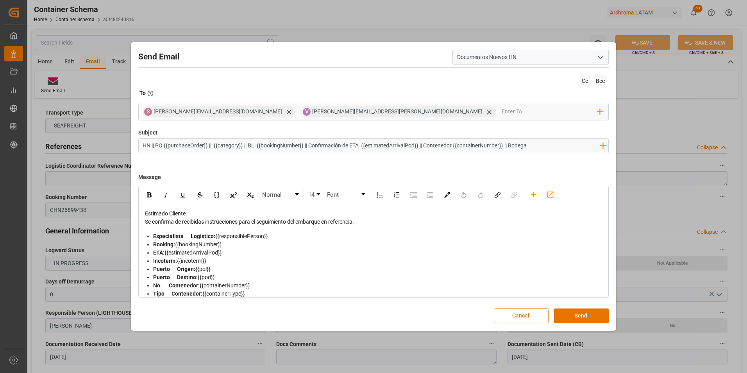
click at [154, 148] on input "HN || PO {{purchaseOrder}} || {{category}} || BL {{bookingNumber}} || Confirmac…" at bounding box center [371, 146] width 465 height 14
click at [152, 146] on input "HN || PO {{purchaseOrder}} || {{category}} || BL {{bookingNumber}} || Confirmac…" at bounding box center [371, 146] width 465 height 14
drag, startPoint x: 542, startPoint y: 148, endPoint x: 519, endPoint y: 148, distance: 23.4
click at [519, 148] on input "HNAA || PO {{purchaseOrder}} || {{category}} || BL {{bookingNumber}} || Confirm…" at bounding box center [371, 146] width 465 height 14
click at [534, 191] on icon "rdw-toolbar" at bounding box center [533, 194] width 8 height 8
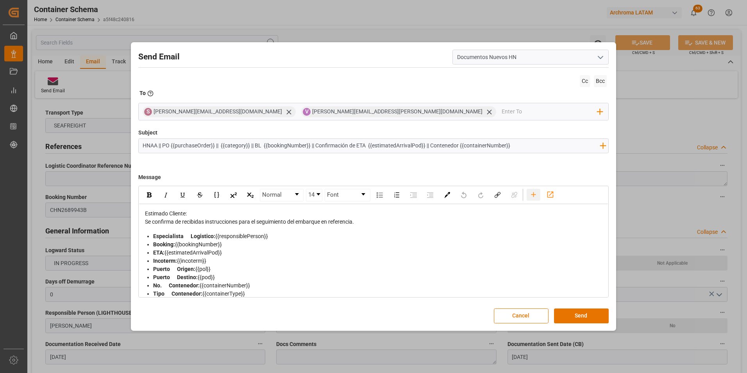
type input "HNAA || PO {{purchaseOrder}} || {{category}} || BL {{bookingNumber}} || Confirm…"
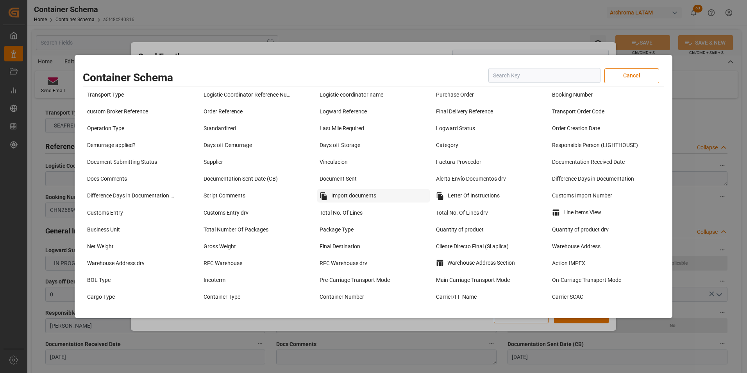
click at [375, 194] on div "Import documents" at bounding box center [373, 195] width 112 height 13
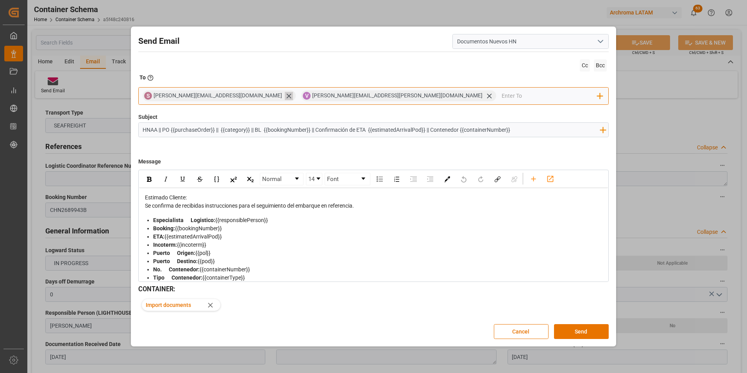
click at [285, 97] on icon at bounding box center [289, 96] width 8 height 8
click at [343, 93] on input "email" at bounding box center [470, 96] width 254 height 12
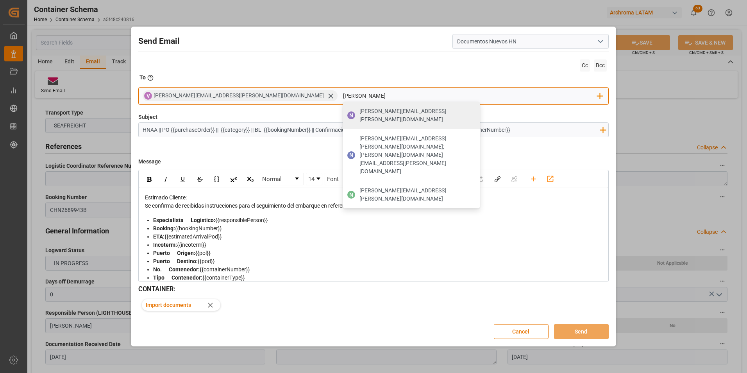
type input "[PERSON_NAME][EMAIL_ADDRESS][PERSON_NAME][DOMAIN_NAME]"
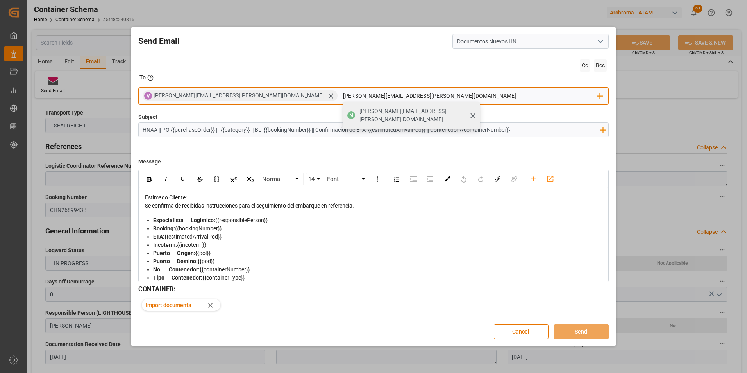
click at [359, 113] on span "[PERSON_NAME][EMAIL_ADDRESS][PERSON_NAME][DOMAIN_NAME]" at bounding box center [416, 115] width 115 height 16
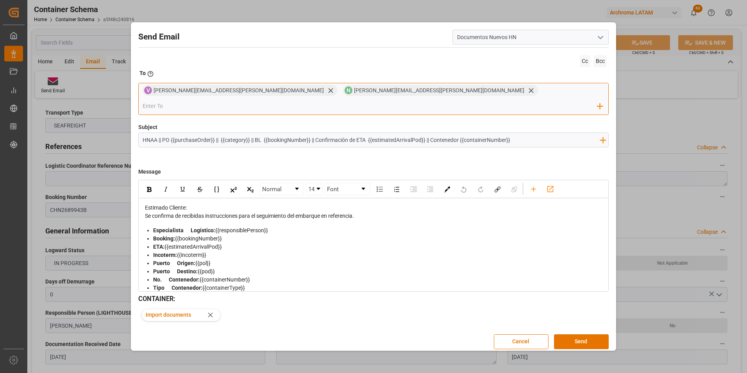
click at [450, 100] on input "email" at bounding box center [370, 106] width 455 height 12
paste input "[PERSON_NAME][EMAIL_ADDRESS][PERSON_NAME][DOMAIN_NAME]"
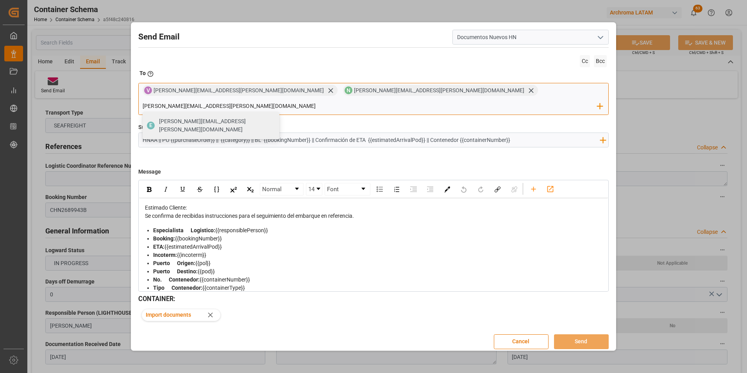
type input "[PERSON_NAME][EMAIL_ADDRESS][PERSON_NAME][DOMAIN_NAME]"
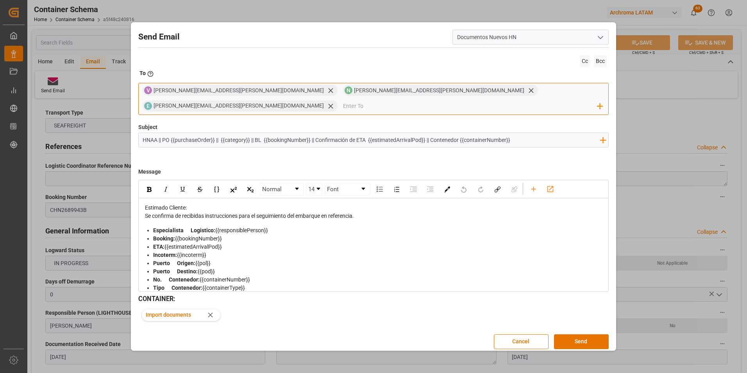
click at [522, 100] on input "email" at bounding box center [470, 106] width 254 height 12
paste input "[DOMAIN_NAME][EMAIL_ADDRESS][DOMAIN_NAME]"
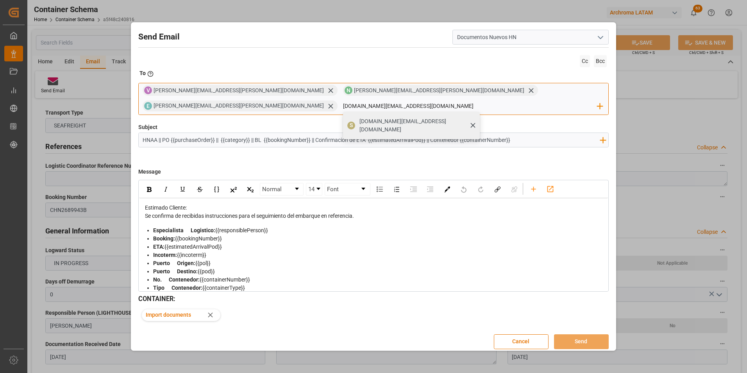
type input "[DOMAIN_NAME][EMAIL_ADDRESS][DOMAIN_NAME]"
click at [474, 117] on span "[DOMAIN_NAME][EMAIL_ADDRESS][DOMAIN_NAME]" at bounding box center [416, 125] width 115 height 16
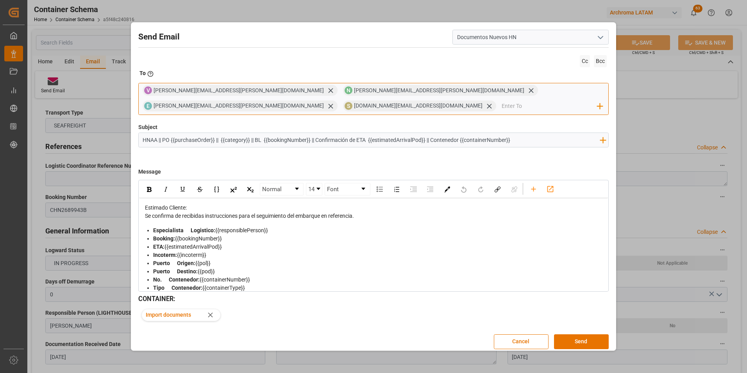
click at [562, 104] on input "email" at bounding box center [550, 106] width 96 height 12
paste input "[EMAIL_ADDRESS][PERSON_NAME][DOMAIN_NAME]"
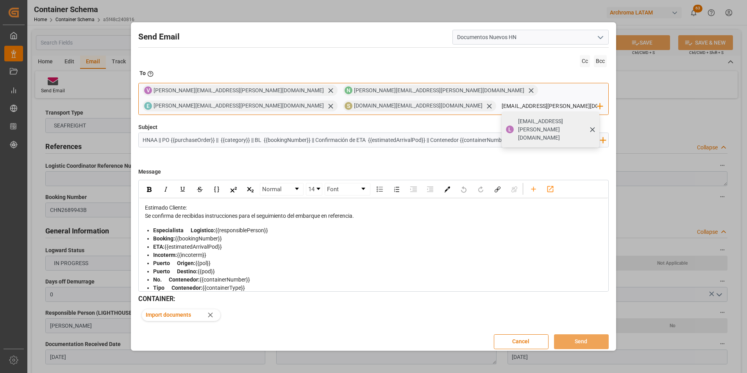
type input "[EMAIL_ADDRESS][PERSON_NAME][DOMAIN_NAME]"
click at [518, 120] on span "[EMAIL_ADDRESS][PERSON_NAME][DOMAIN_NAME]" at bounding box center [556, 129] width 76 height 25
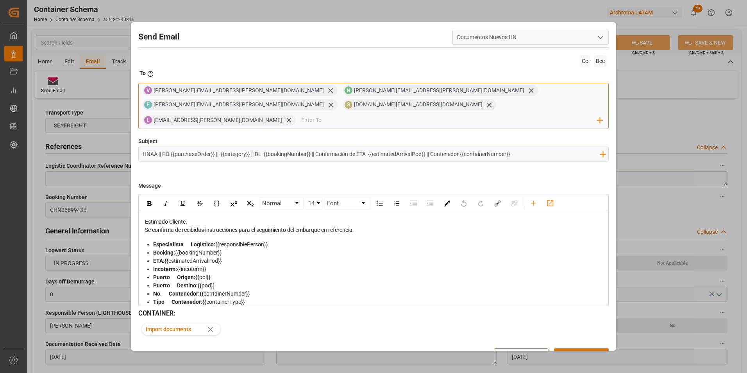
click at [301, 114] on input "email" at bounding box center [449, 120] width 296 height 12
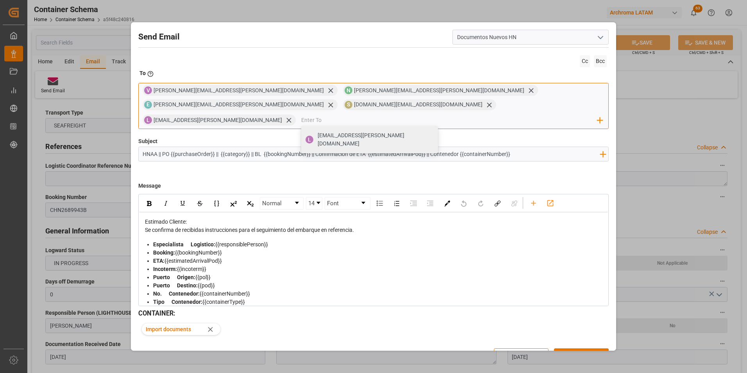
paste input "[PERSON_NAME][EMAIL_ADDRESS][PERSON_NAME][DOMAIN_NAME]"
type input "[PERSON_NAME][EMAIL_ADDRESS][PERSON_NAME][DOMAIN_NAME]"
click at [318, 131] on span "[PERSON_NAME][EMAIL_ADDRESS][PERSON_NAME][DOMAIN_NAME]" at bounding box center [375, 139] width 115 height 16
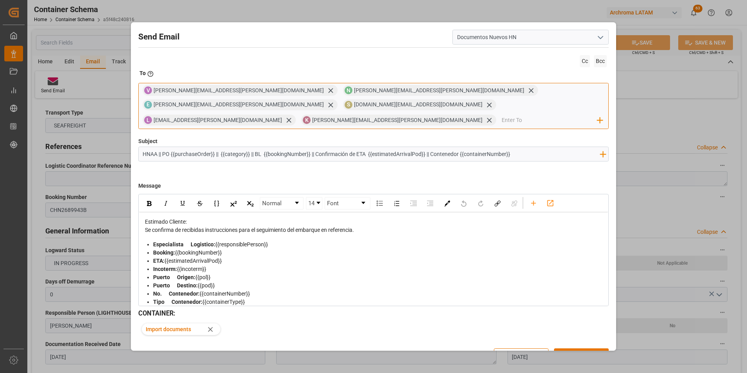
click at [502, 114] on input "email" at bounding box center [550, 120] width 96 height 12
paste input "[PERSON_NAME][EMAIL_ADDRESS][PERSON_NAME][DOMAIN_NAME]"
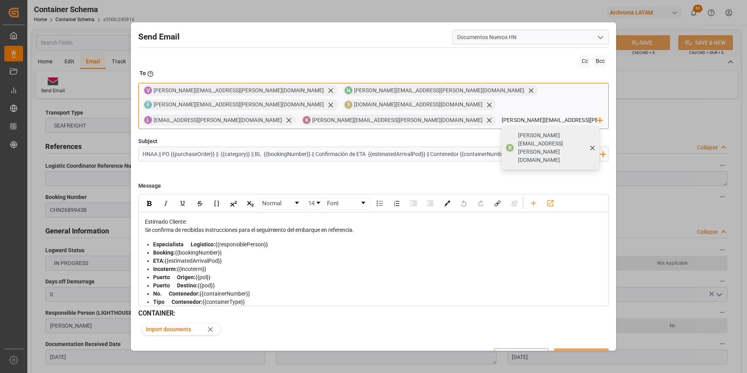
type input "[PERSON_NAME][EMAIL_ADDRESS][PERSON_NAME][DOMAIN_NAME]"
click at [518, 131] on span "[PERSON_NAME][EMAIL_ADDRESS][PERSON_NAME][DOMAIN_NAME]" at bounding box center [556, 147] width 76 height 33
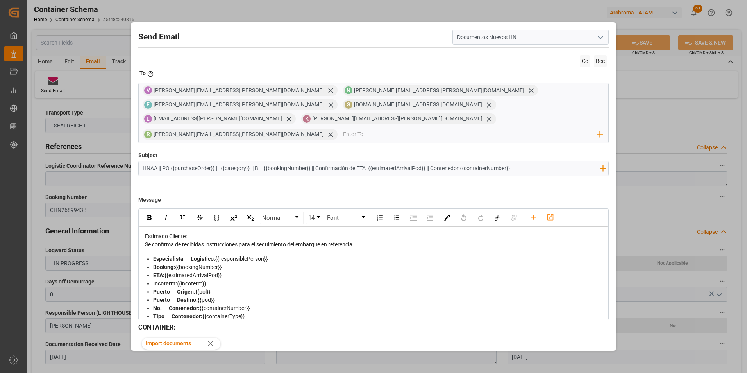
click at [586, 362] on button "Send" at bounding box center [581, 369] width 55 height 15
